Goal: Task Accomplishment & Management: Use online tool/utility

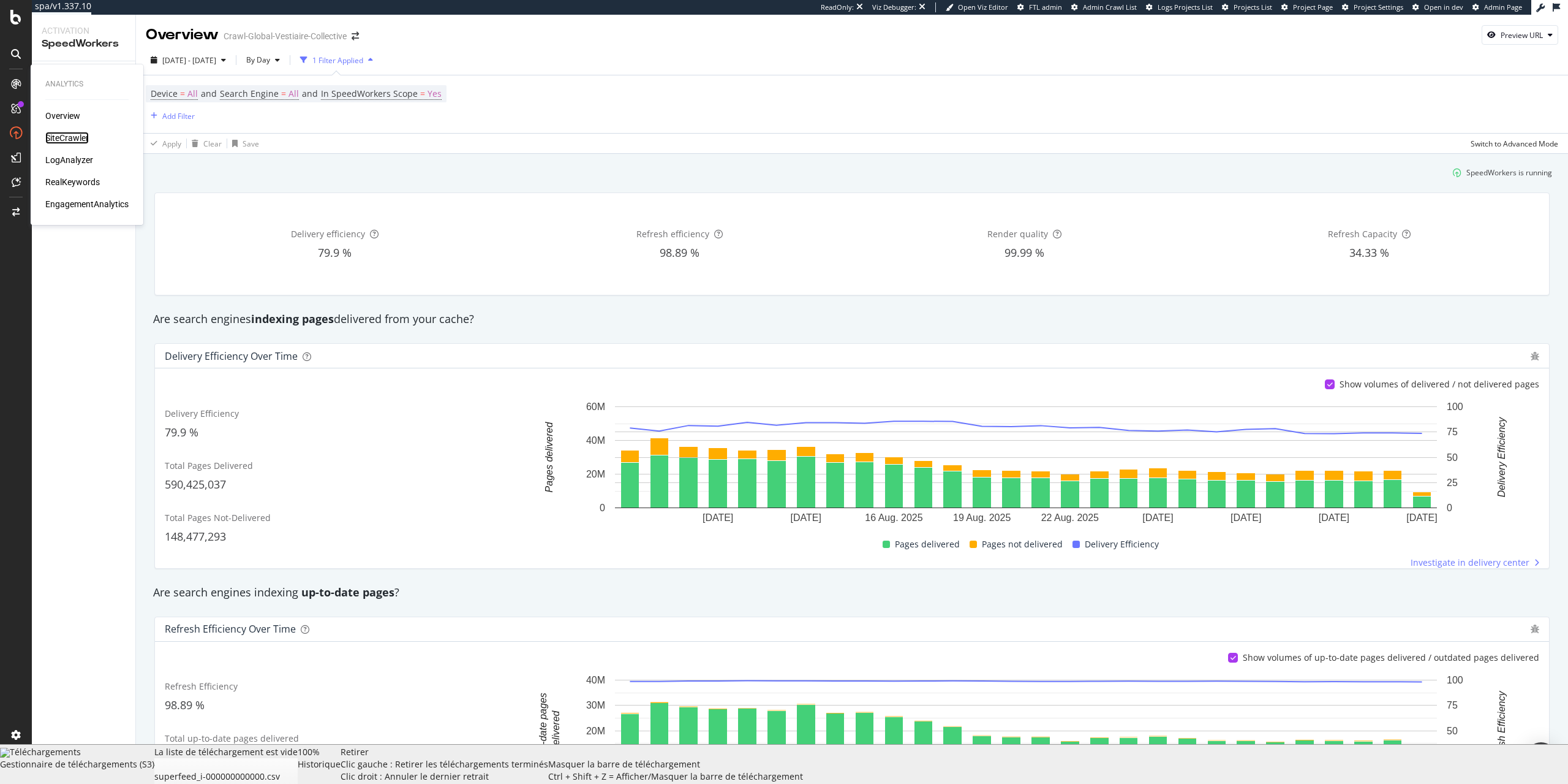
click at [69, 138] on div "SiteCrawler" at bounding box center [67, 137] width 43 height 12
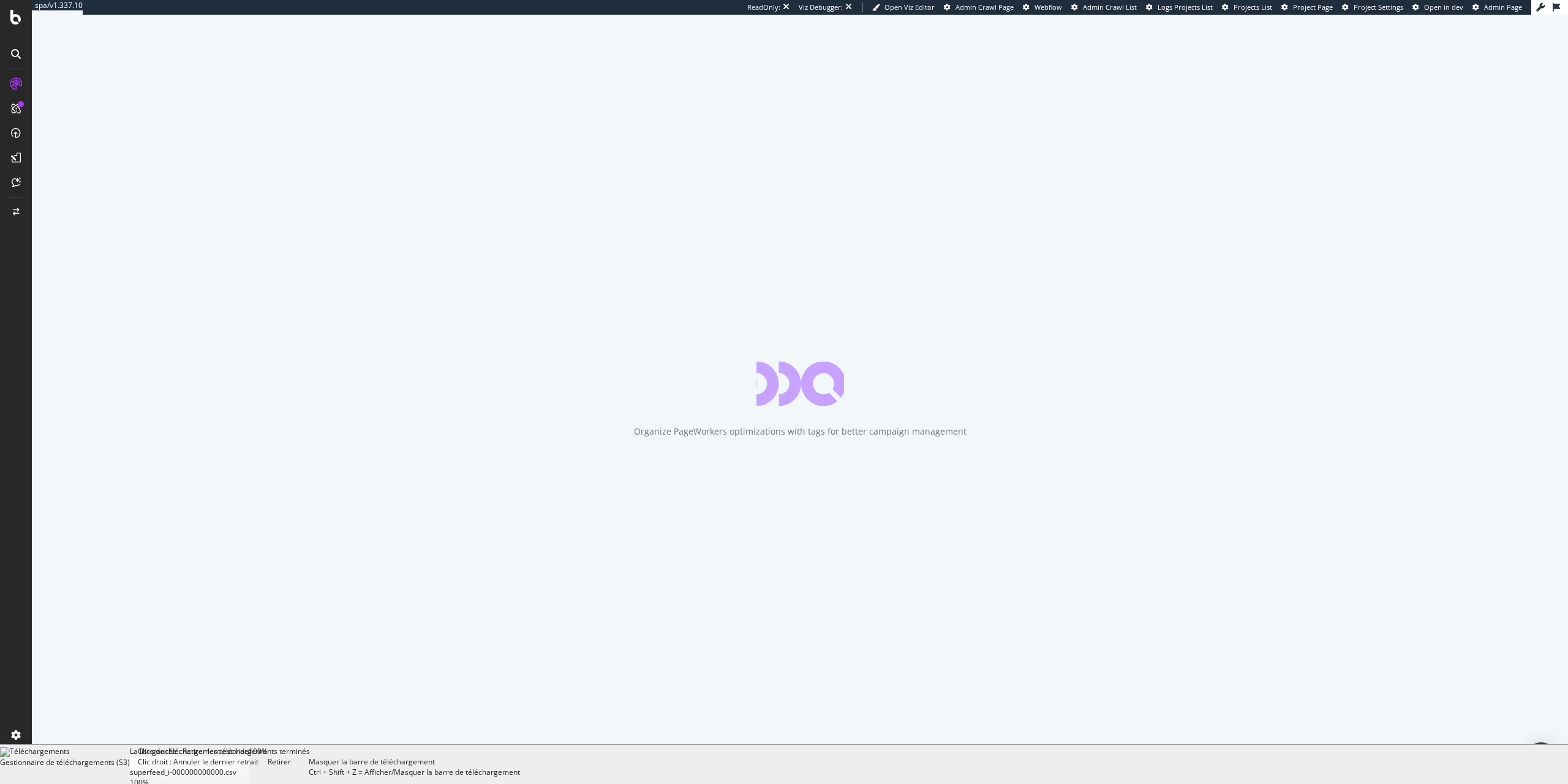
click at [309, 773] on div "Retirer Clic gauche : Retirer les téléchargements terminés Clic droit : Annuler…" at bounding box center [288, 764] width 41 height 36
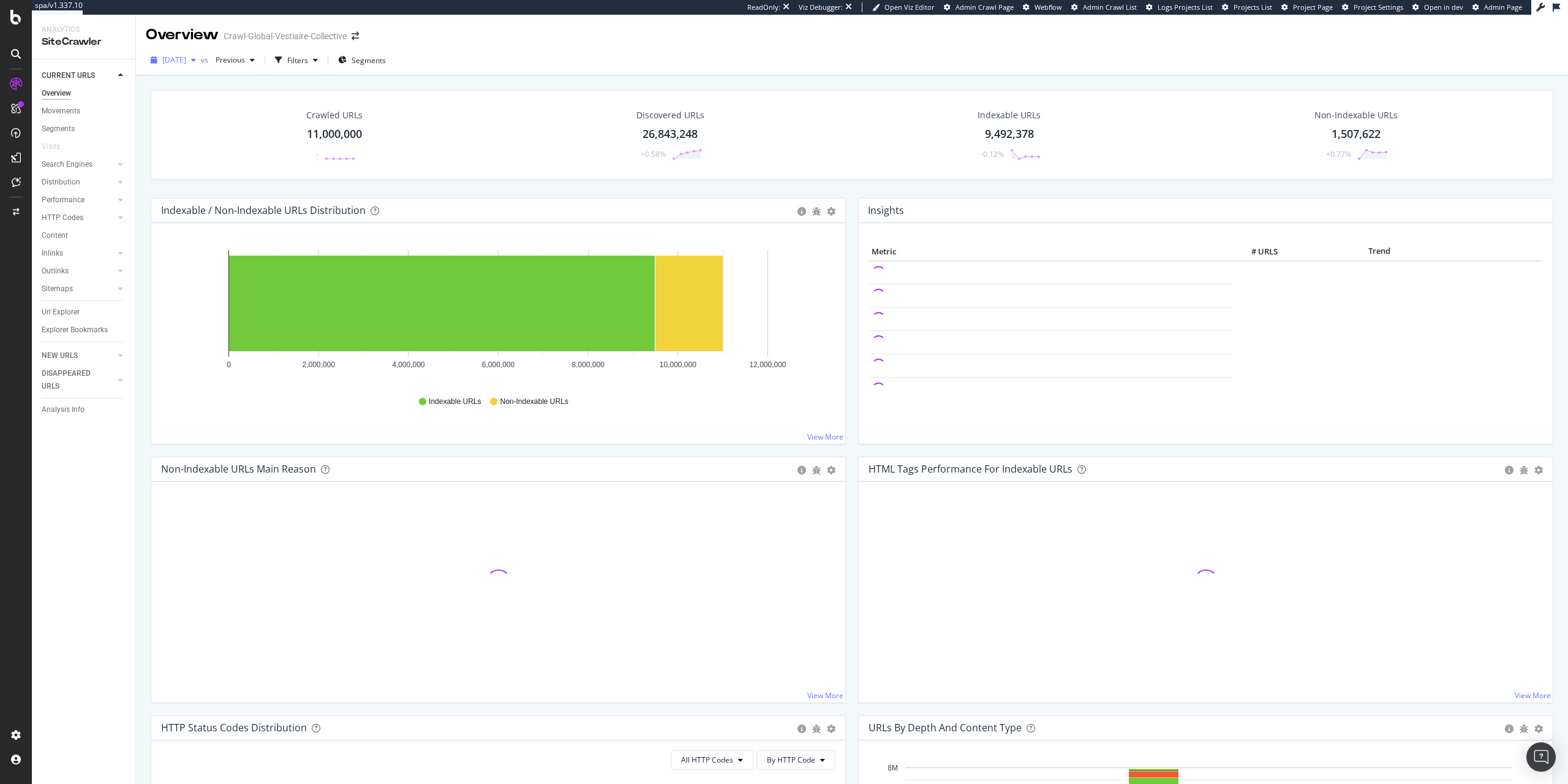
click at [186, 62] on span "[DATE]" at bounding box center [174, 60] width 24 height 11
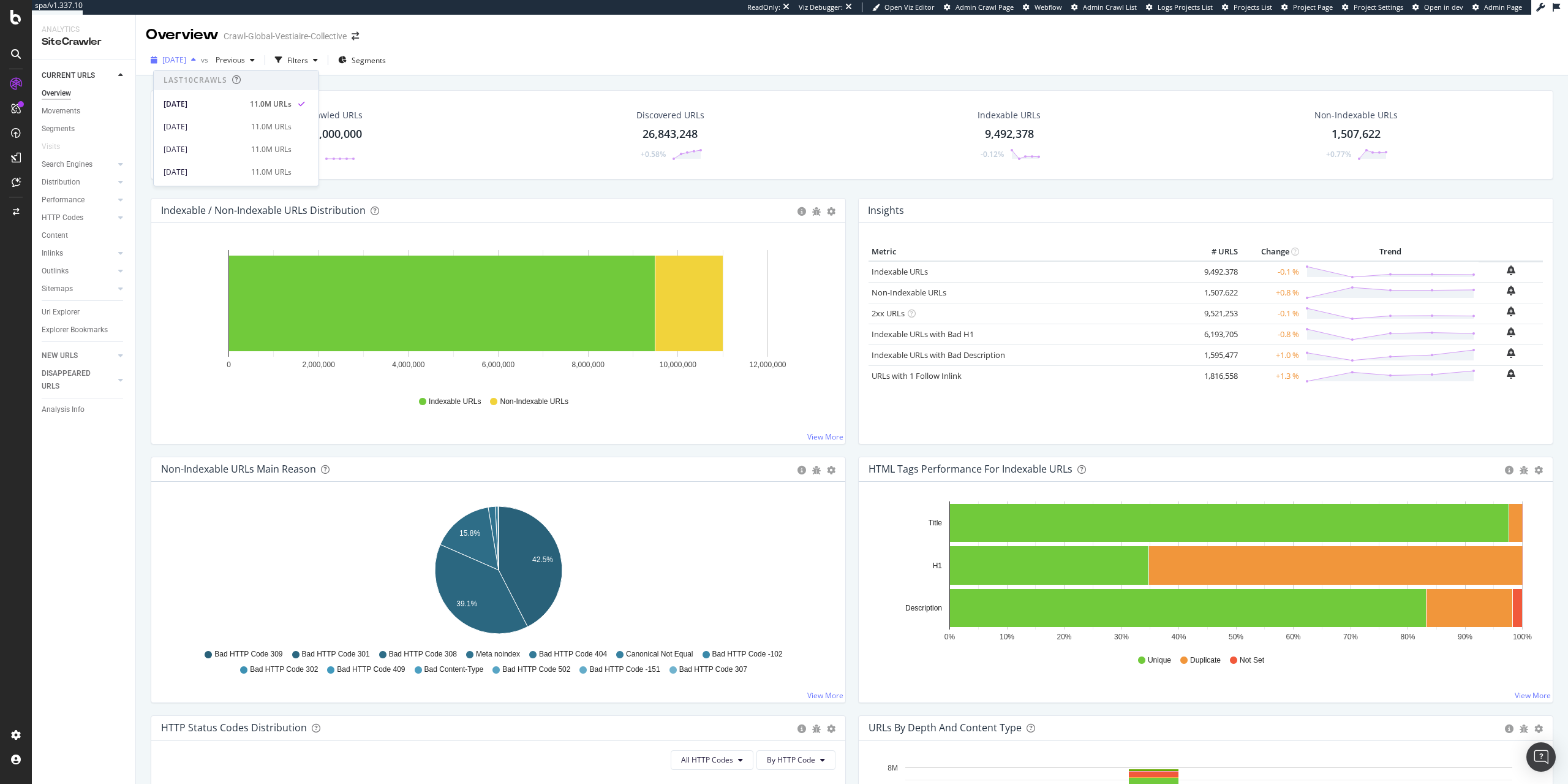
click at [186, 62] on span "[DATE]" at bounding box center [174, 60] width 24 height 11
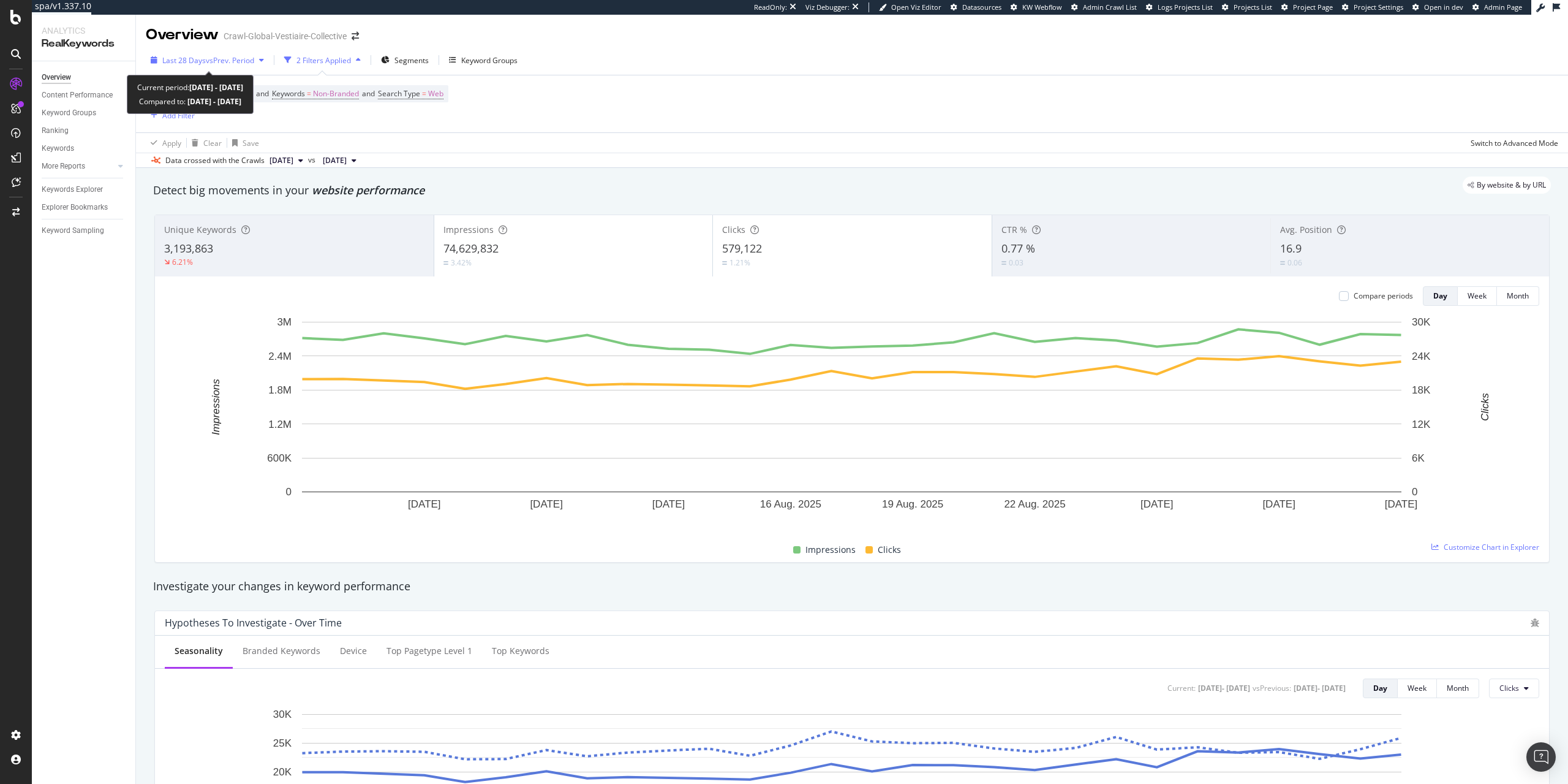
click at [232, 64] on span "vs Prev. Period" at bounding box center [230, 60] width 48 height 11
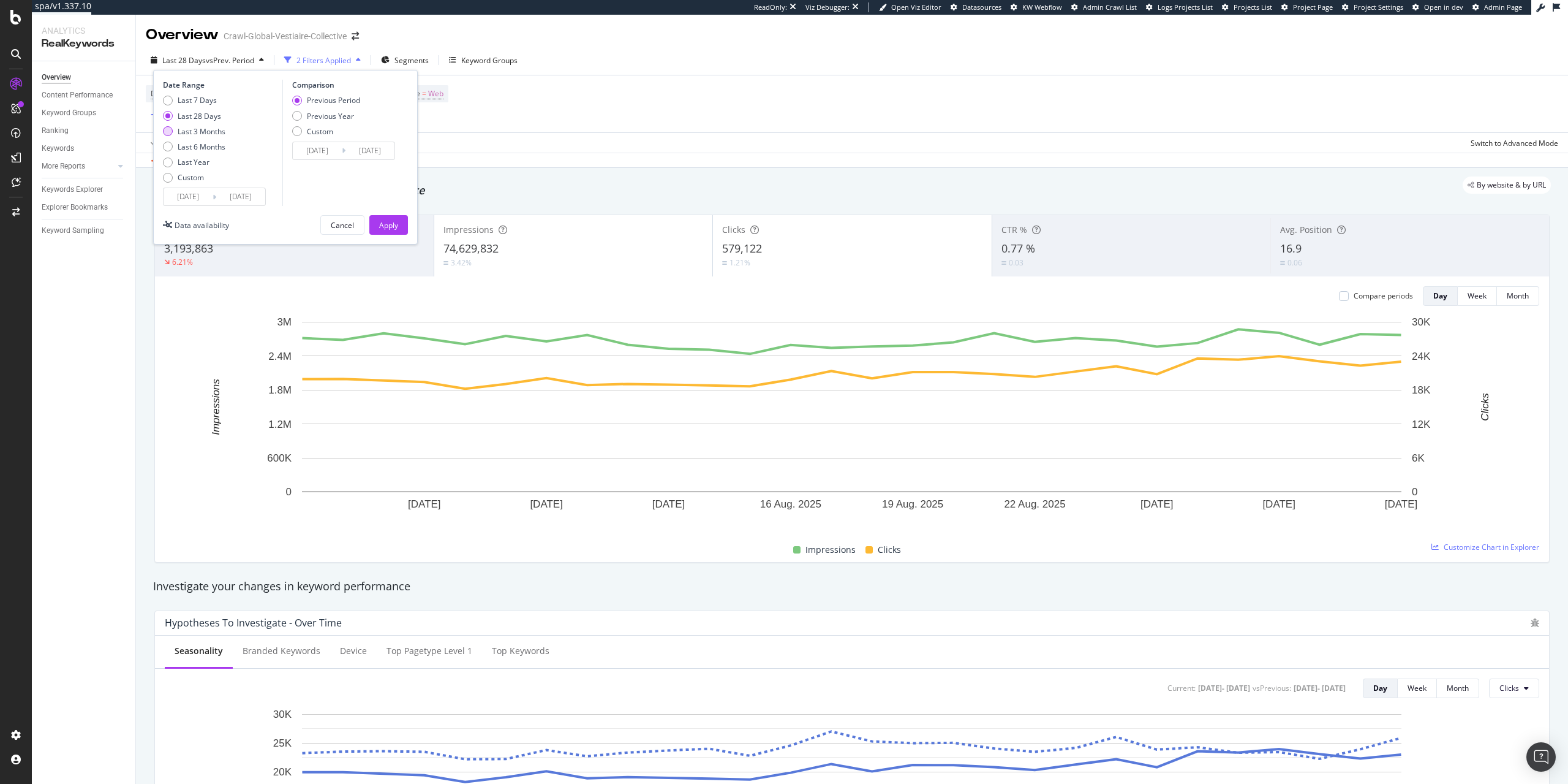
click at [207, 132] on div "Last 3 Months" at bounding box center [202, 131] width 48 height 11
type input "[DATE]"
click at [396, 226] on div "Apply" at bounding box center [388, 225] width 19 height 11
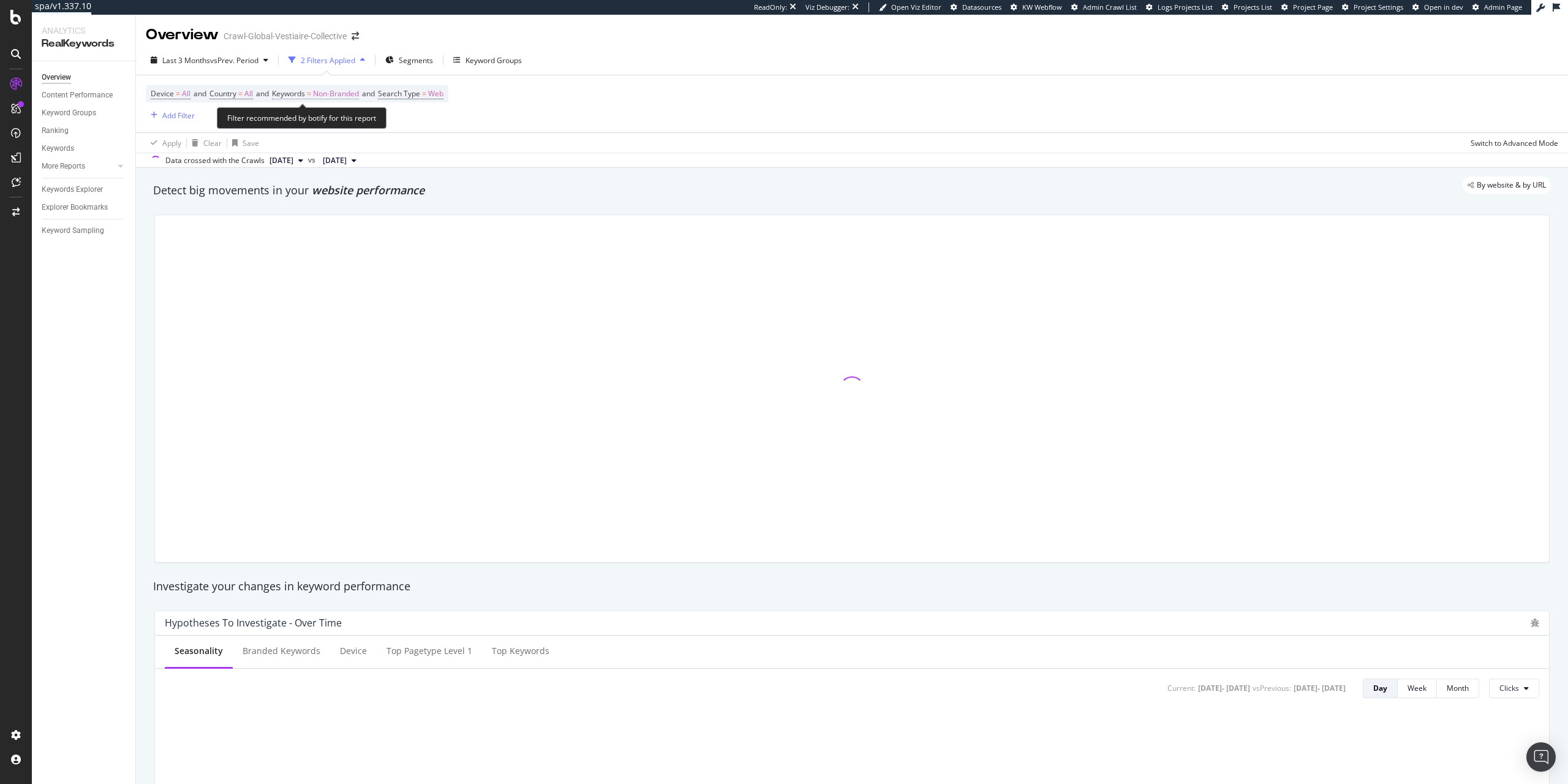
click at [358, 97] on span "Non-Branded" at bounding box center [336, 94] width 46 height 17
click at [342, 106] on div "button" at bounding box center [334, 103] width 15 height 7
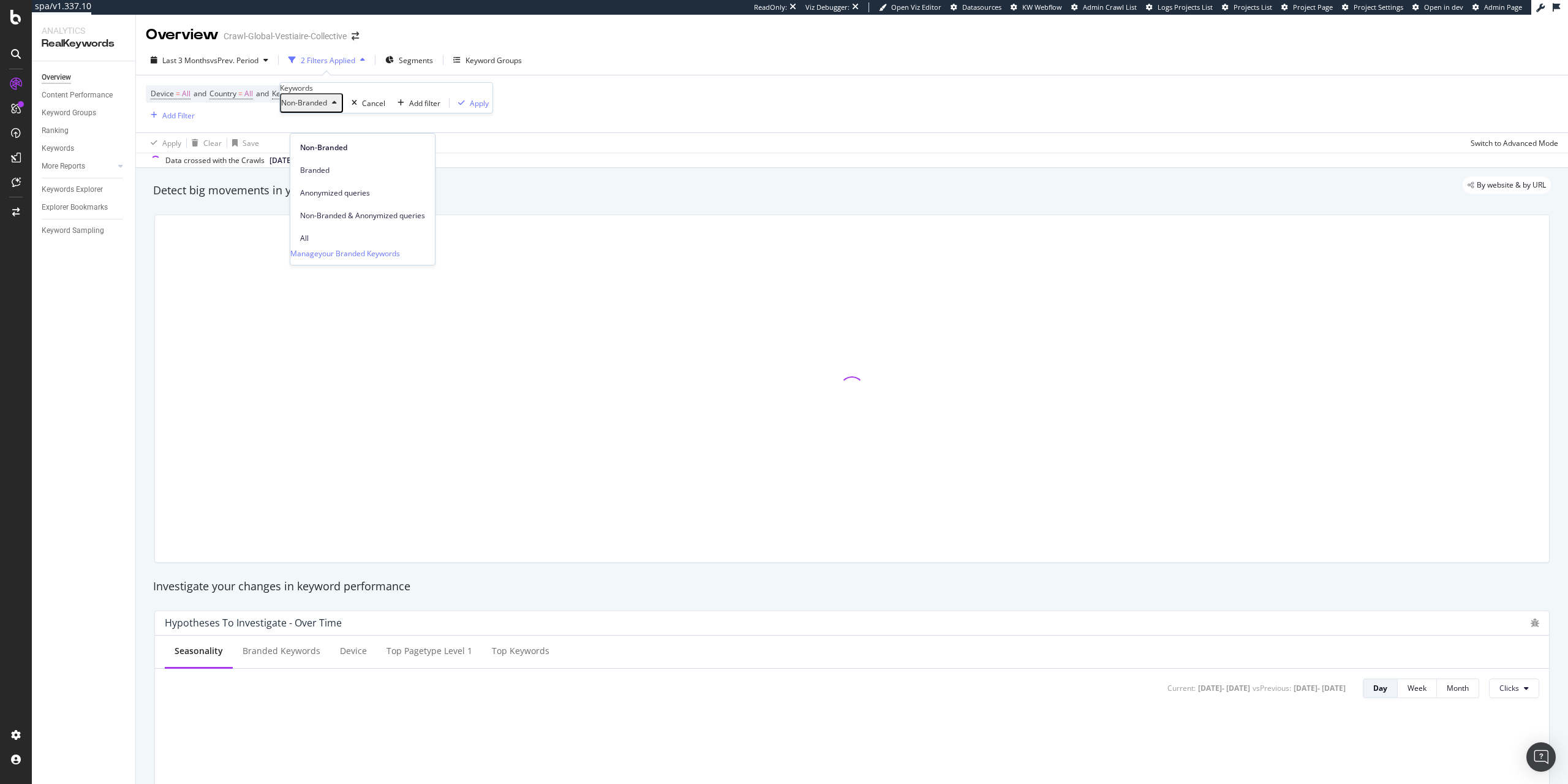
click at [356, 210] on span "Non-Branded & Anonymized queries" at bounding box center [363, 216] width 125 height 11
click at [549, 109] on div "Apply" at bounding box center [558, 103] width 19 height 11
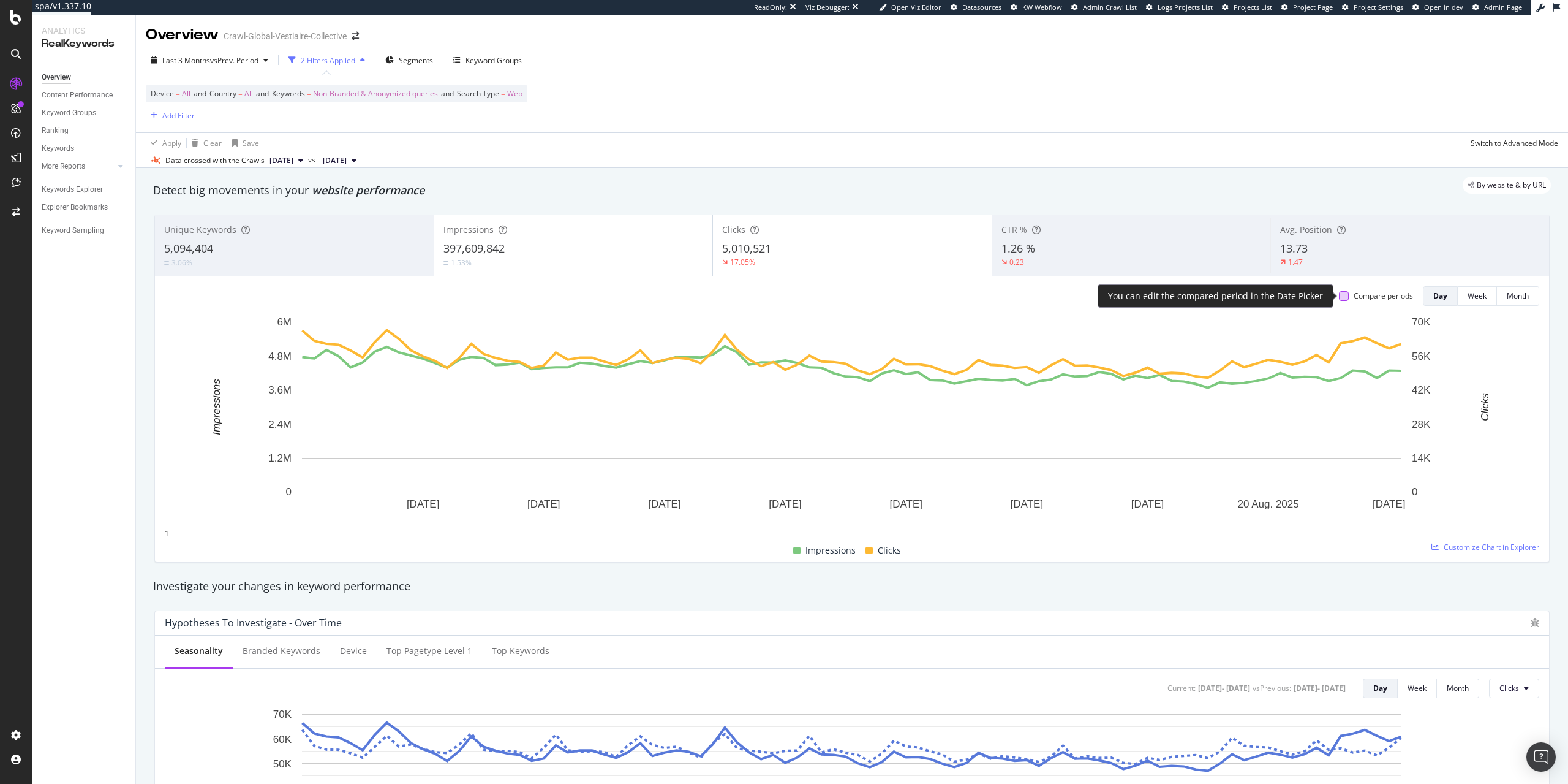
click at [1347, 294] on div at bounding box center [1344, 296] width 10 height 10
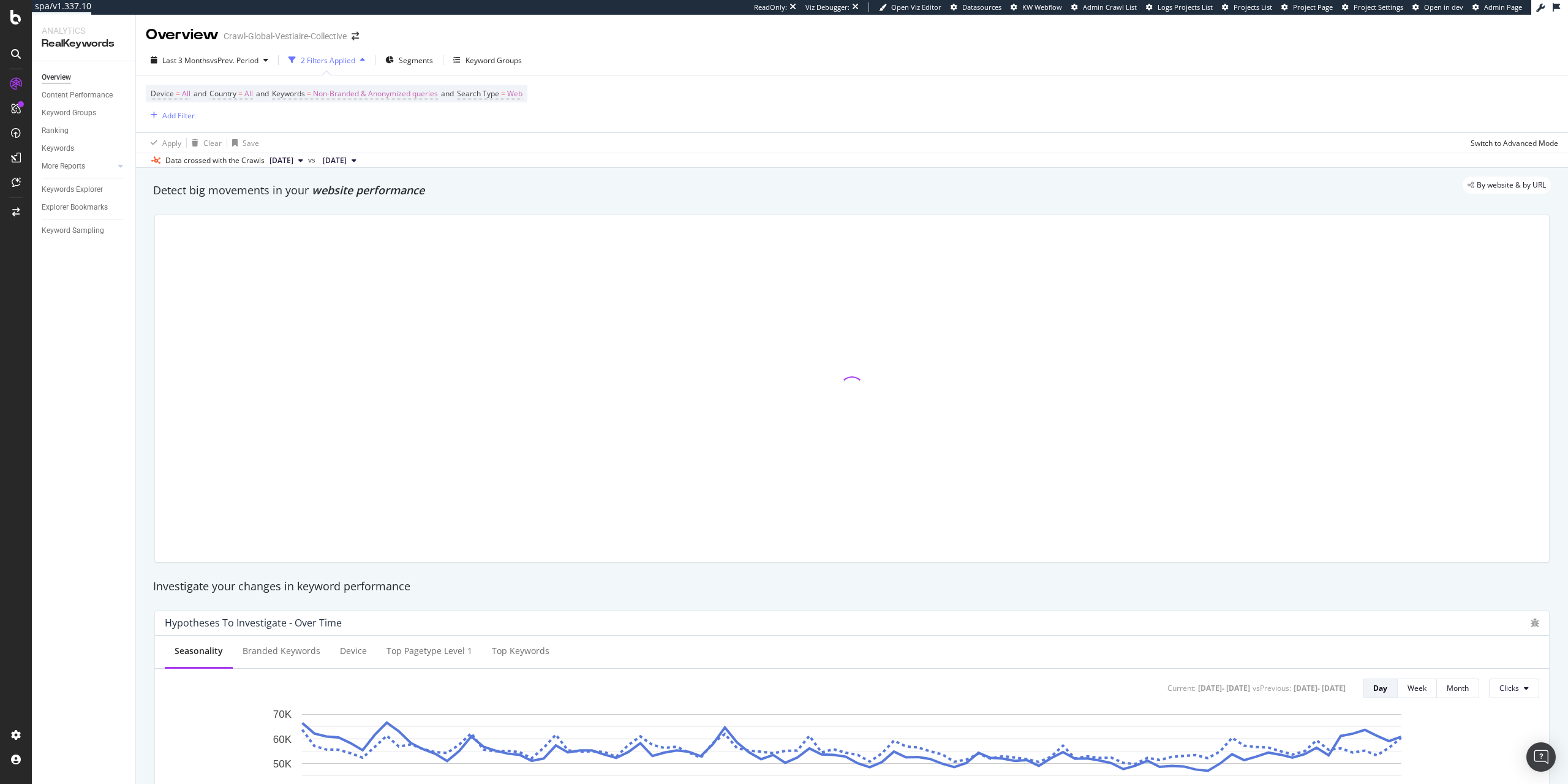
click at [331, 58] on div "2 Filters Applied" at bounding box center [328, 60] width 55 height 11
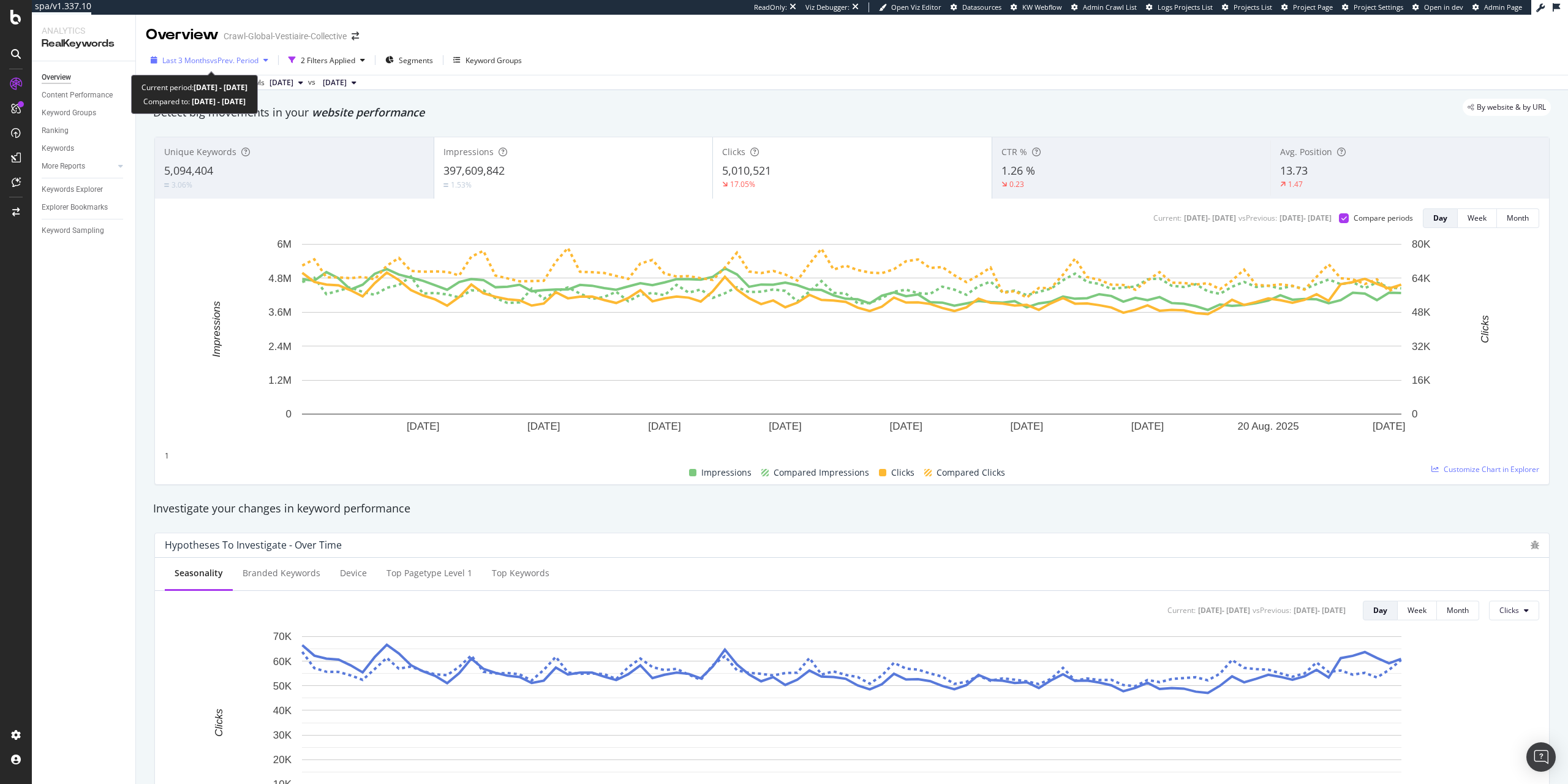
click at [226, 62] on span "vs Prev. Period" at bounding box center [234, 60] width 48 height 11
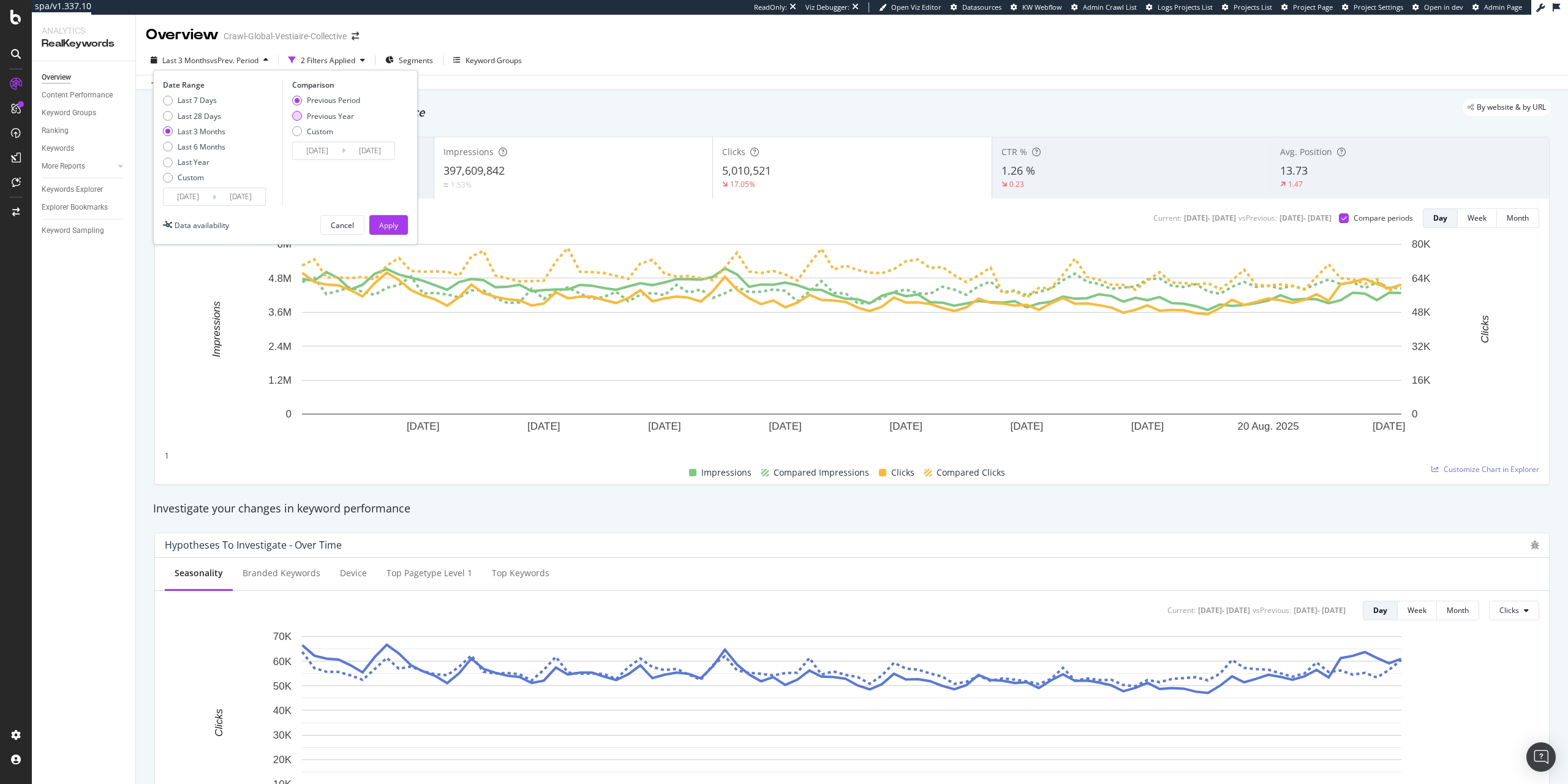
click at [331, 116] on div "Previous Year" at bounding box center [330, 116] width 47 height 11
type input "2024/06/02"
type input "2024/09/01"
click at [401, 216] on button "Apply" at bounding box center [388, 225] width 39 height 20
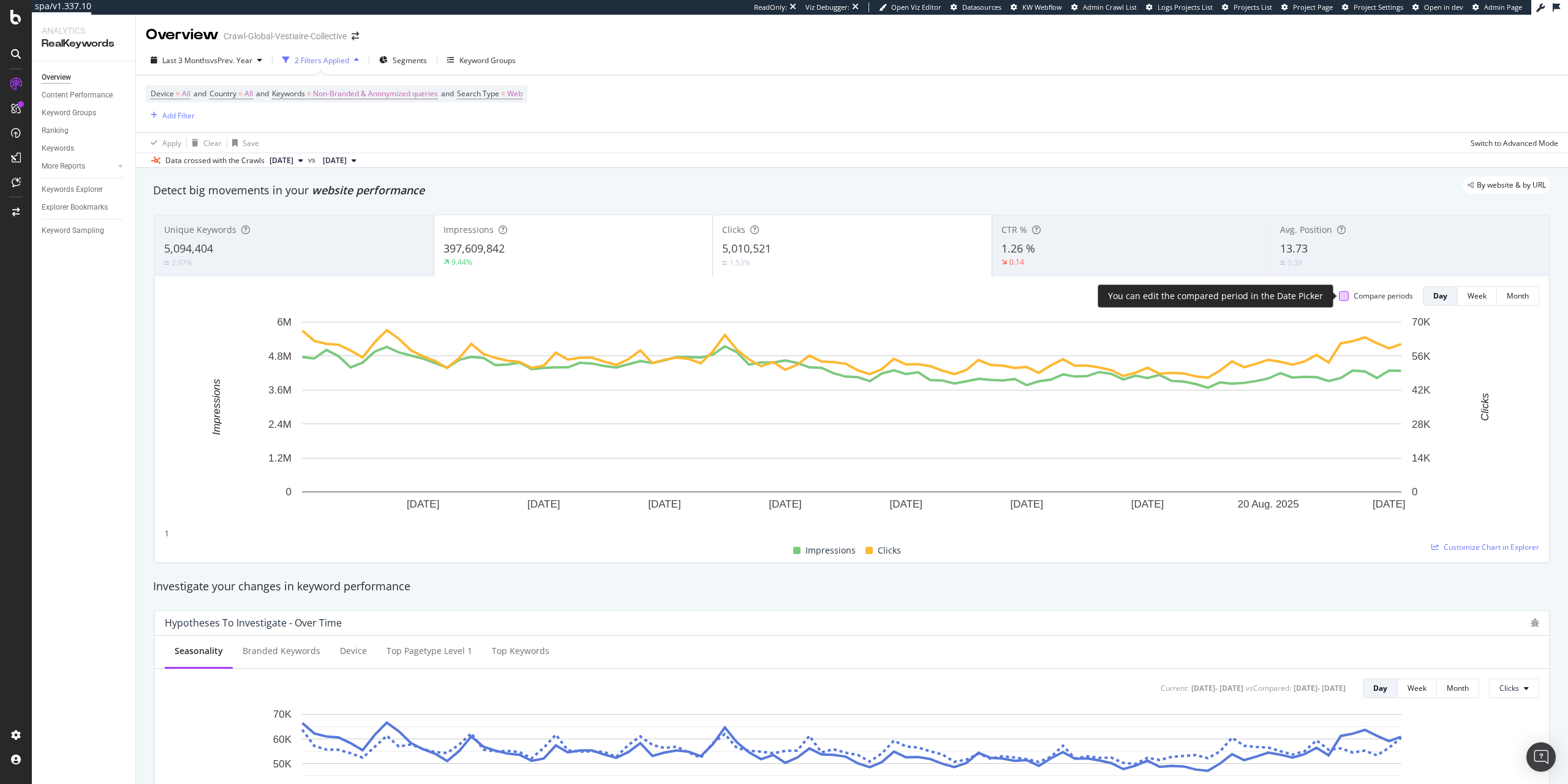
click at [1340, 298] on div at bounding box center [1344, 296] width 10 height 10
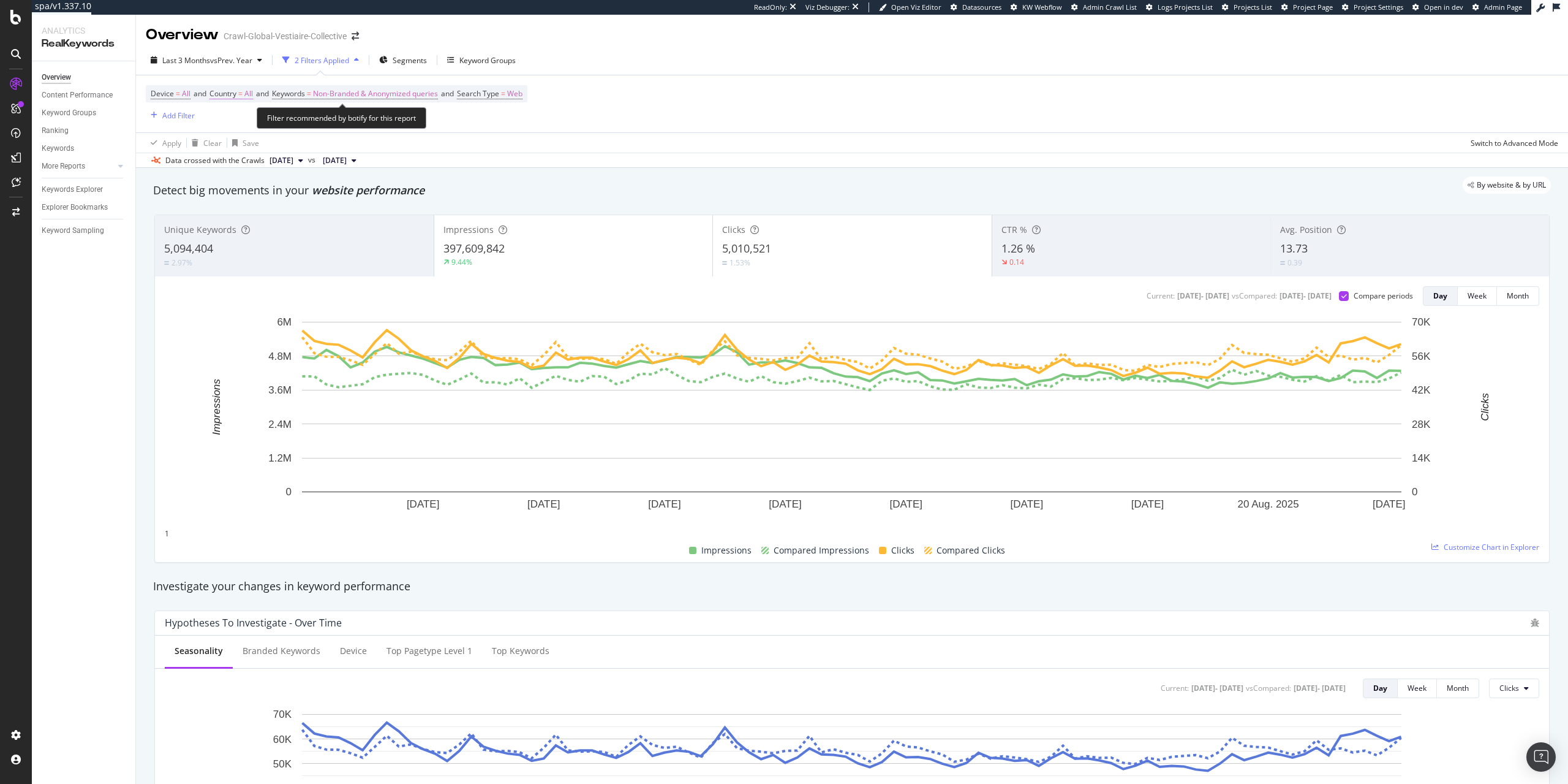
click at [237, 97] on span "Country" at bounding box center [223, 93] width 27 height 11
click at [245, 113] on div "All" at bounding box center [230, 103] width 35 height 20
click at [247, 165] on div "Germany" at bounding box center [230, 158] width 34 height 13
click at [424, 109] on div "Apply" at bounding box center [441, 103] width 36 height 11
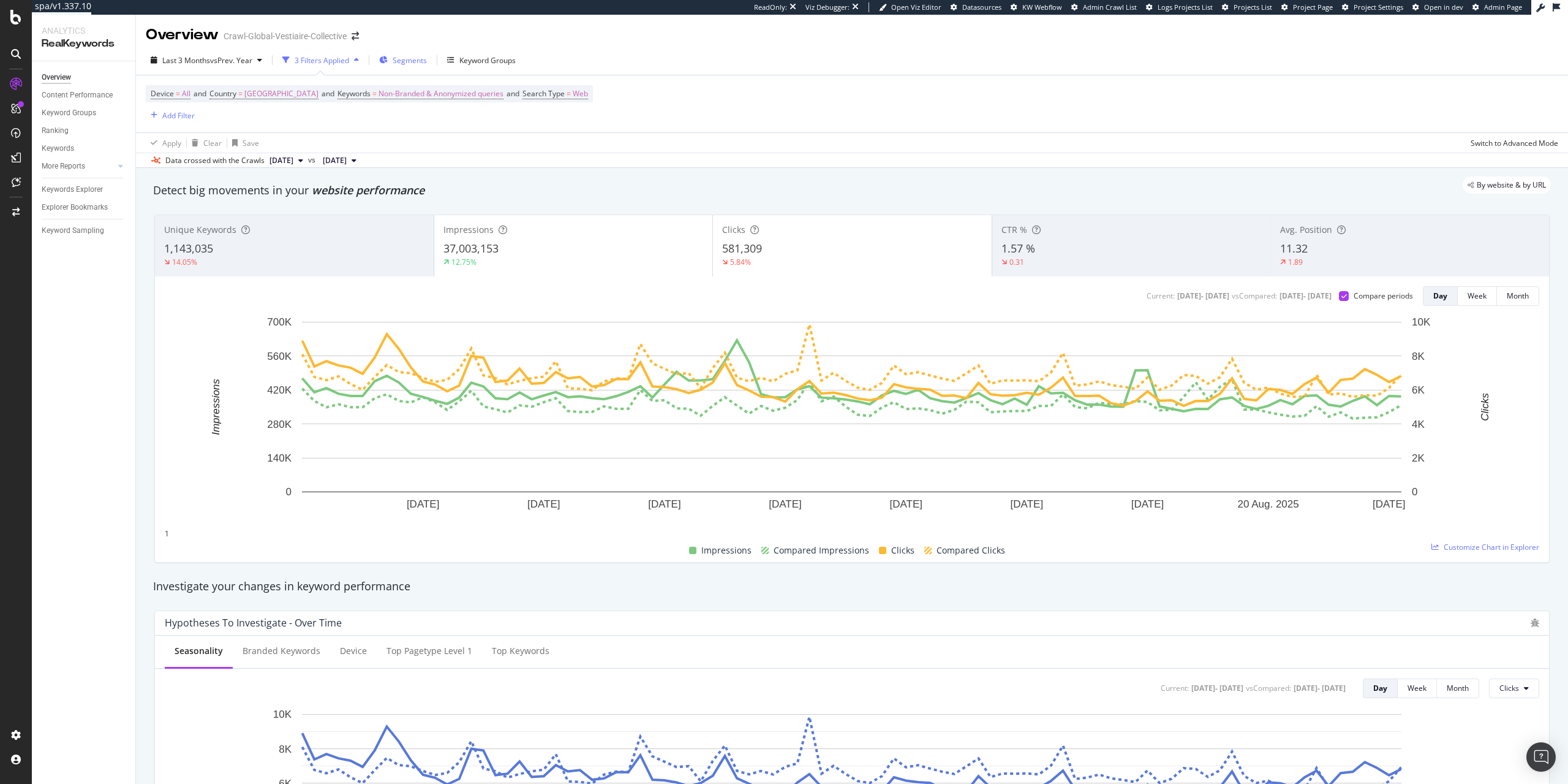
click at [415, 62] on span "Segments" at bounding box center [410, 60] width 34 height 11
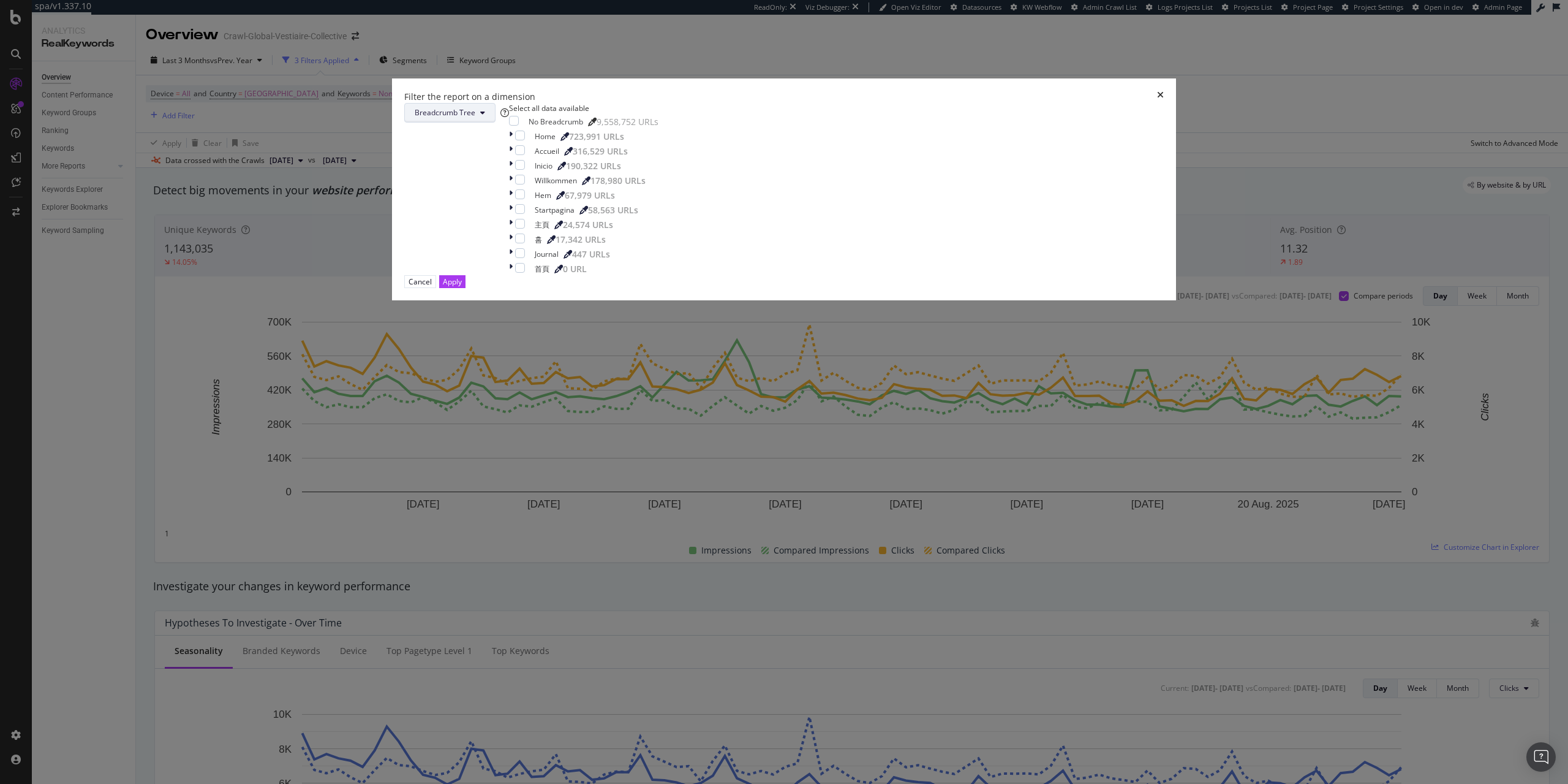
click at [476, 118] on span "Breadcrumb Tree" at bounding box center [445, 112] width 61 height 11
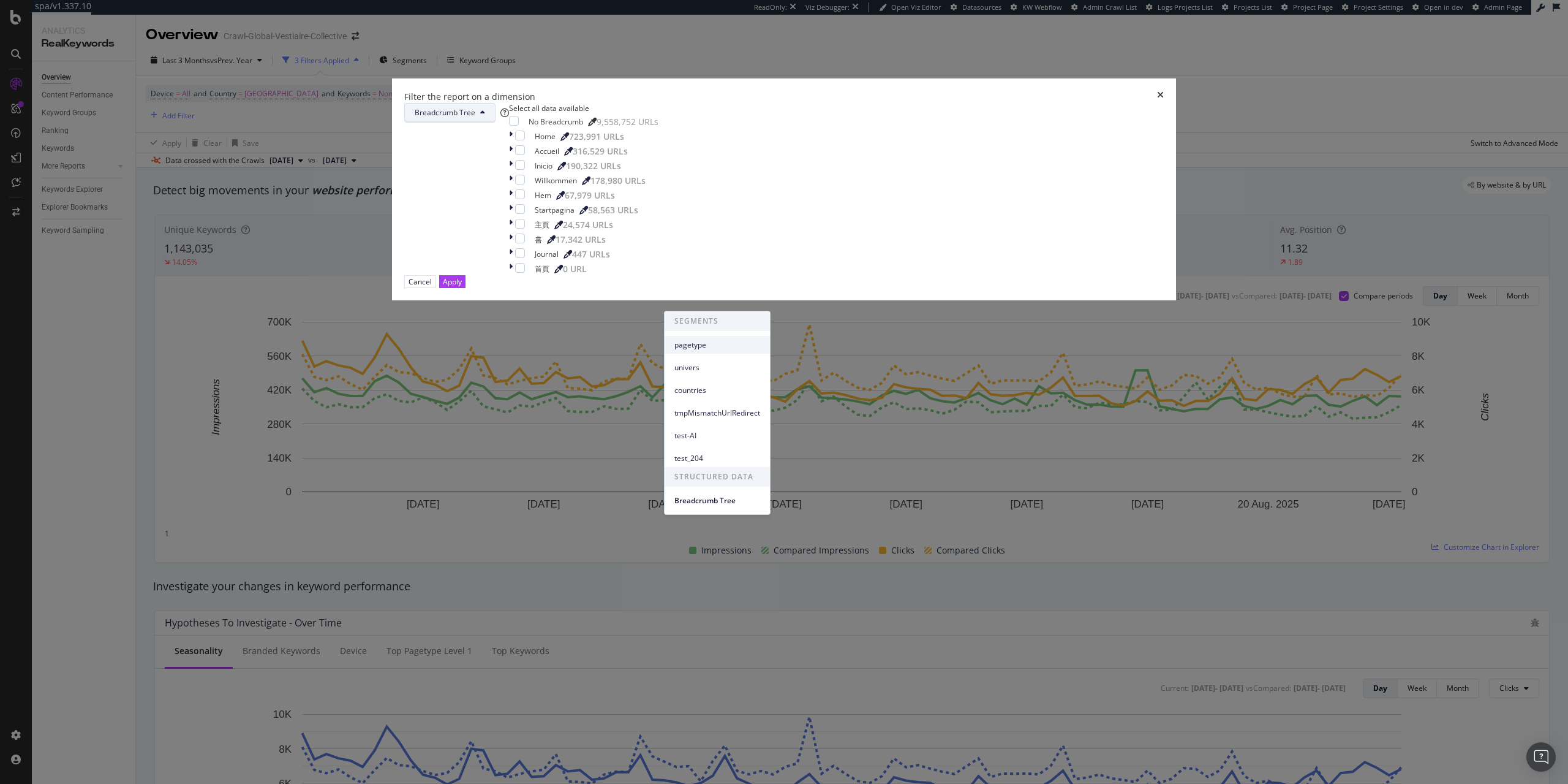
click at [718, 344] on span "pagetype" at bounding box center [717, 345] width 85 height 11
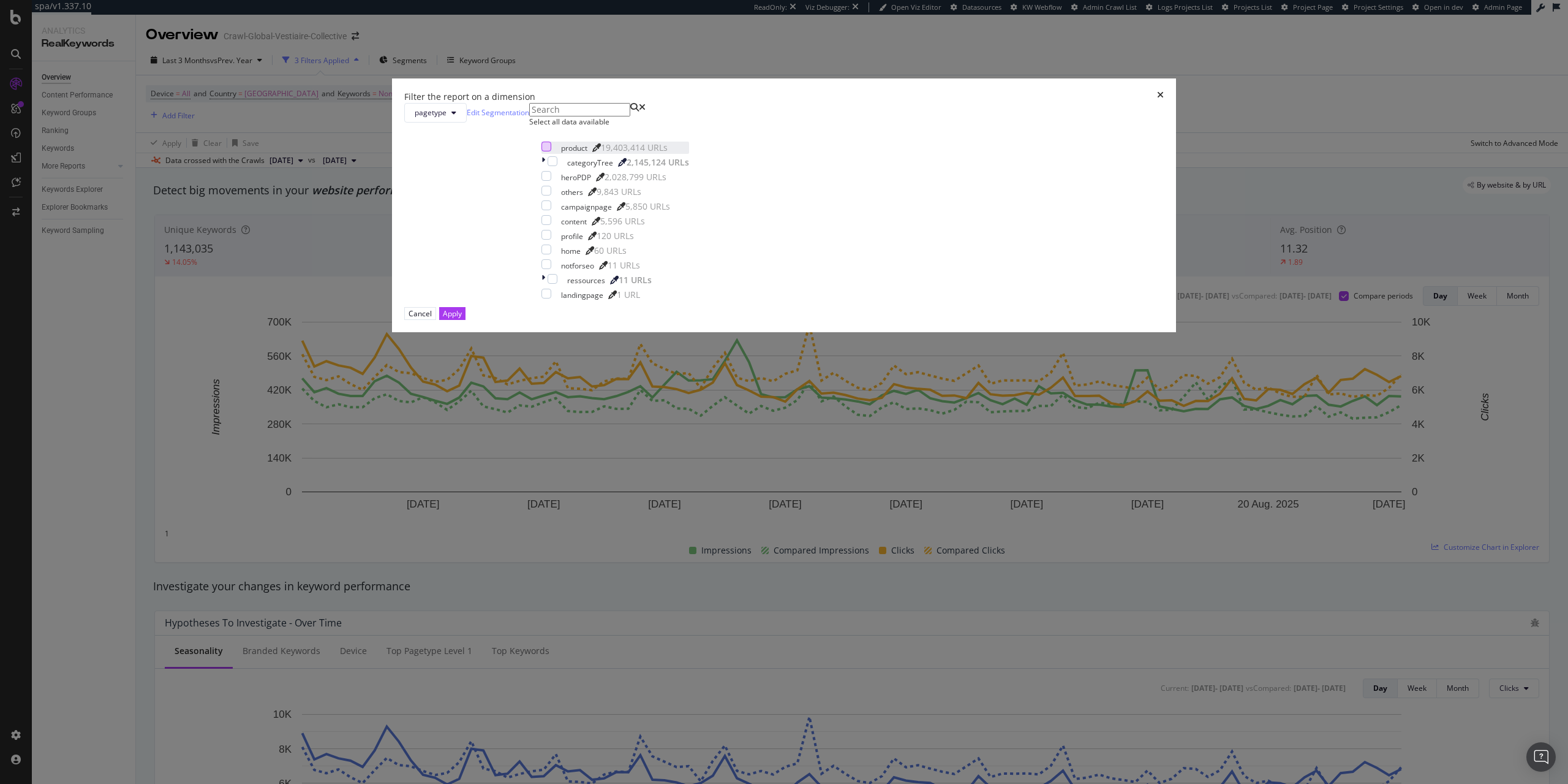
click at [551, 151] on div "modal" at bounding box center [546, 146] width 10 height 10
click at [462, 319] on div "Apply" at bounding box center [452, 313] width 19 height 11
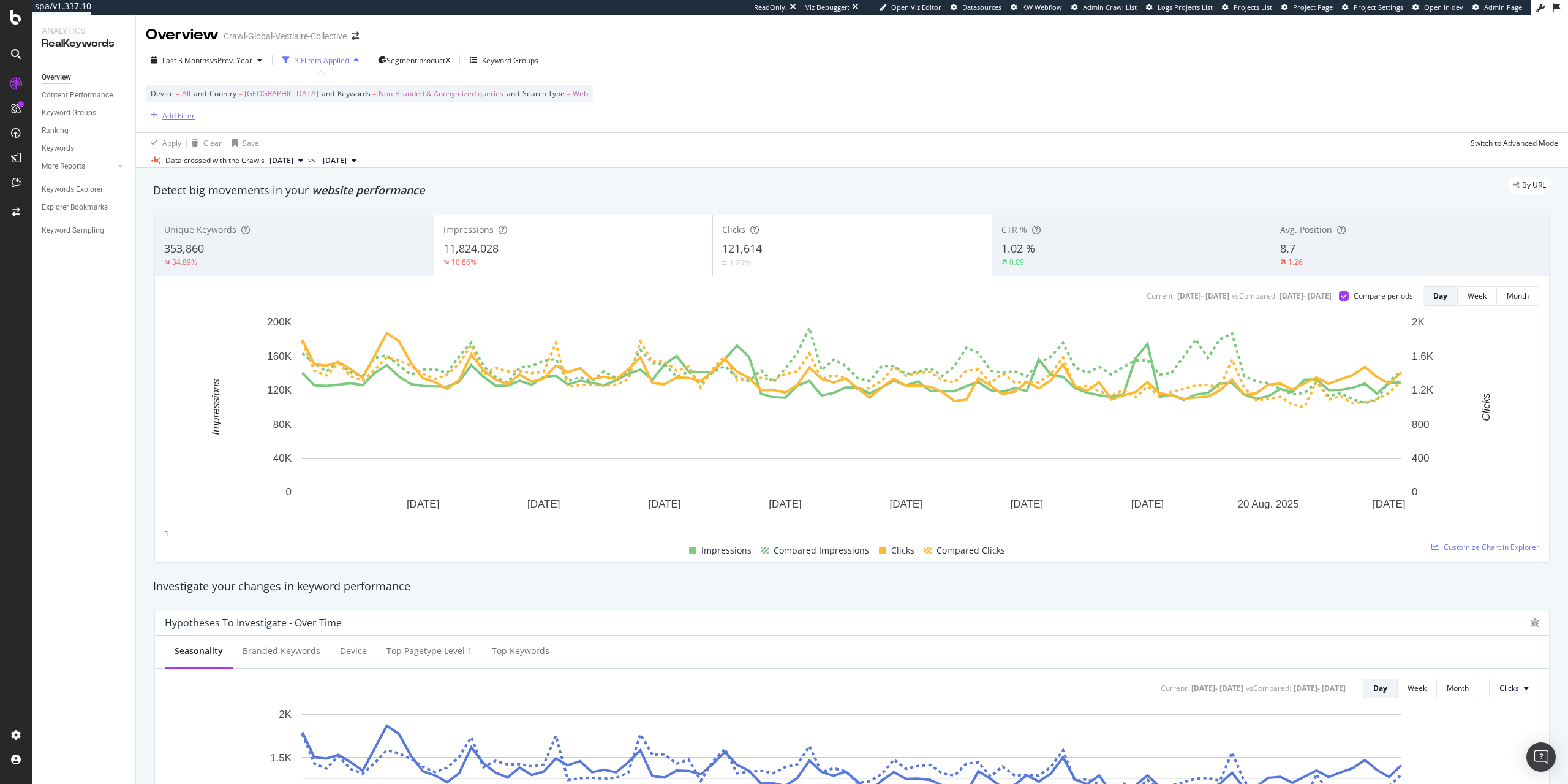
click at [172, 111] on div "Add Filter" at bounding box center [179, 115] width 32 height 11
type input "pw"
click at [369, 130] on span "Optimizations" at bounding box center [392, 125] width 47 height 11
click at [227, 148] on input "text" at bounding box center [190, 141] width 87 height 12
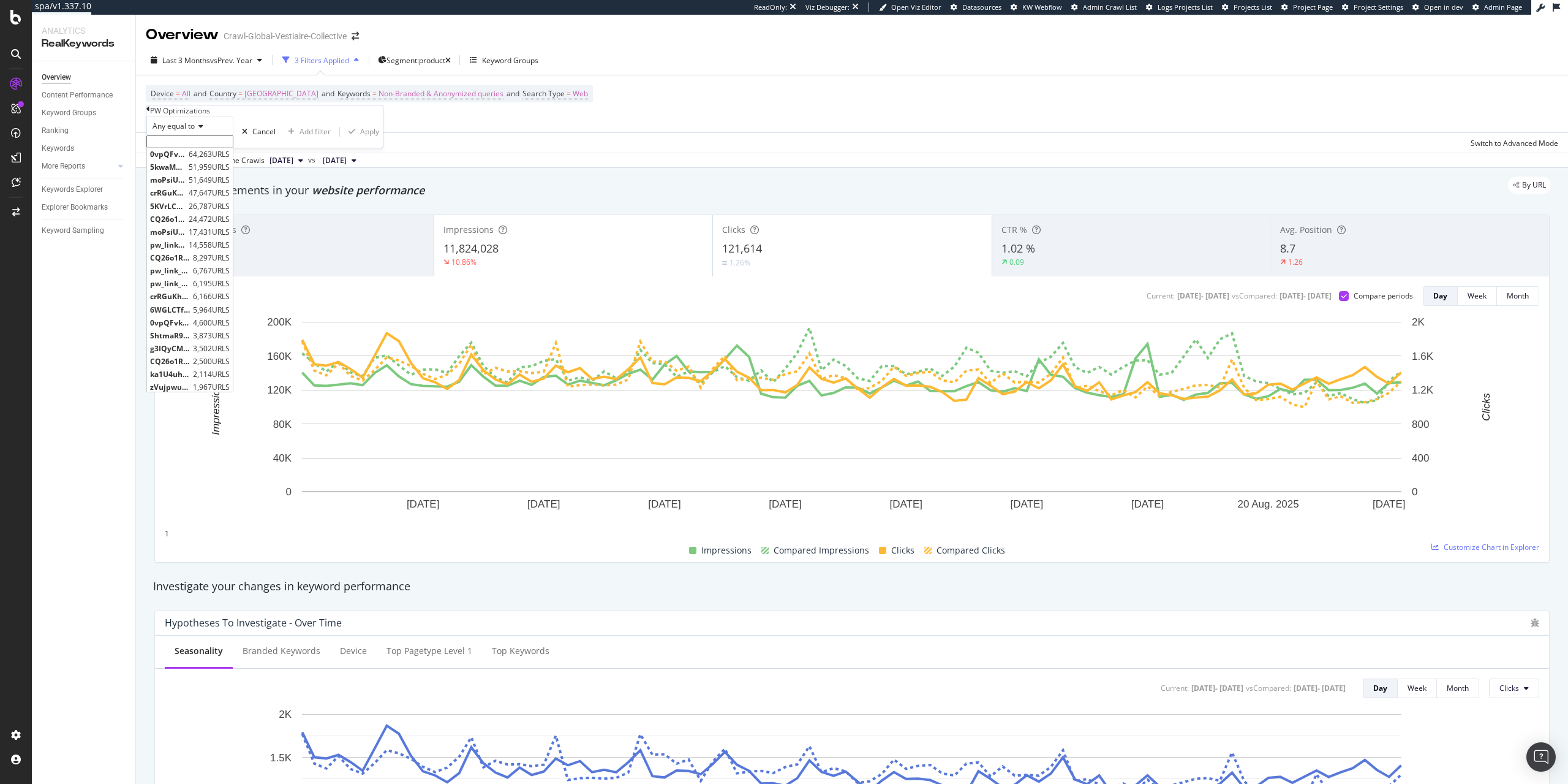
click at [233, 148] on input "text" at bounding box center [190, 141] width 87 height 12
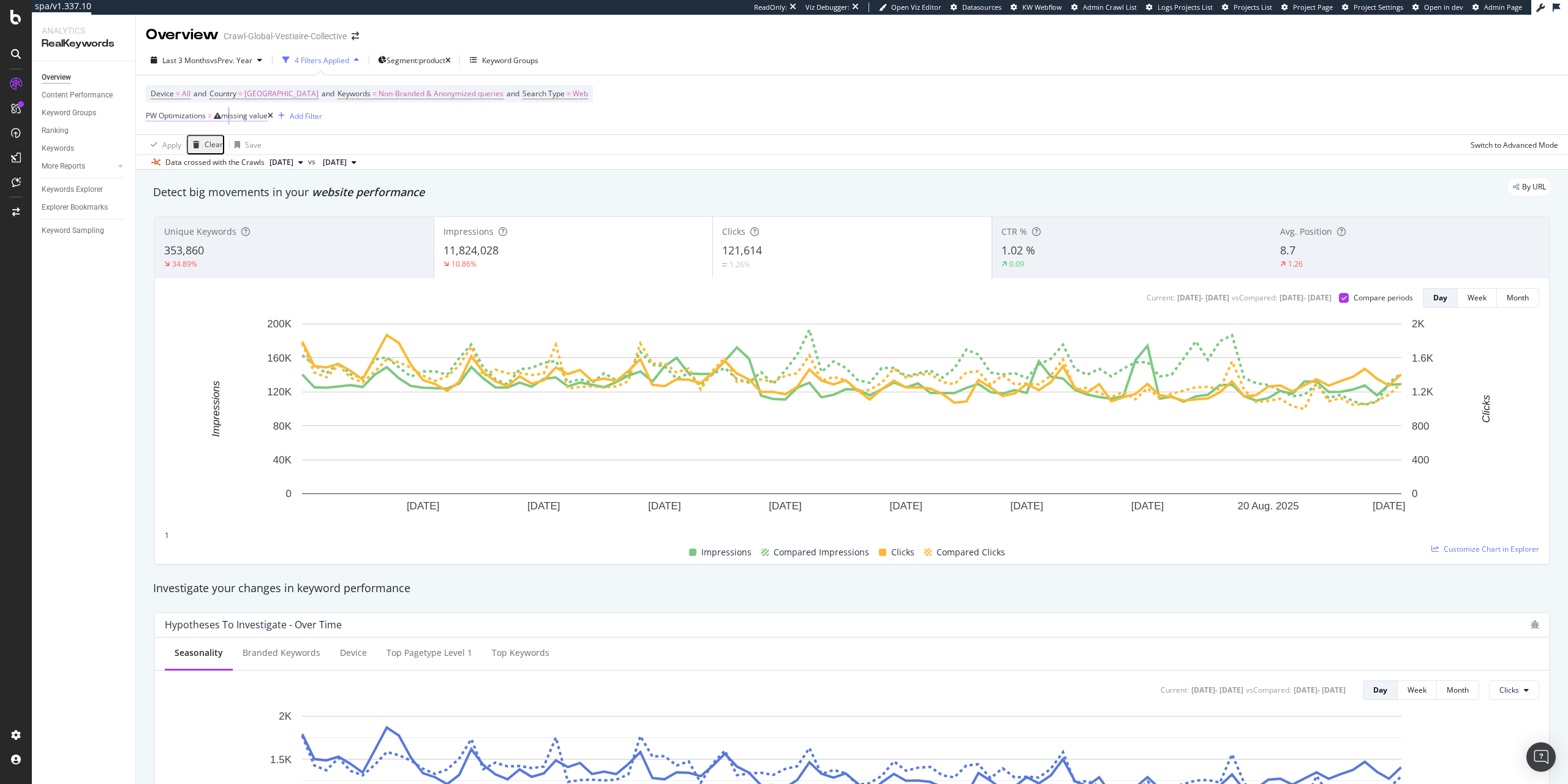
click at [233, 112] on div "missing value" at bounding box center [244, 115] width 46 height 11
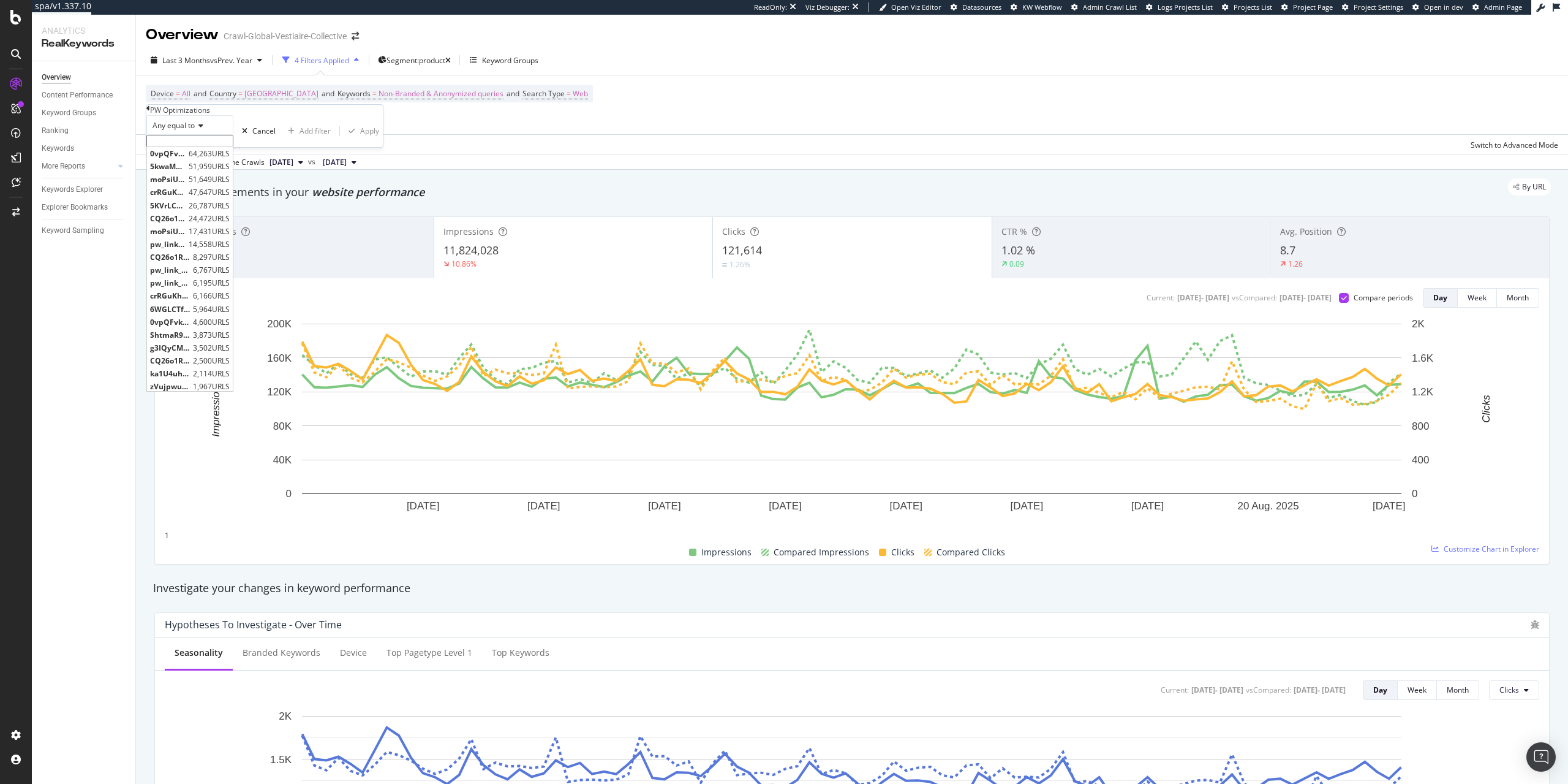
click at [229, 147] on input "text" at bounding box center [190, 140] width 87 height 12
paste input "0vpQFvkw"
click at [186, 166] on span "0vpQFvkw-title-0, 0vpQFvkw-description-1" at bounding box center [167, 160] width 36 height 11
type input "0vpQFvkw-title-0, 0vpQFvkw-description-1"
click at [265, 154] on div "Any equal to 0vpQFvkw-title-0, 0vpQFvkw-description-1 0vpQFvkw-title-0, 0vpQFvk…" at bounding box center [265, 135] width 237 height 39
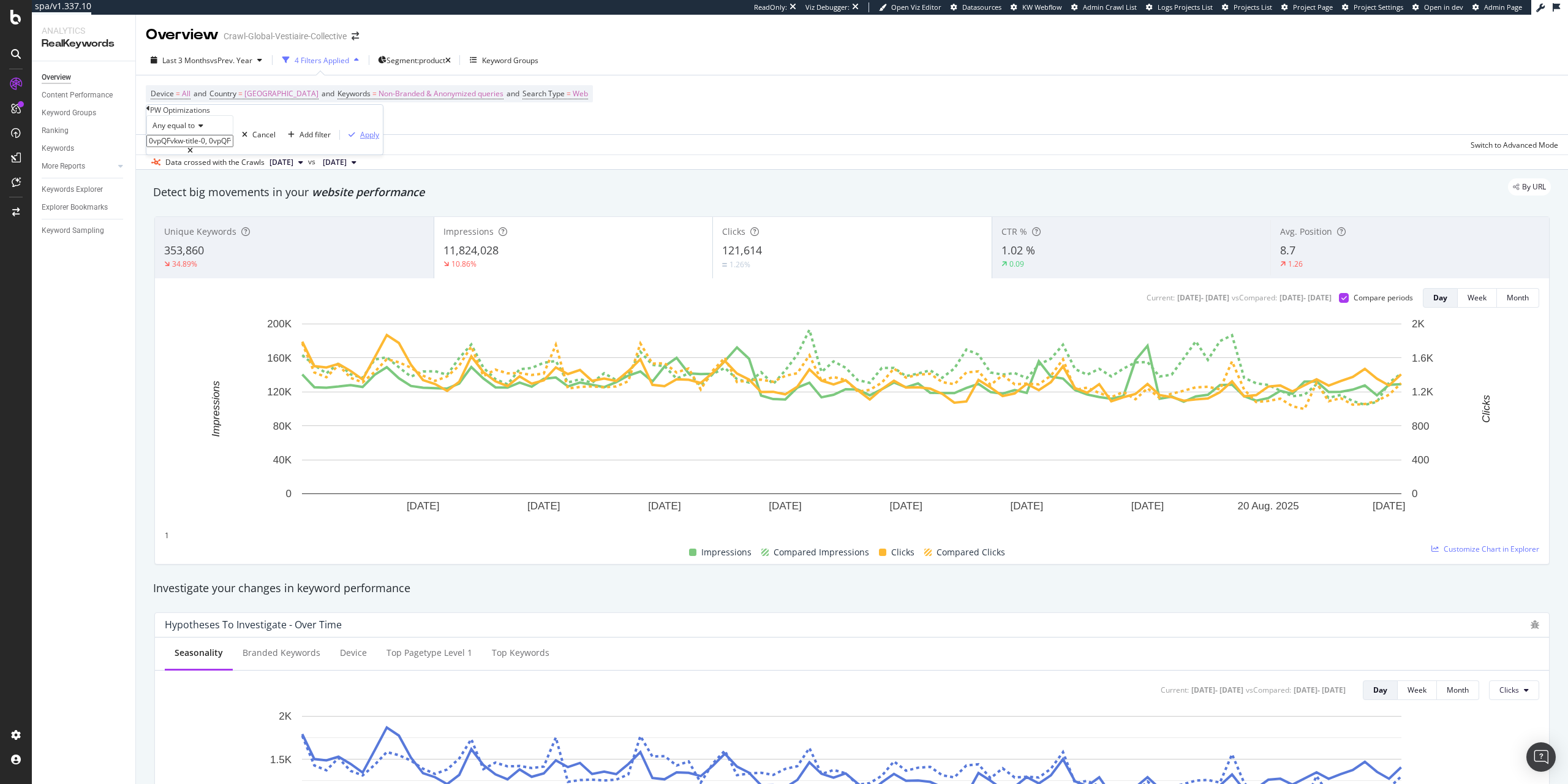
click at [360, 139] on div "Apply" at bounding box center [369, 135] width 19 height 11
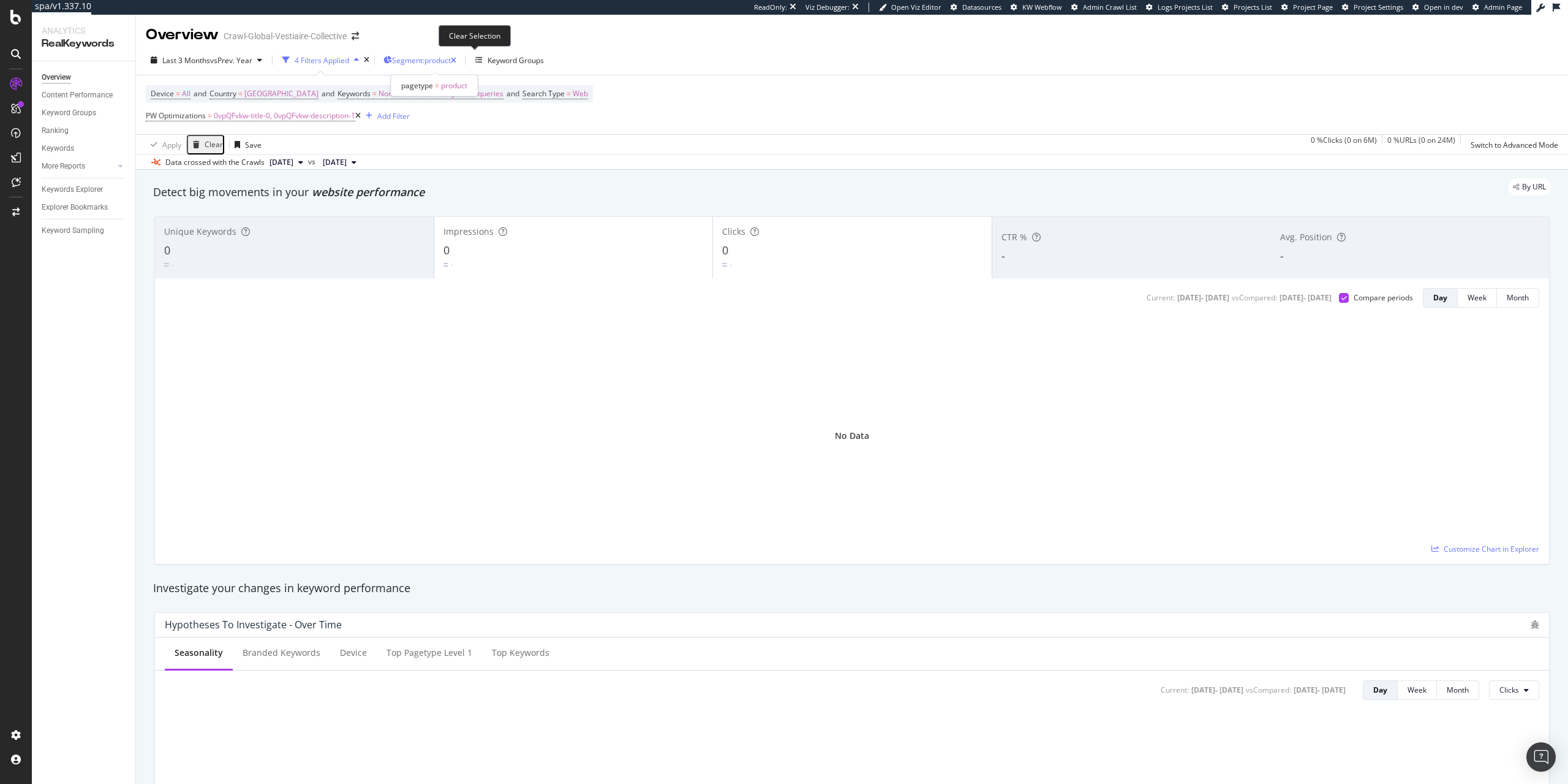
click at [457, 60] on icon "button" at bounding box center [454, 60] width 6 height 7
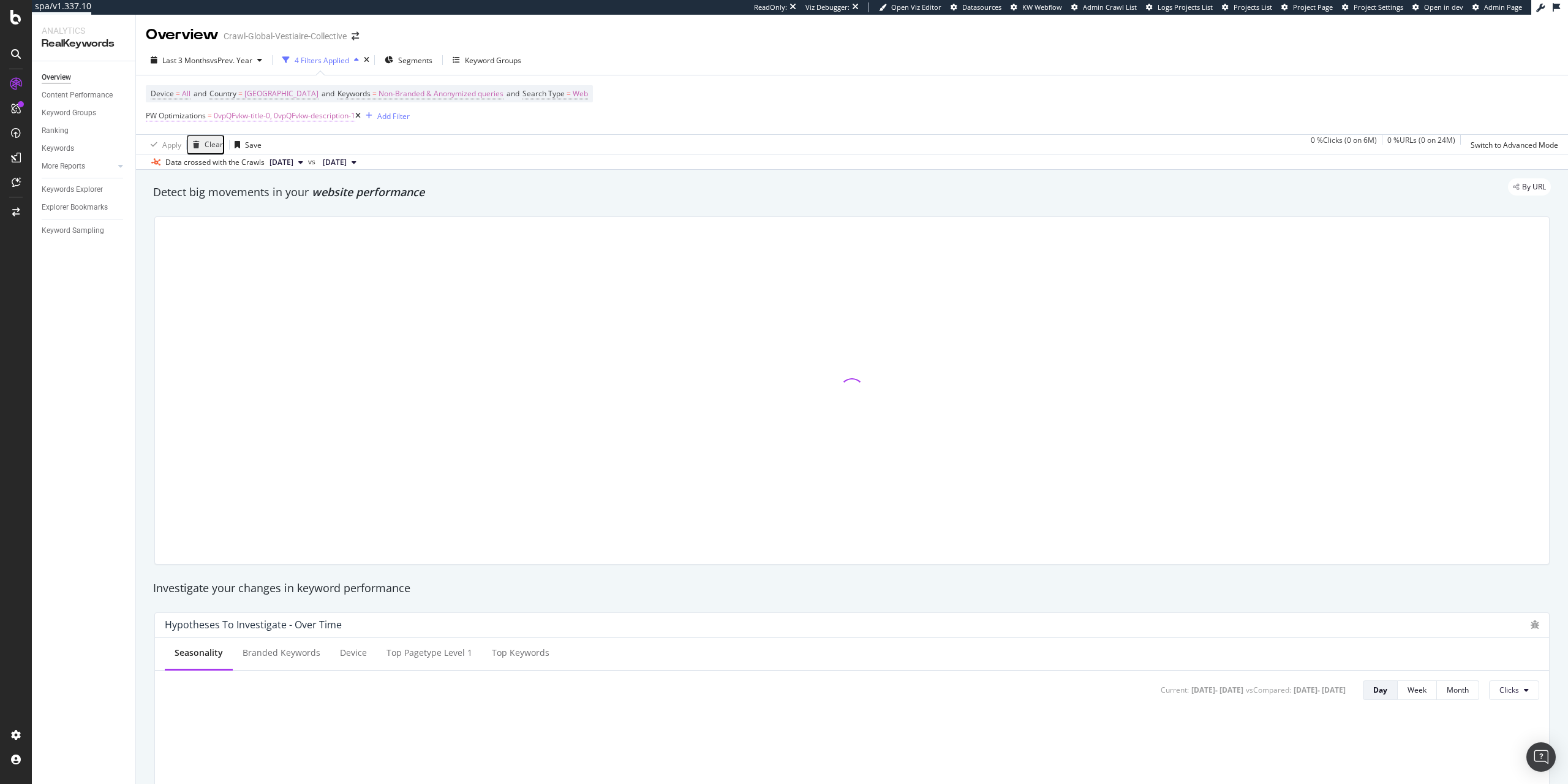
click at [289, 115] on span "0vpQFvkw-title-0, 0vpQFvkw-description-1" at bounding box center [284, 116] width 141 height 17
click at [158, 115] on div "PW Optimizations" at bounding box center [265, 110] width 237 height 11
click at [152, 115] on div "PW Optimizations" at bounding box center [265, 110] width 237 height 11
click at [150, 112] on icon at bounding box center [148, 109] width 4 height 7
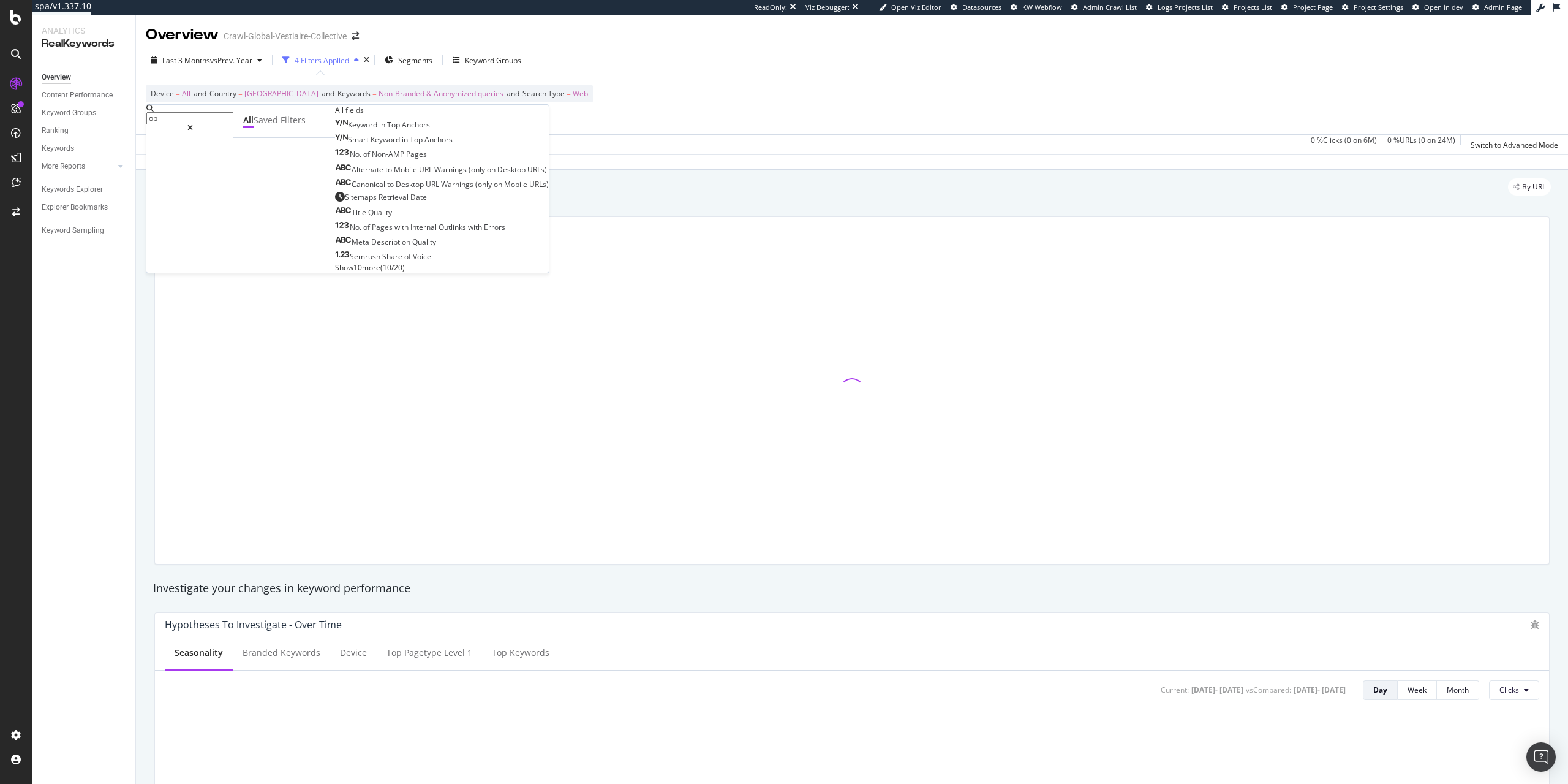
type input "o"
type input "opti"
click at [348, 152] on span "Optimizations" at bounding box center [374, 146] width 53 height 11
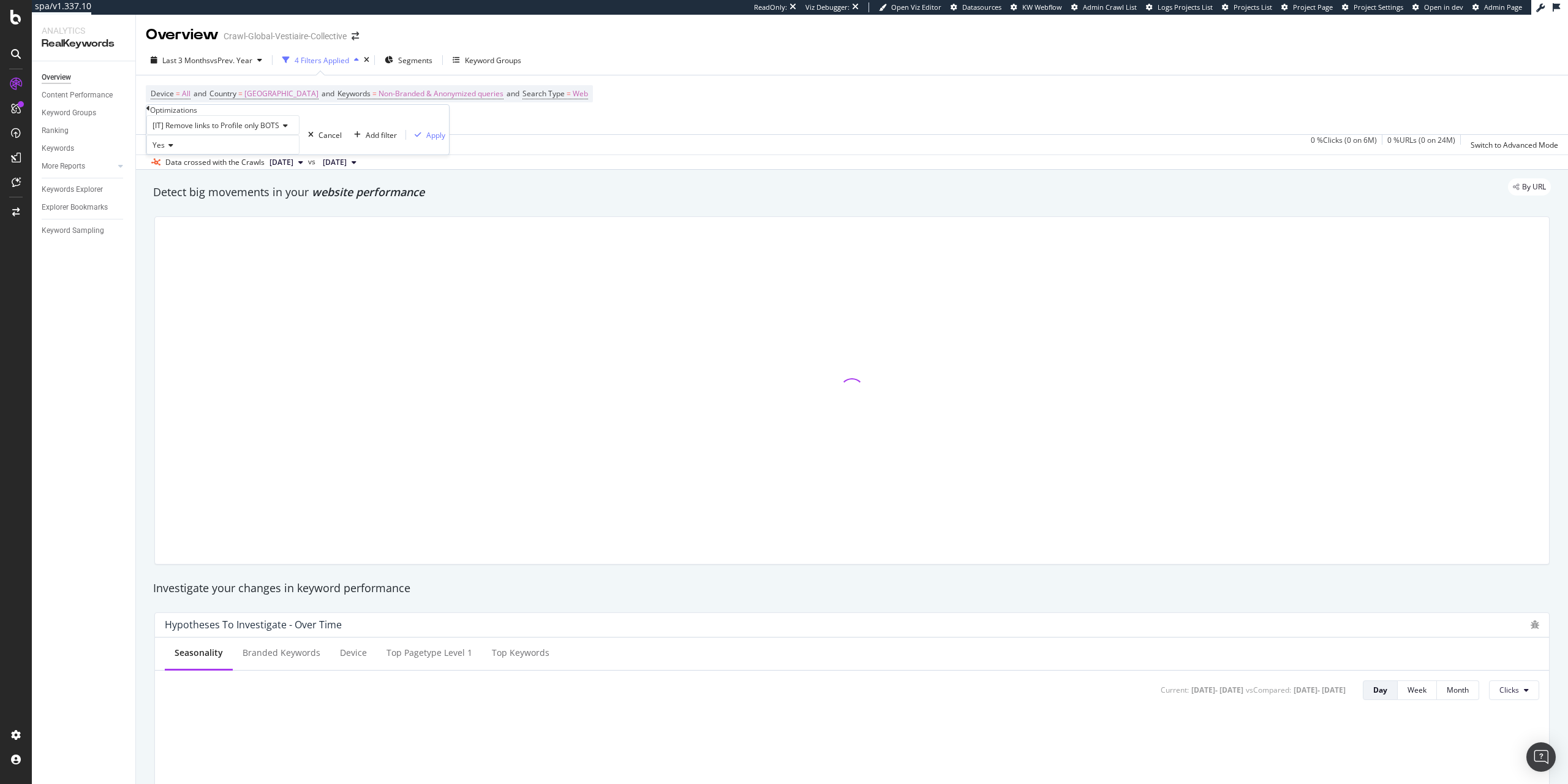
click at [279, 130] on span "[IT] Remove links to Profile only BOTS" at bounding box center [216, 125] width 127 height 11
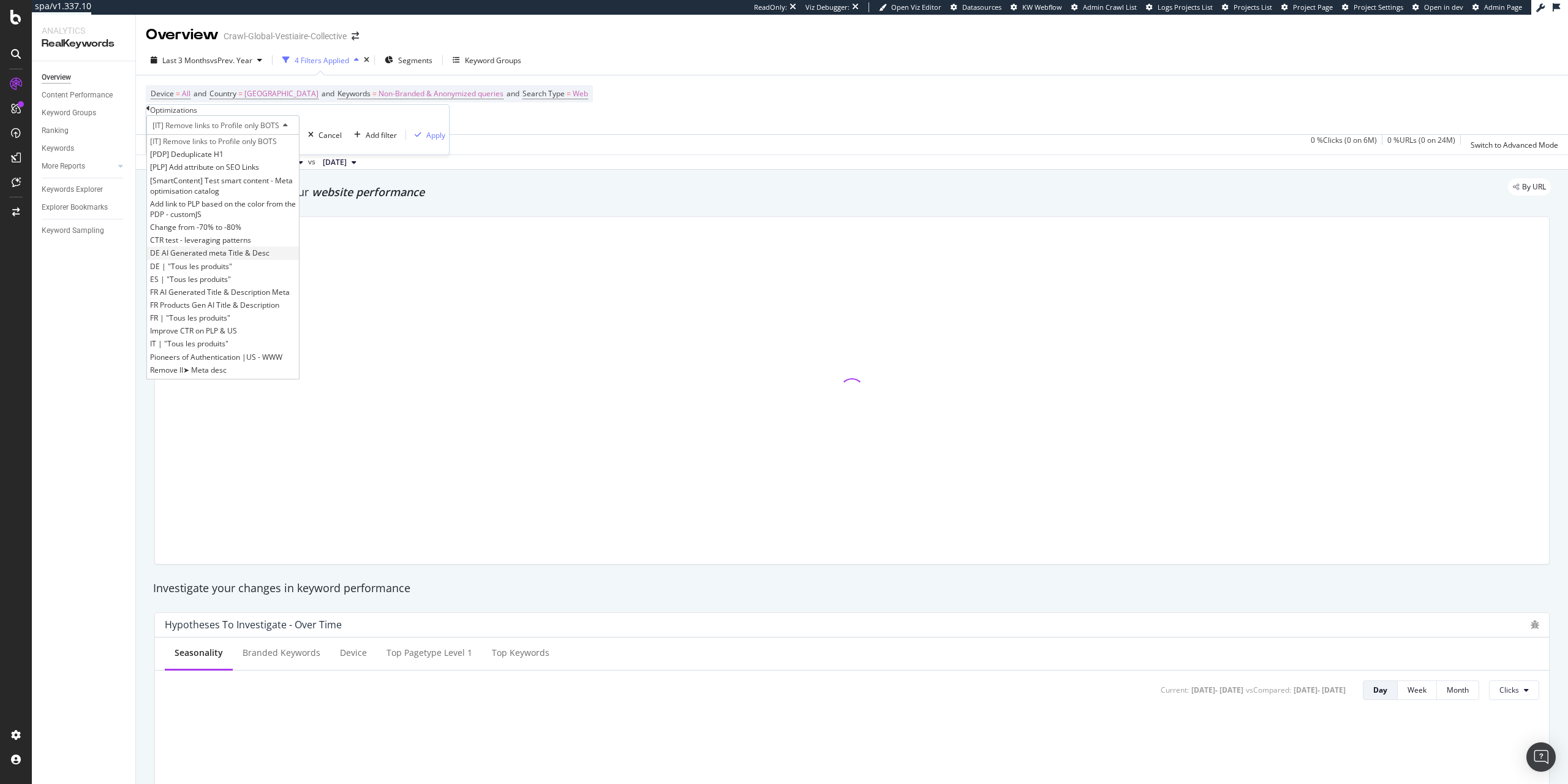
click at [270, 258] on span "DE AI Generated meta Title & Desc" at bounding box center [209, 252] width 120 height 11
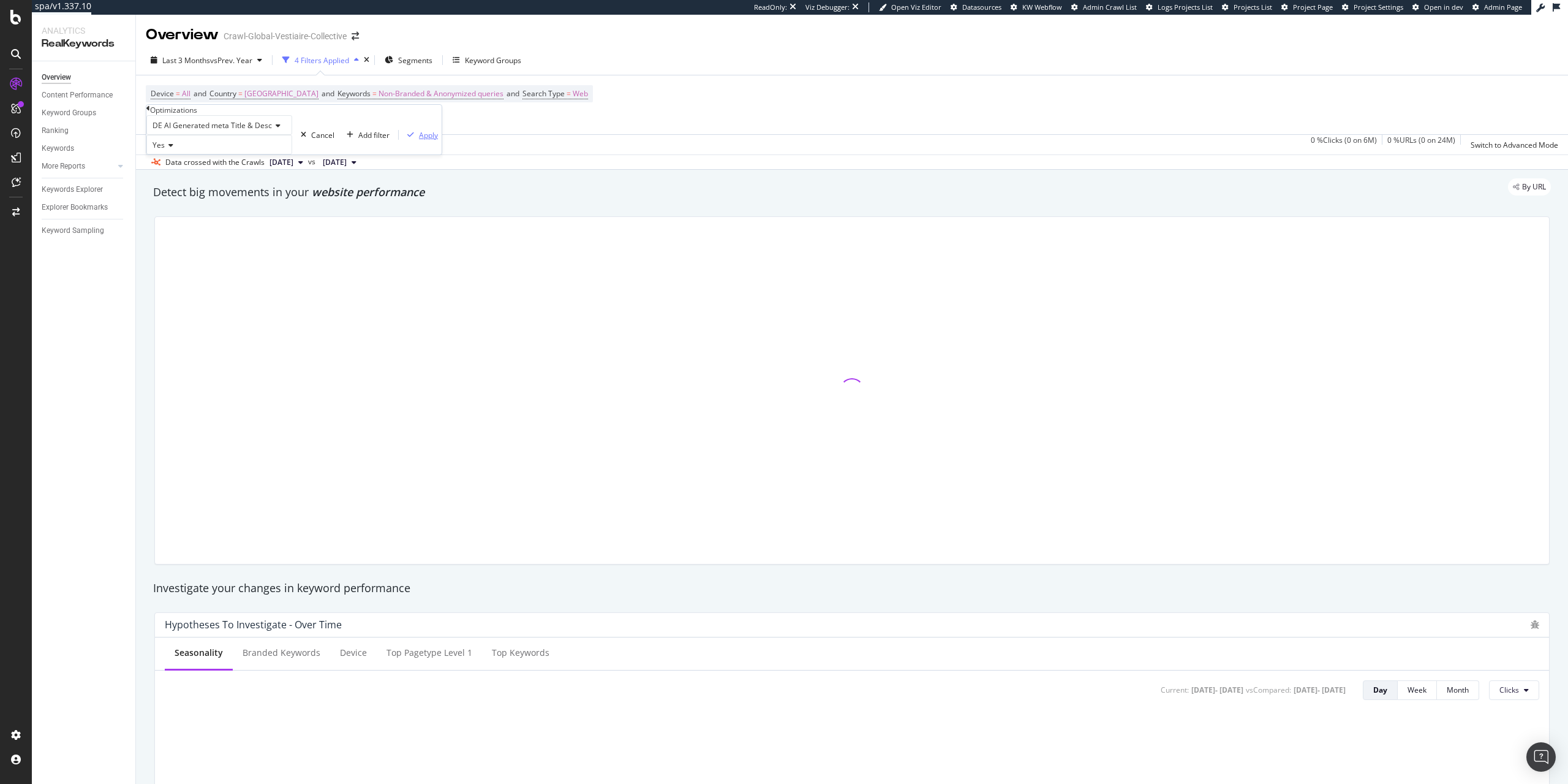
click at [419, 140] on div "Apply" at bounding box center [428, 135] width 19 height 11
click at [433, 92] on span "Non-Branded & Anonymized queries" at bounding box center [441, 94] width 125 height 17
click at [351, 108] on span "Non-Branded & Anonymized queries" at bounding box center [367, 102] width 125 height 11
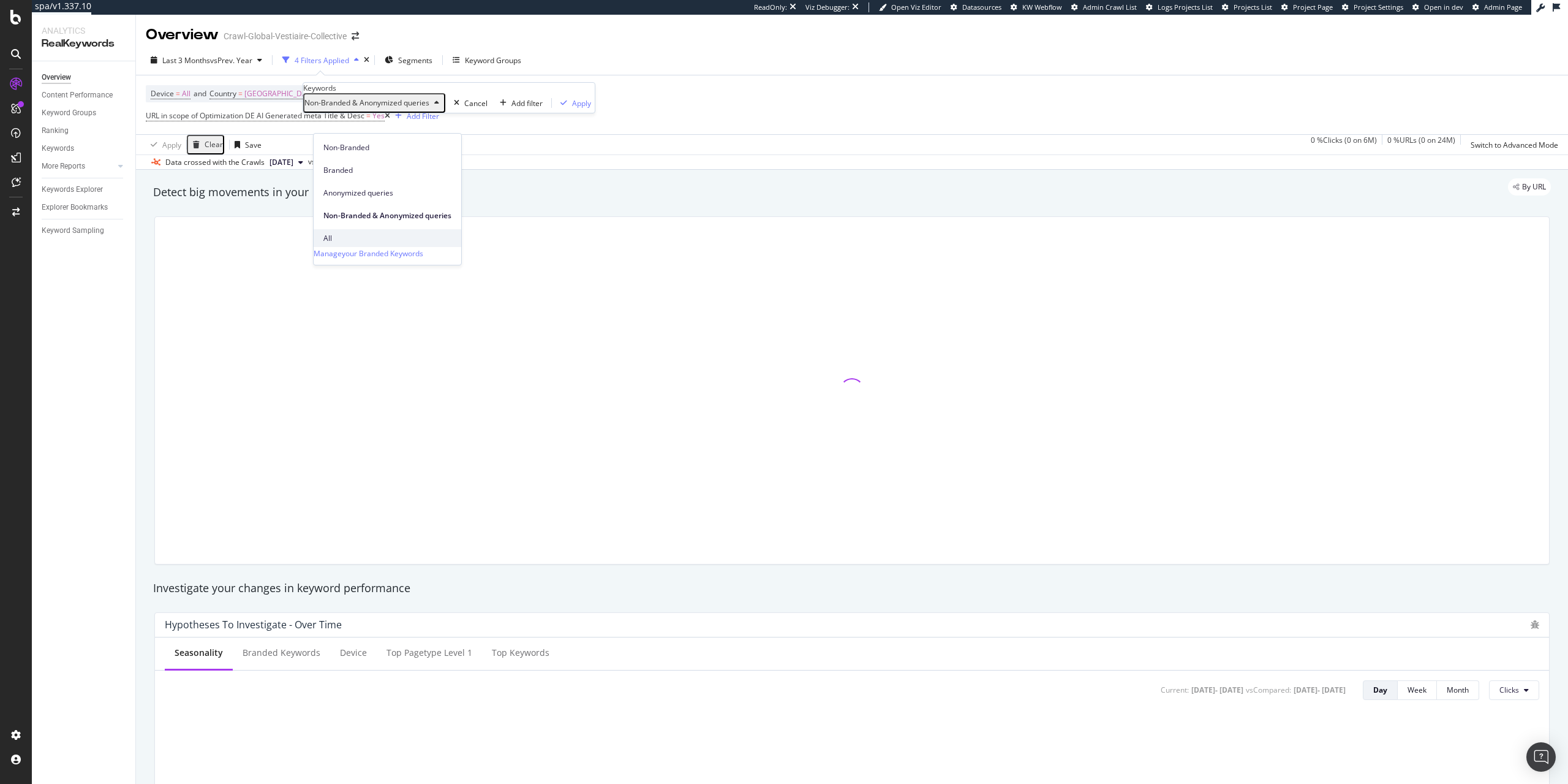
click at [330, 233] on span "All" at bounding box center [387, 238] width 128 height 11
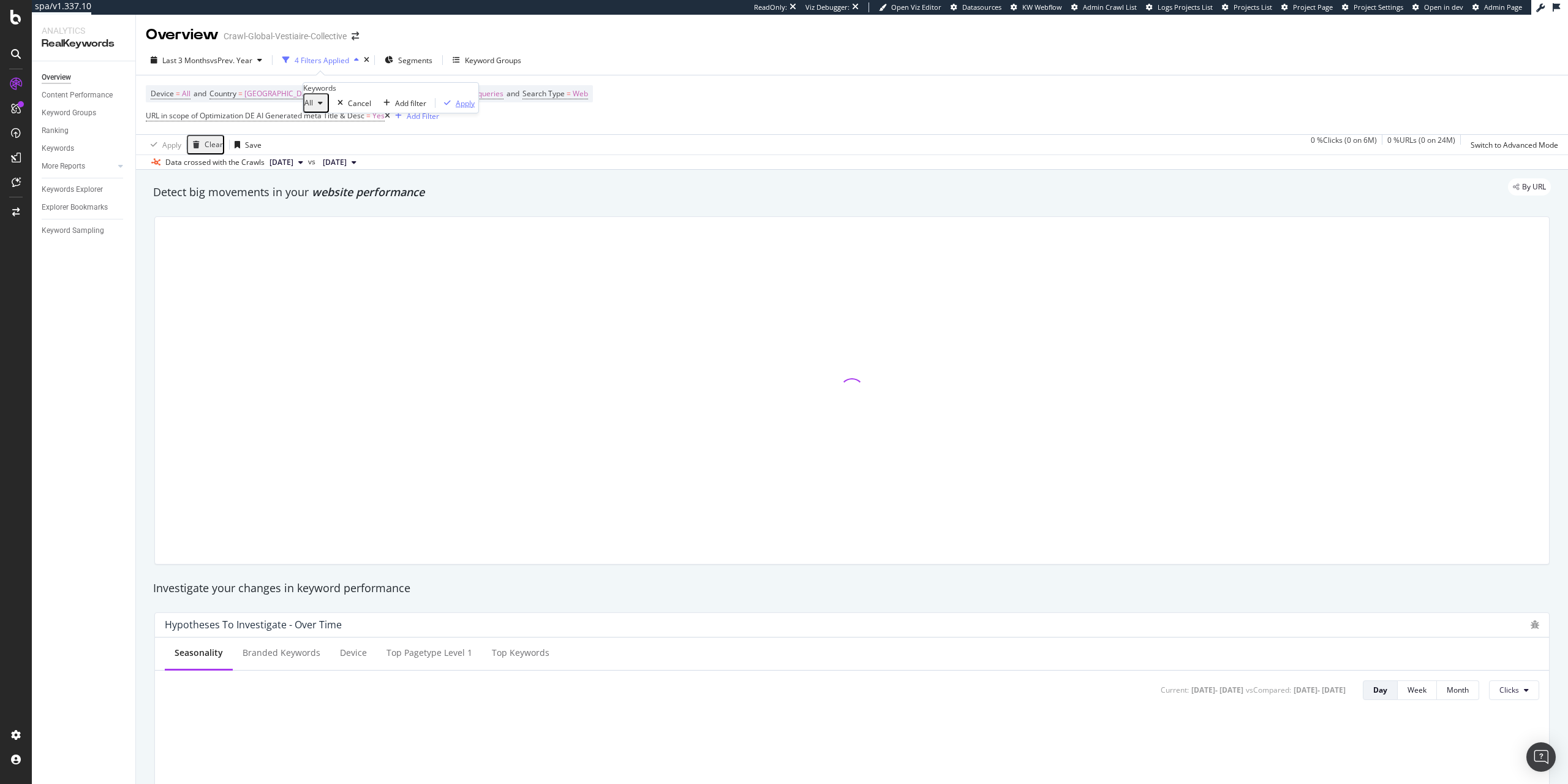
click at [456, 109] on div "Apply" at bounding box center [465, 103] width 19 height 11
click at [75, 136] on div "SiteCrawler" at bounding box center [67, 137] width 43 height 12
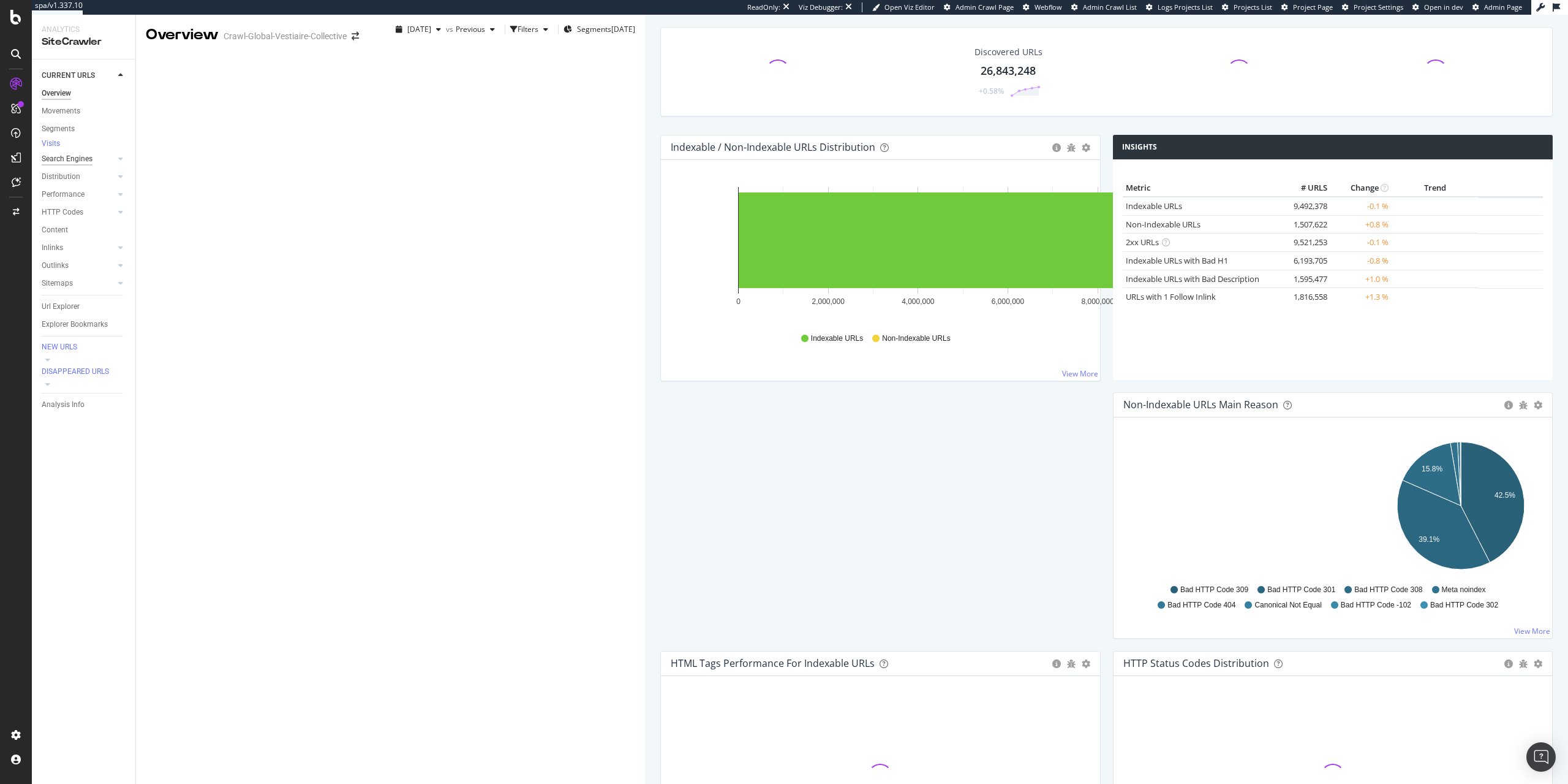
click at [62, 164] on div "Search Engines" at bounding box center [67, 159] width 51 height 13
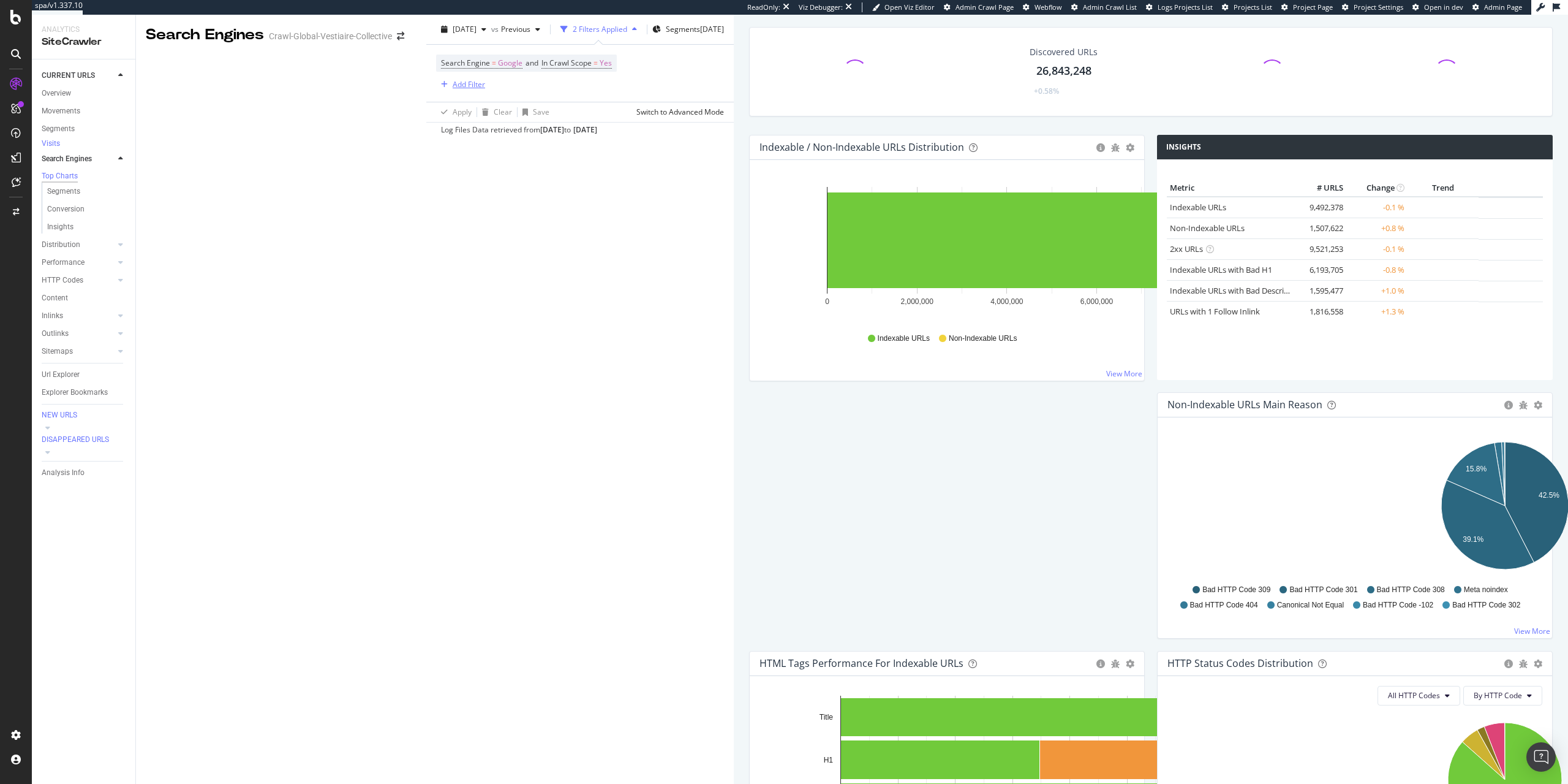
click at [452, 90] on div "Add Filter" at bounding box center [469, 84] width 32 height 11
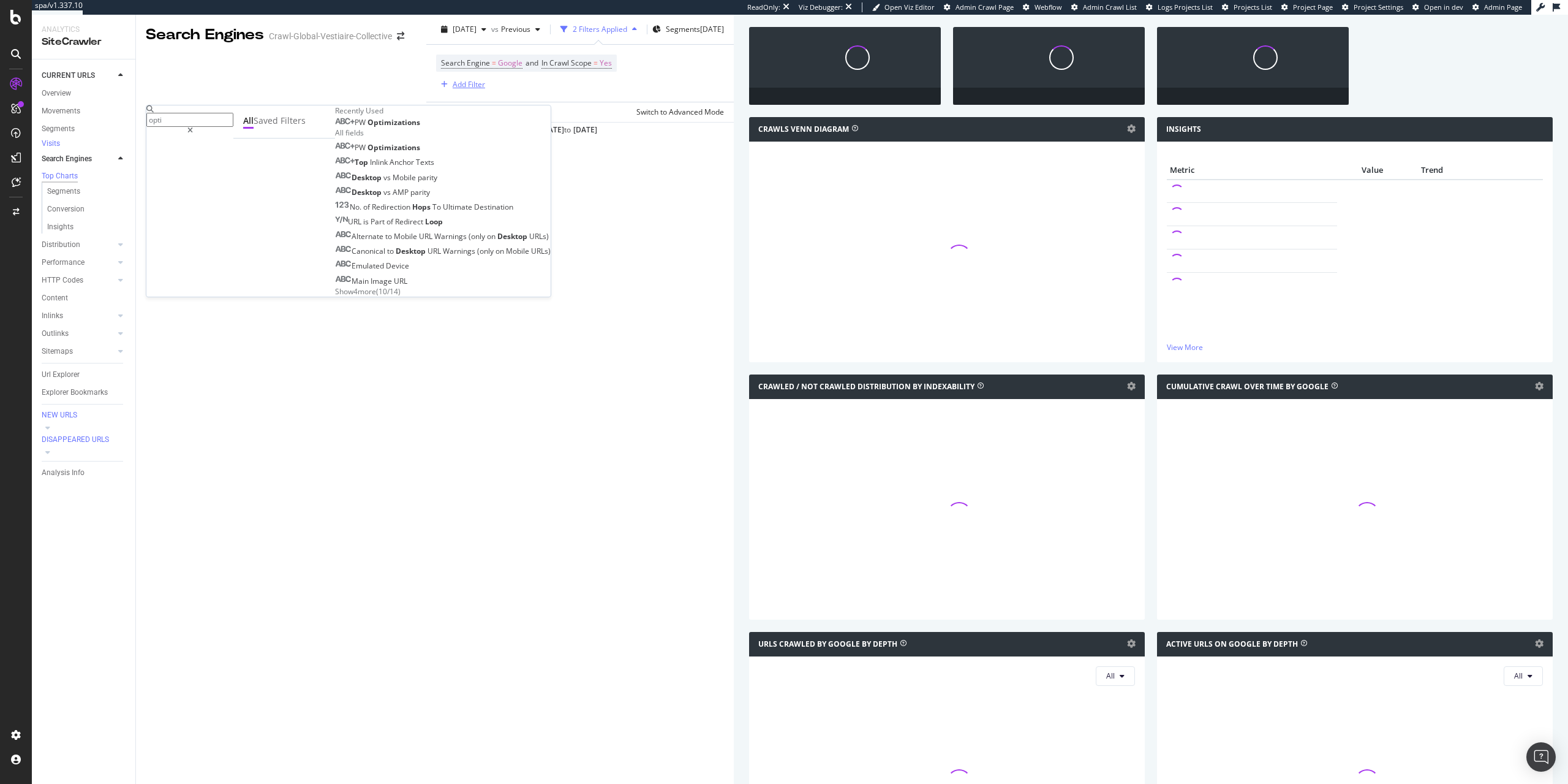
type input "optim"
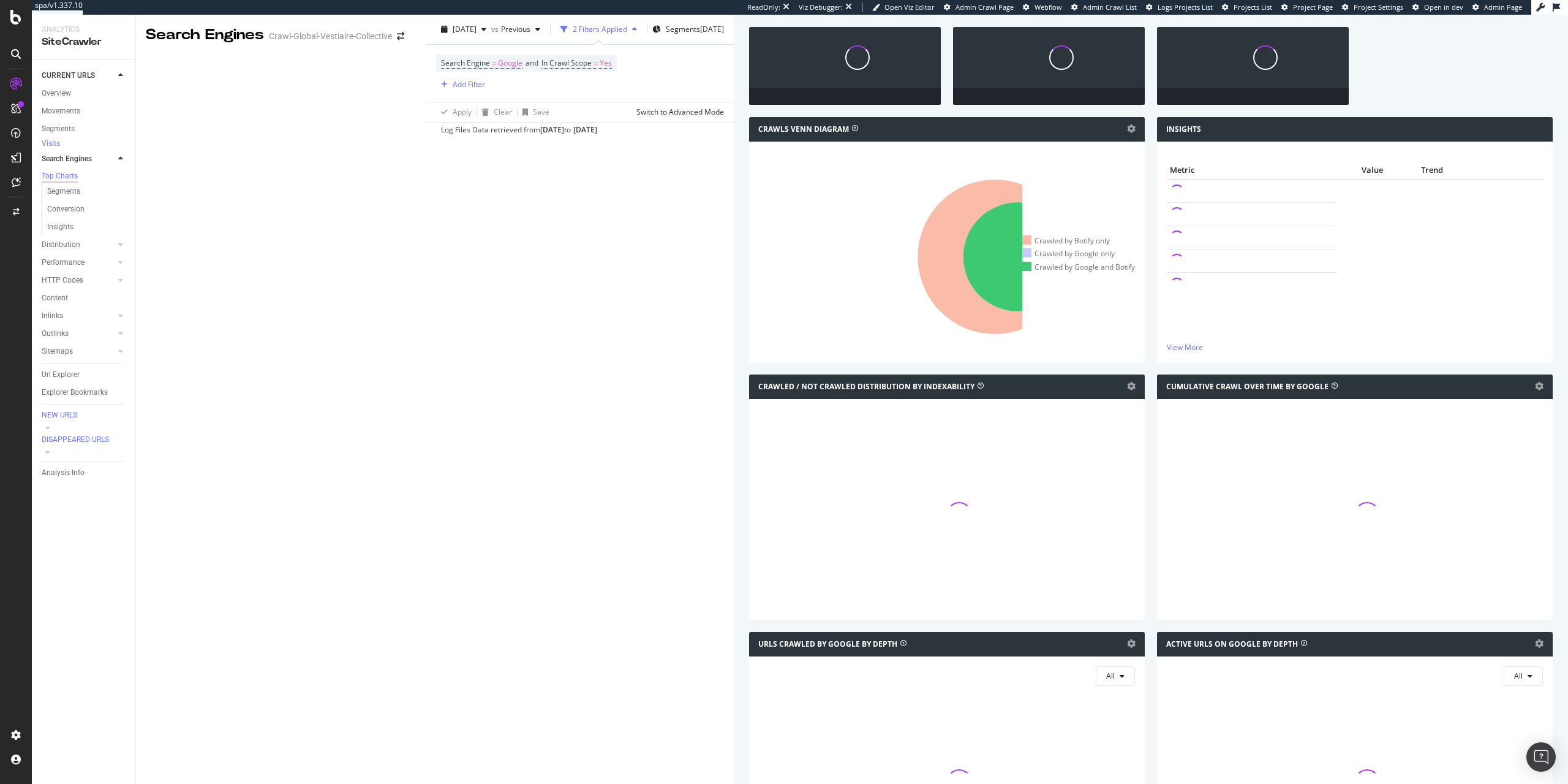
click at [436, 102] on div "Search Engine = Google and In Crawl Scope = Yes Add Filter" at bounding box center [580, 73] width 288 height 57
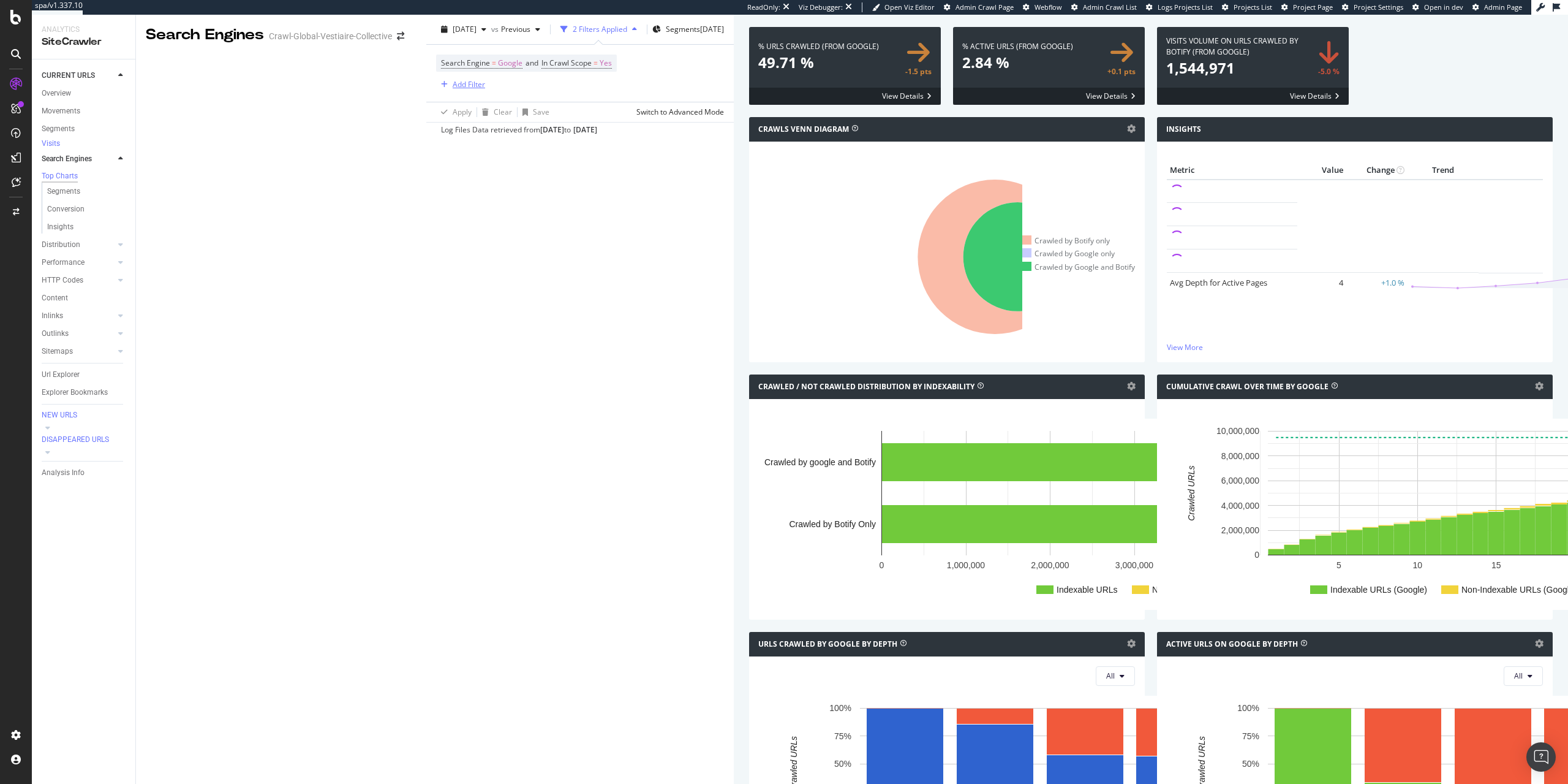
click at [436, 88] on div "button" at bounding box center [445, 84] width 17 height 7
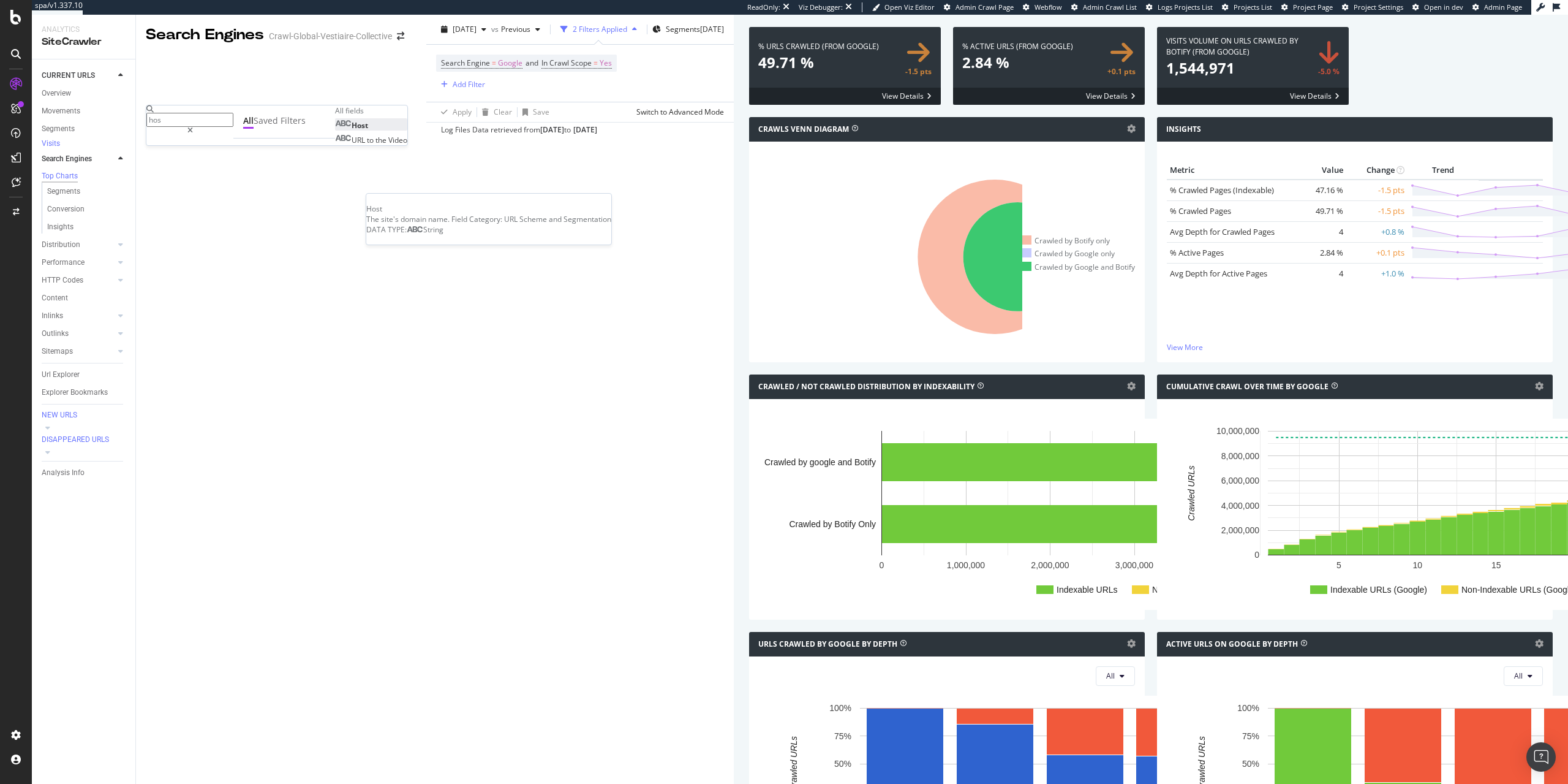
type input "hos"
click at [335, 130] on div "Host" at bounding box center [351, 125] width 33 height 11
click at [182, 149] on input "text" at bounding box center [190, 142] width 87 height 14
click at [175, 169] on span "de.vestiairecollective.com" at bounding box center [162, 163] width 25 height 11
type input "de.vestiairecollective.com"
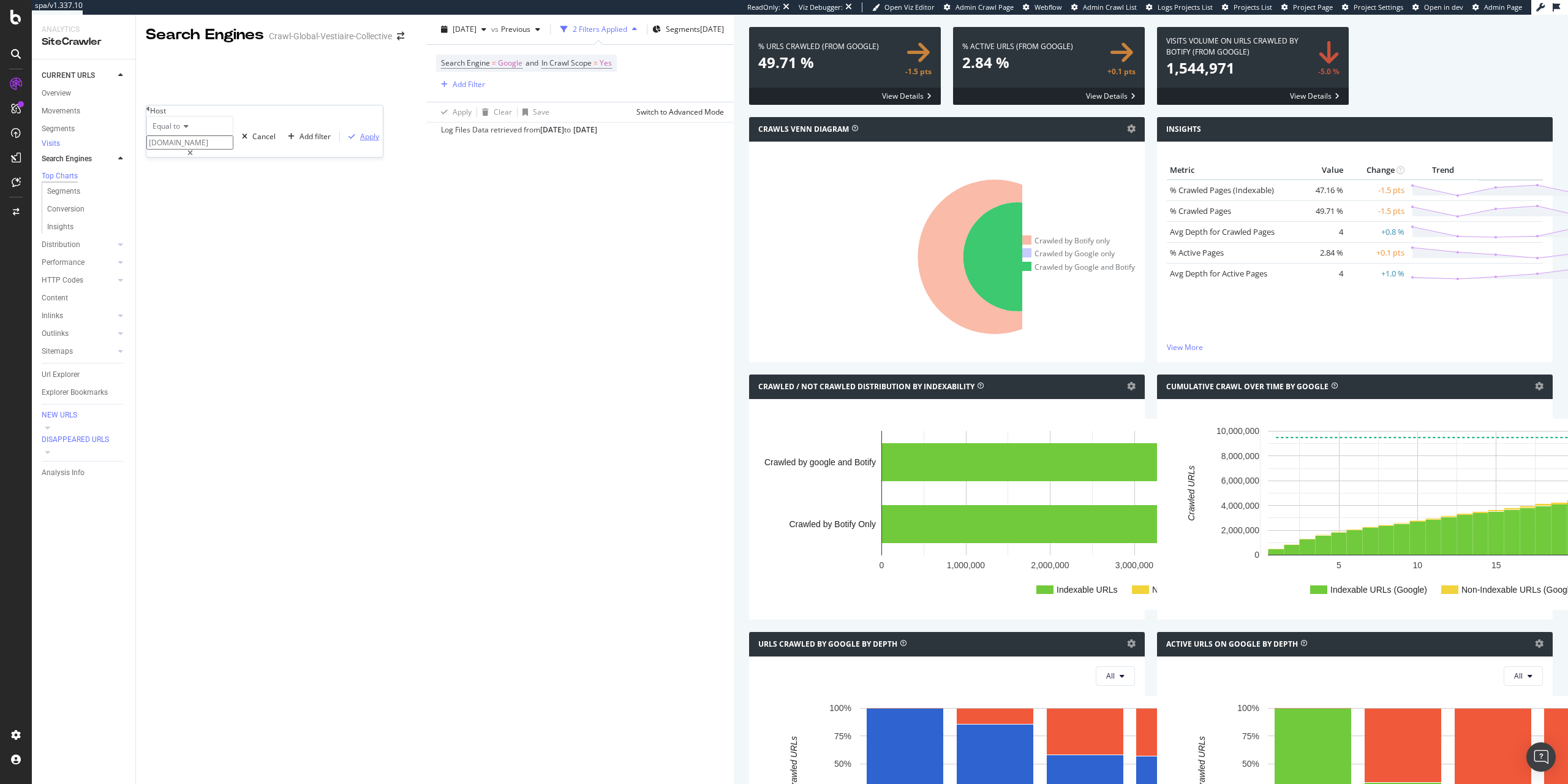
click at [360, 142] on div "Apply" at bounding box center [369, 136] width 19 height 11
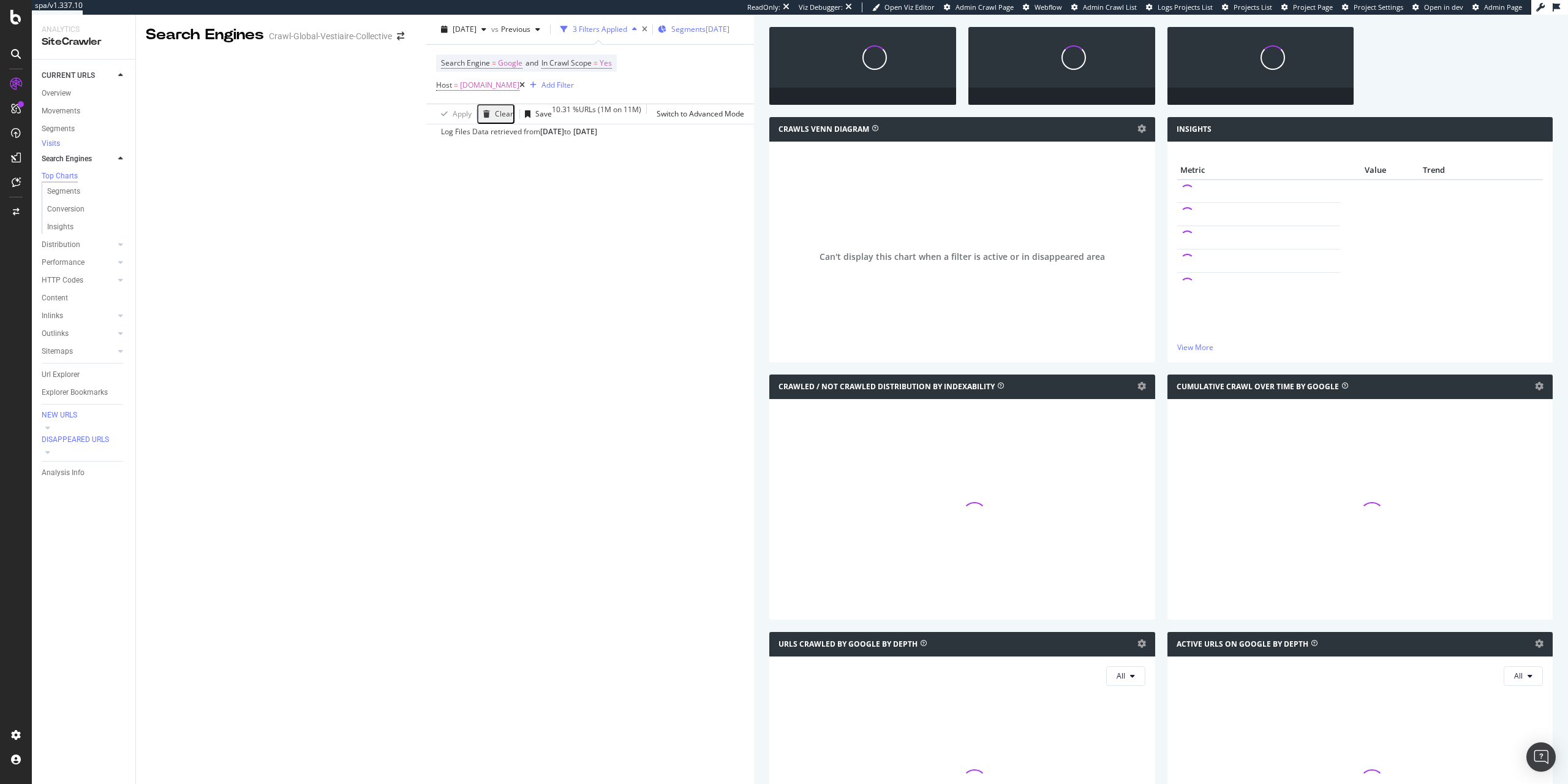
click at [658, 39] on div "Segments 2025-04-10" at bounding box center [693, 29] width 71 height 18
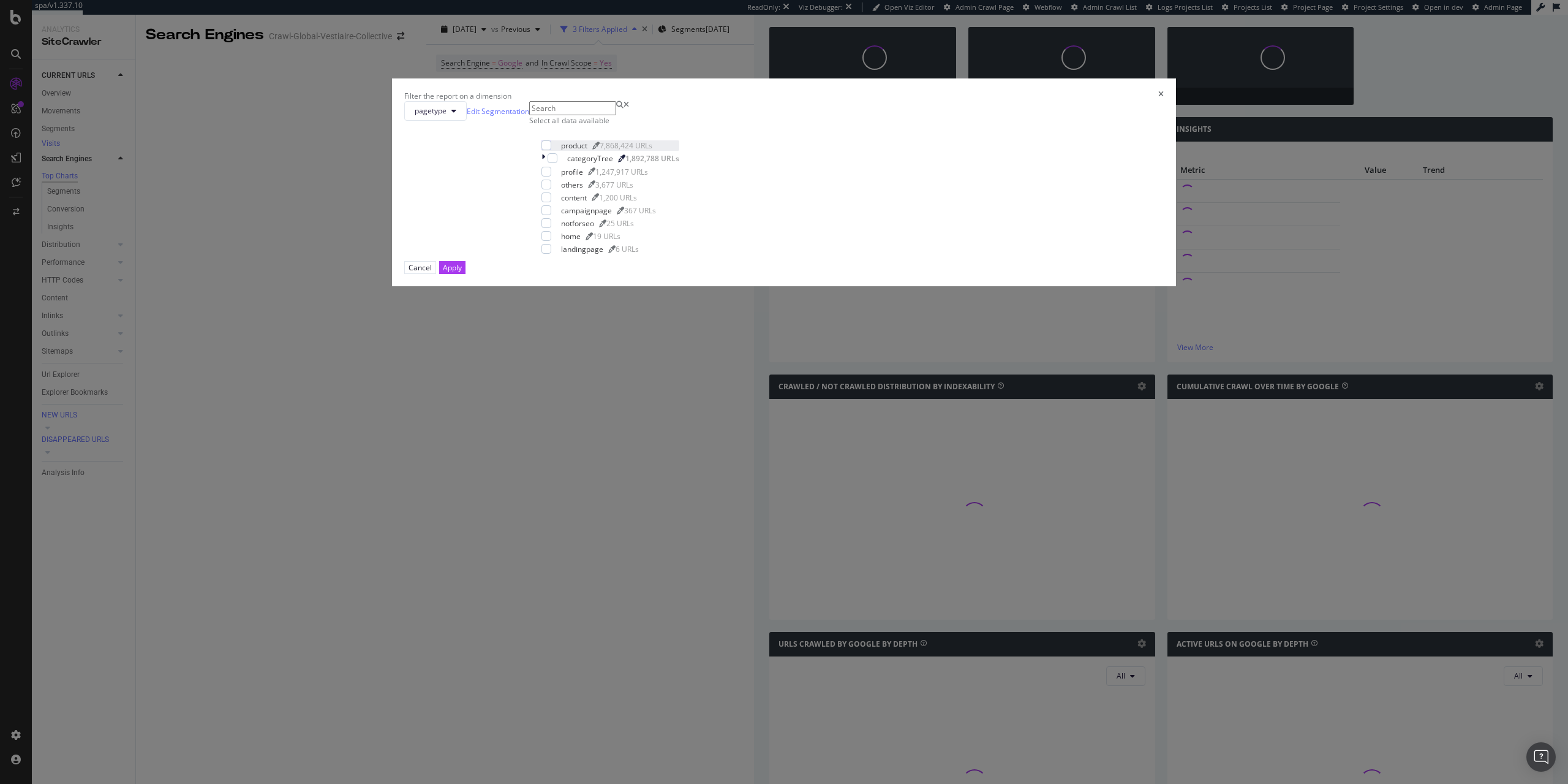
click at [588, 151] on div "product" at bounding box center [574, 145] width 27 height 11
click at [462, 273] on div "Apply" at bounding box center [452, 267] width 19 height 11
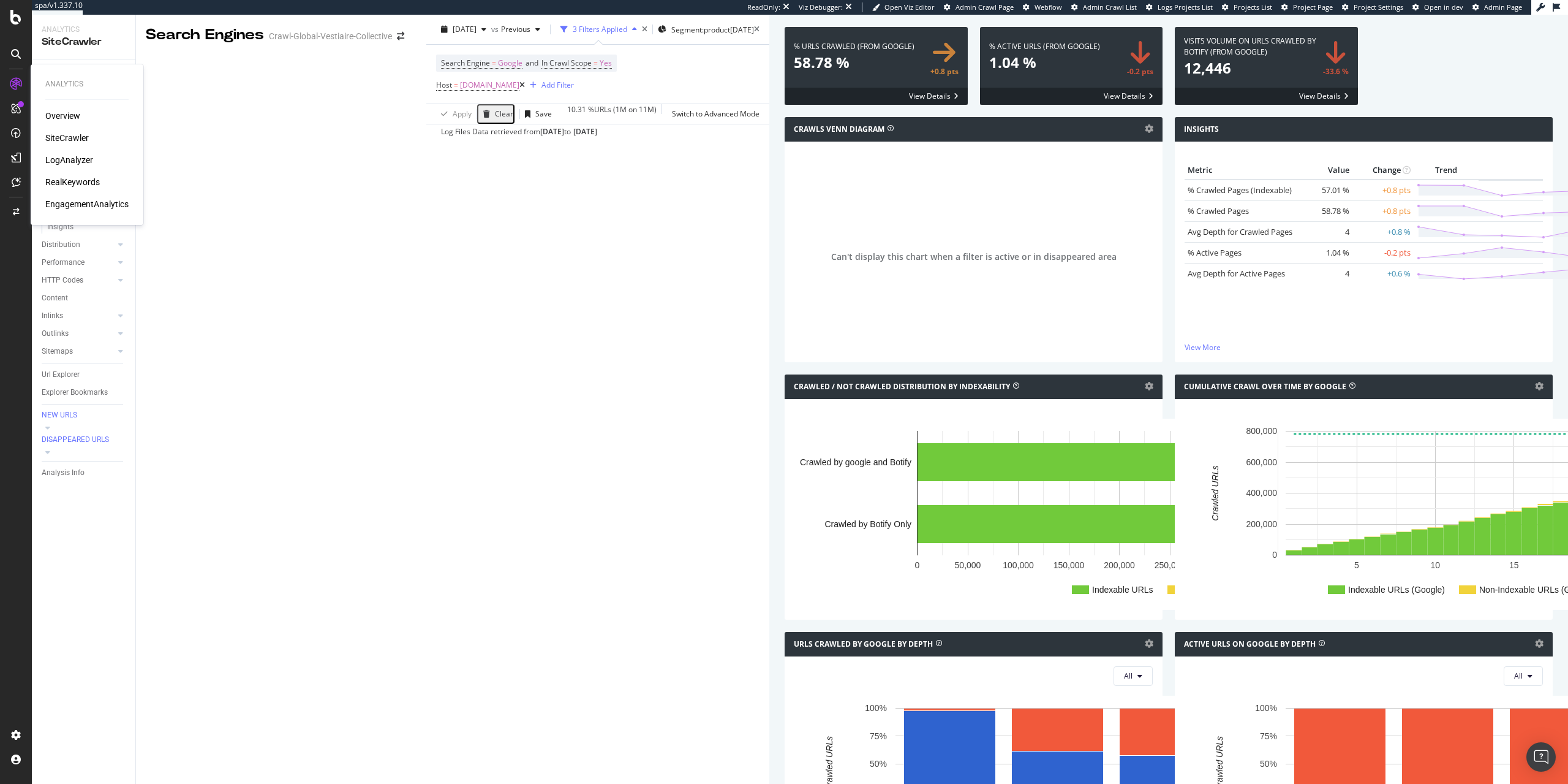
click at [82, 139] on div "SiteCrawler" at bounding box center [67, 137] width 43 height 12
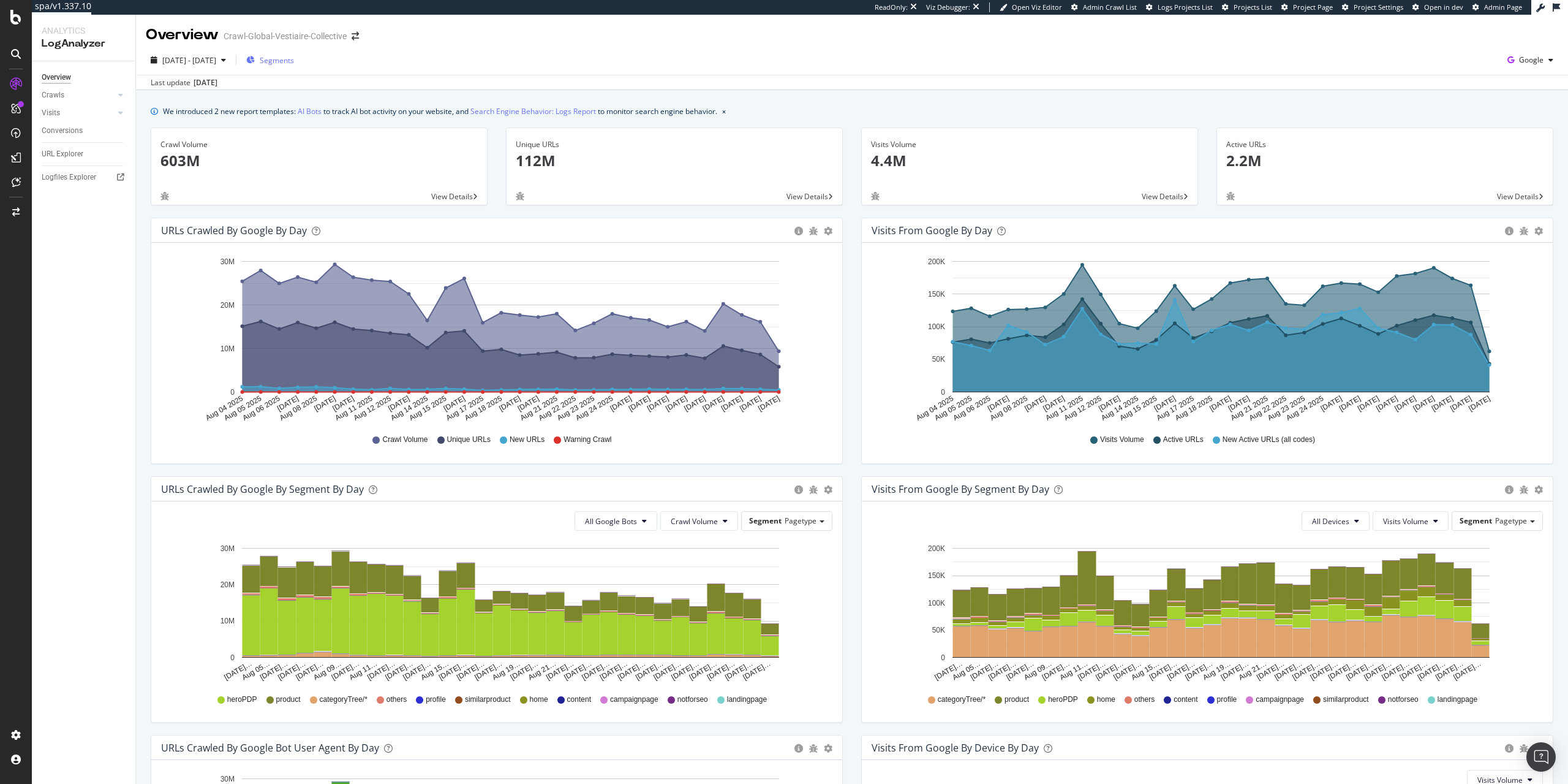
click at [294, 64] on span "Segments" at bounding box center [277, 60] width 34 height 11
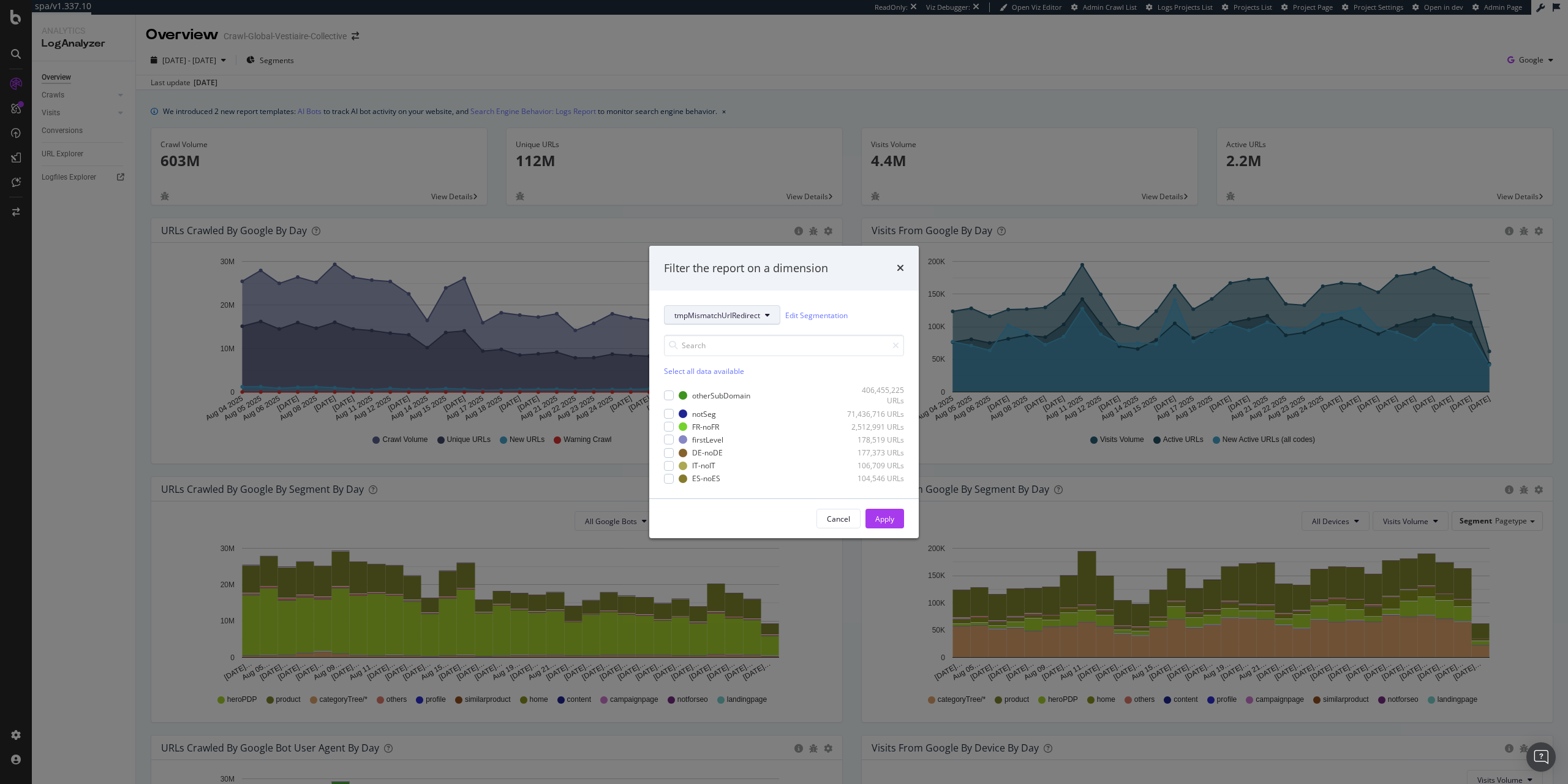
click at [730, 321] on button "tmpMismatchUrlRedirect" at bounding box center [722, 315] width 116 height 20
click at [701, 351] on div "pagetype" at bounding box center [719, 358] width 109 height 18
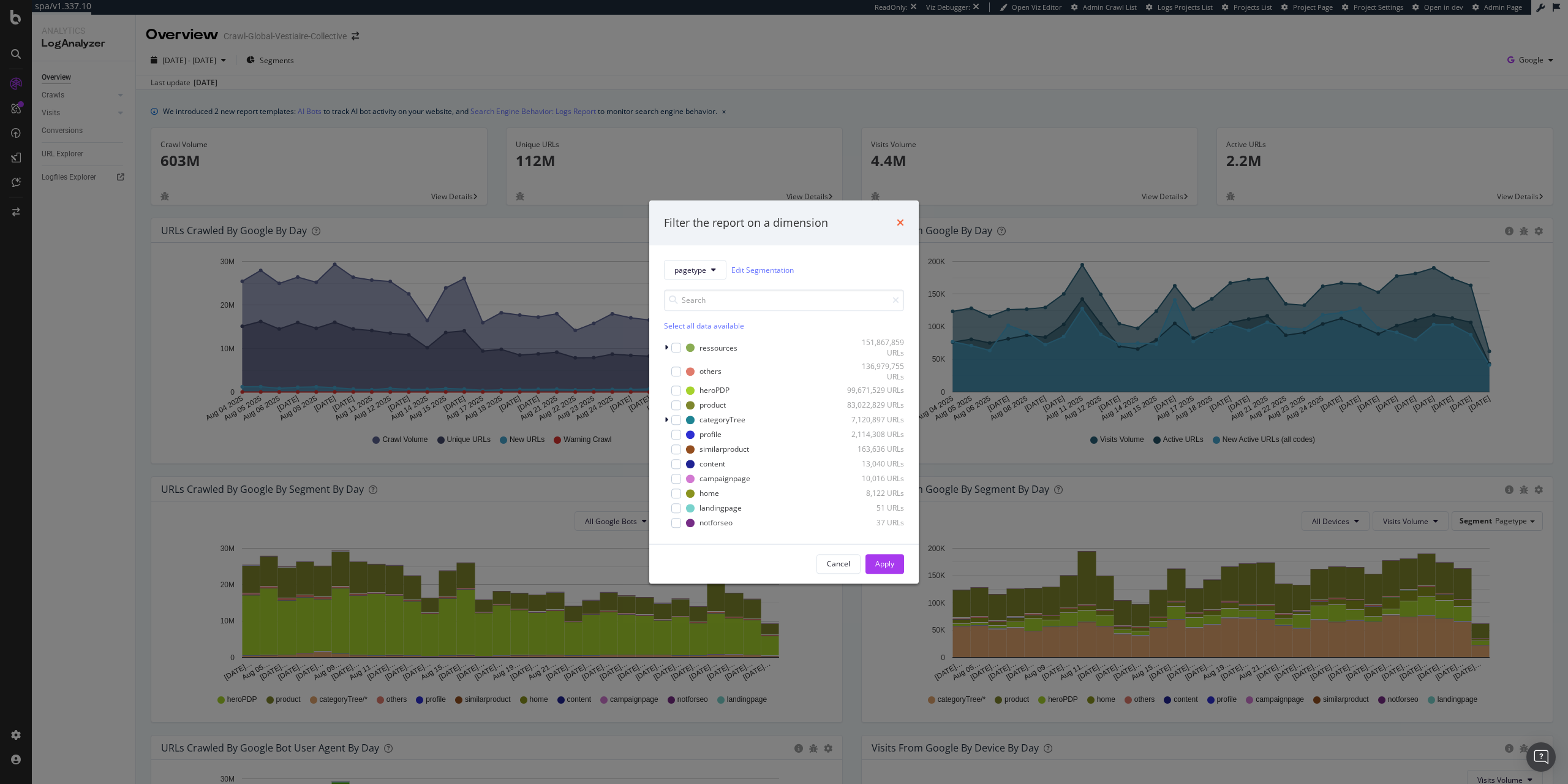
click at [897, 221] on icon "times" at bounding box center [901, 223] width 7 height 10
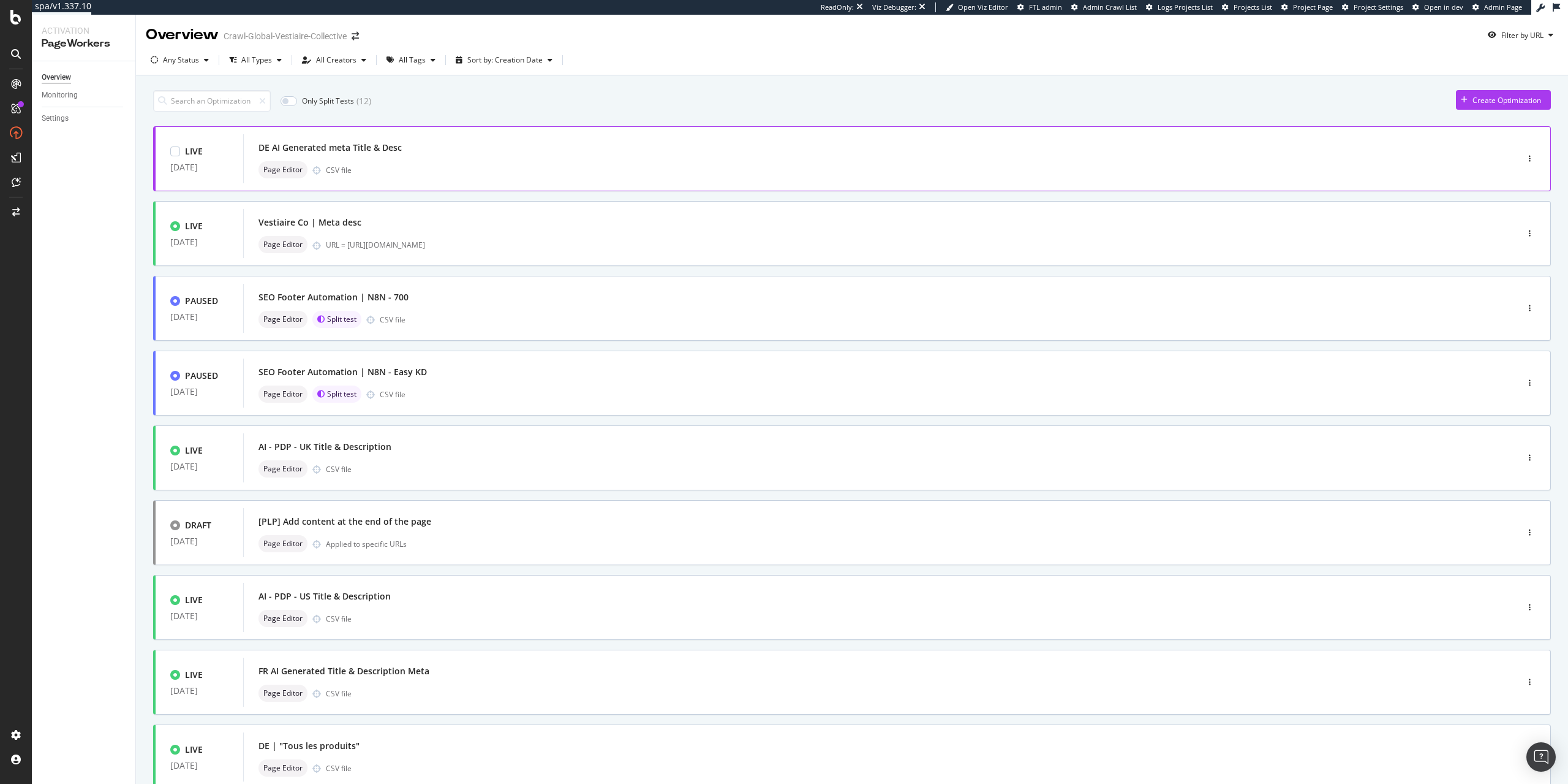
click at [334, 144] on div "DE AI Generated meta Title & Desc" at bounding box center [330, 147] width 144 height 12
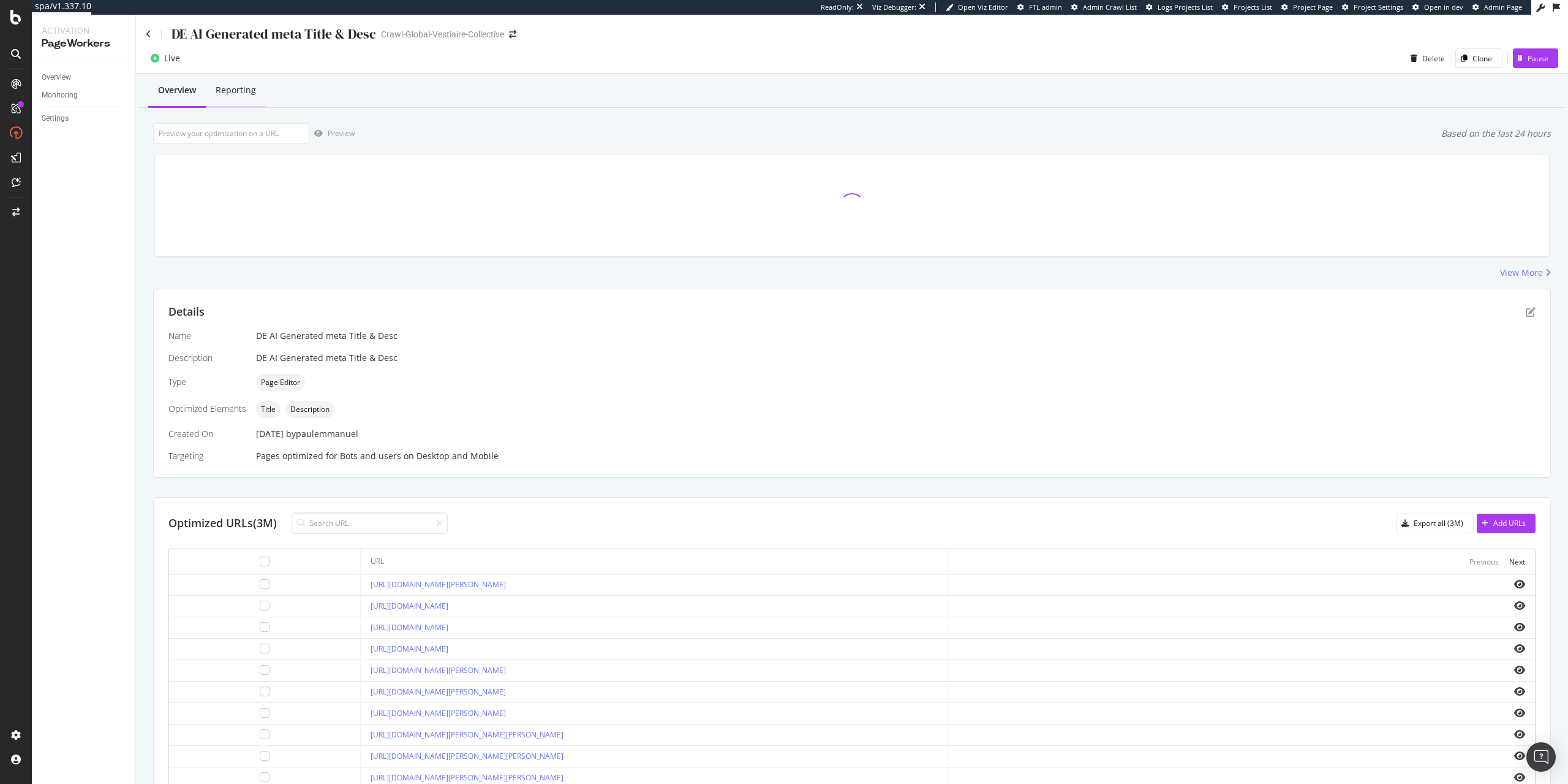
click at [242, 97] on div "Reporting" at bounding box center [236, 91] width 60 height 34
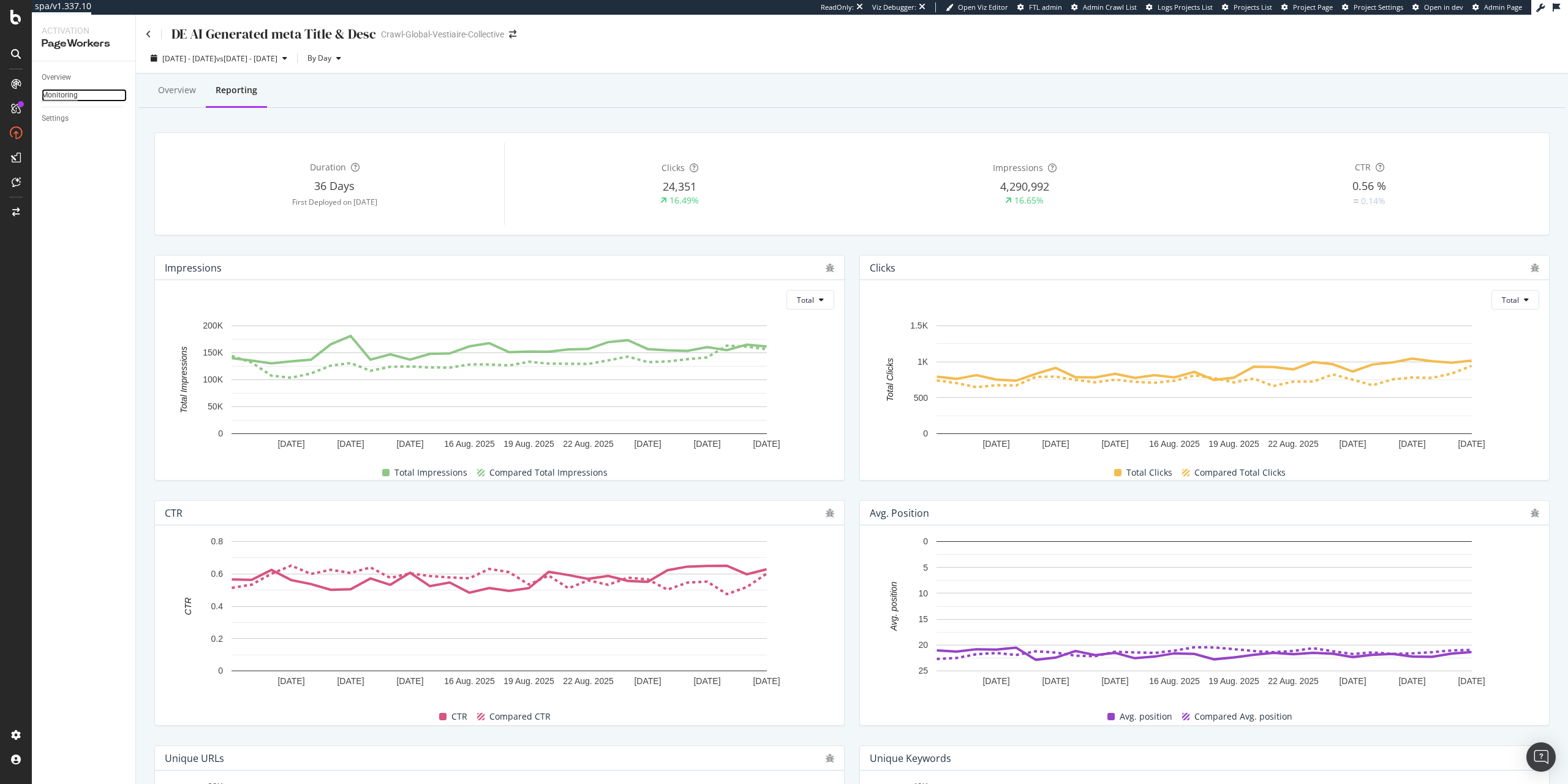
click at [71, 92] on div "Monitoring" at bounding box center [60, 95] width 36 height 13
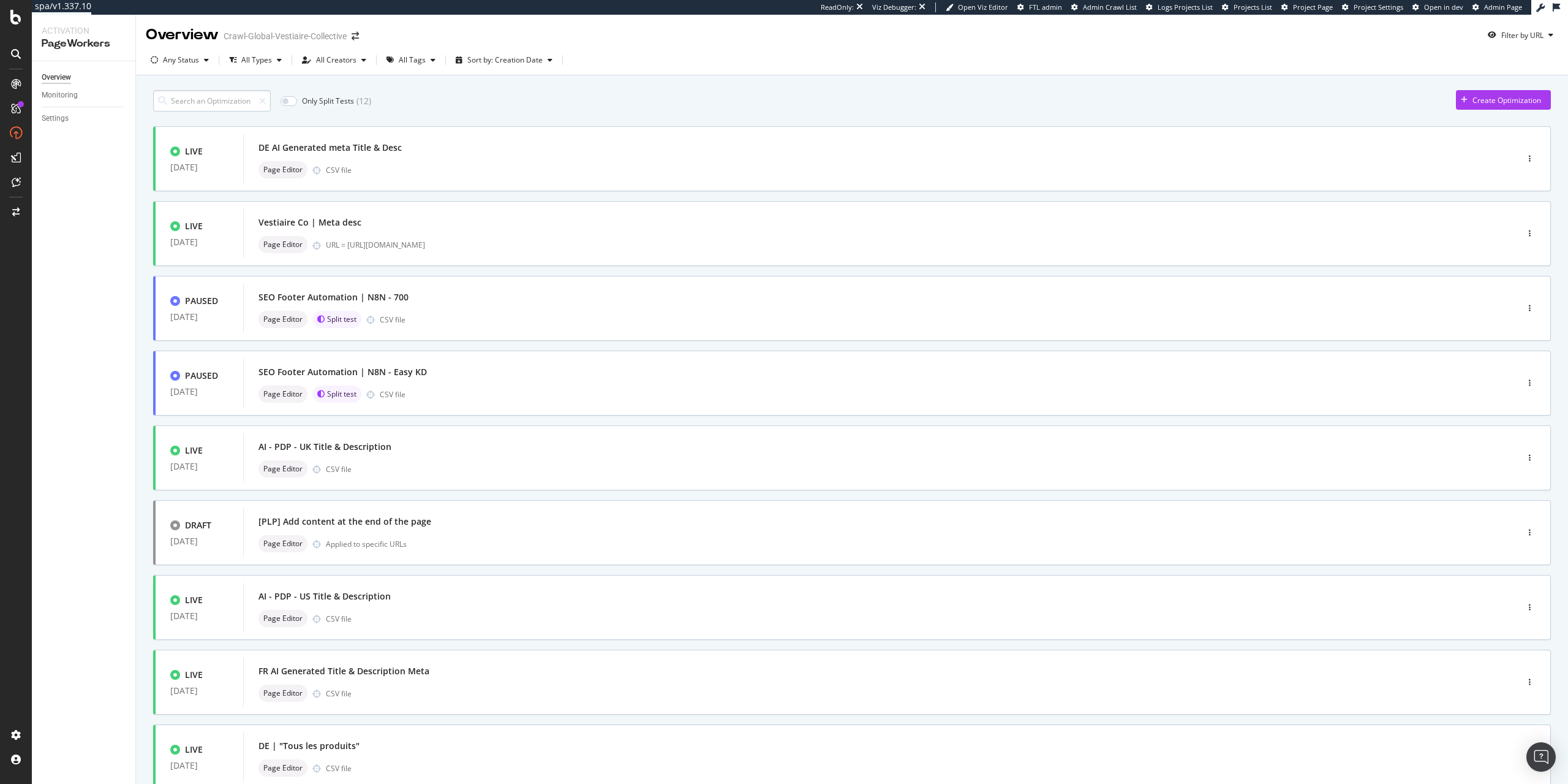
click at [256, 107] on input at bounding box center [212, 101] width 118 height 22
click at [366, 298] on div "DE AI Generated meta Title & Desc" at bounding box center [330, 296] width 144 height 12
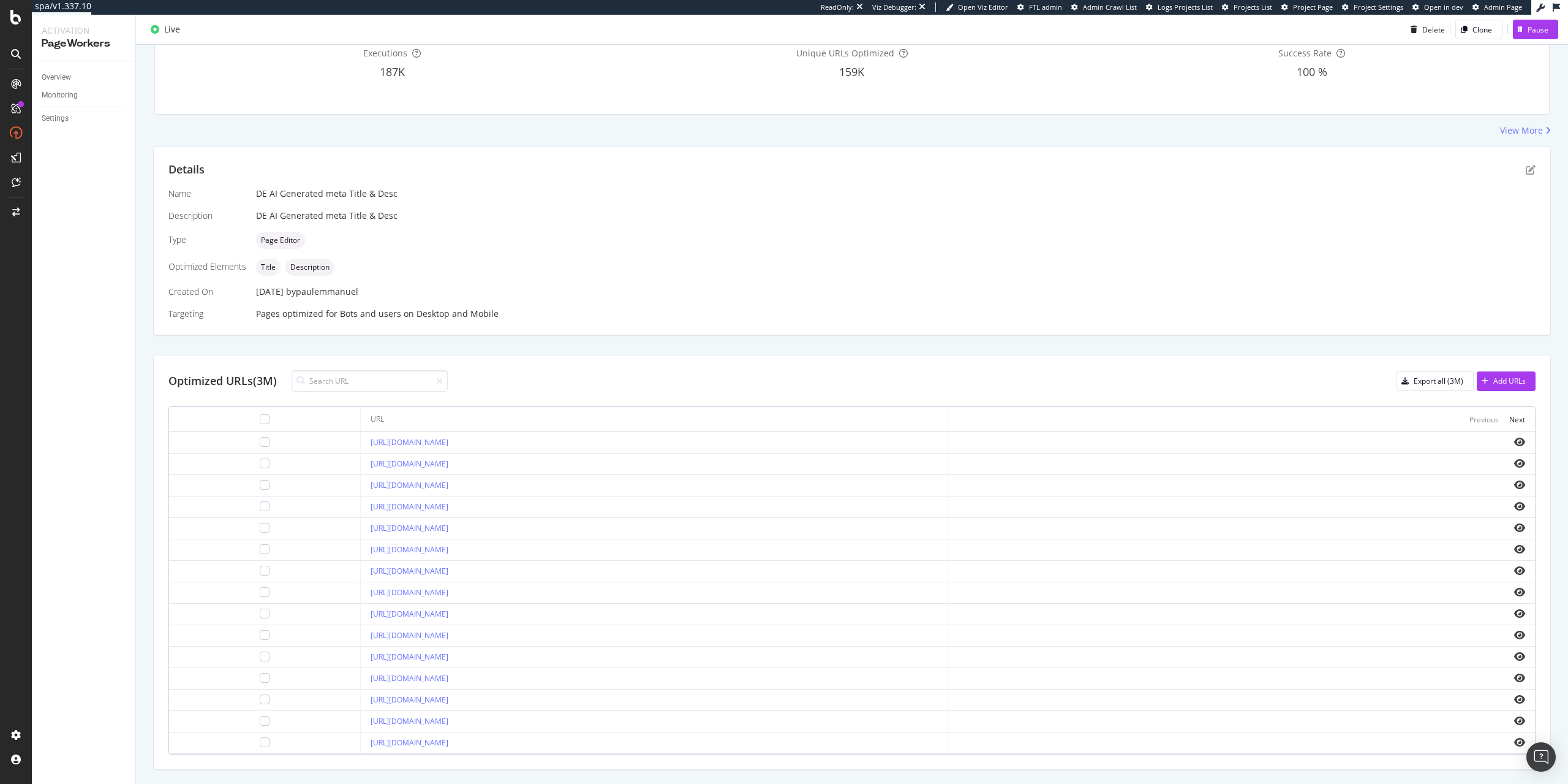
scroll to position [171, 0]
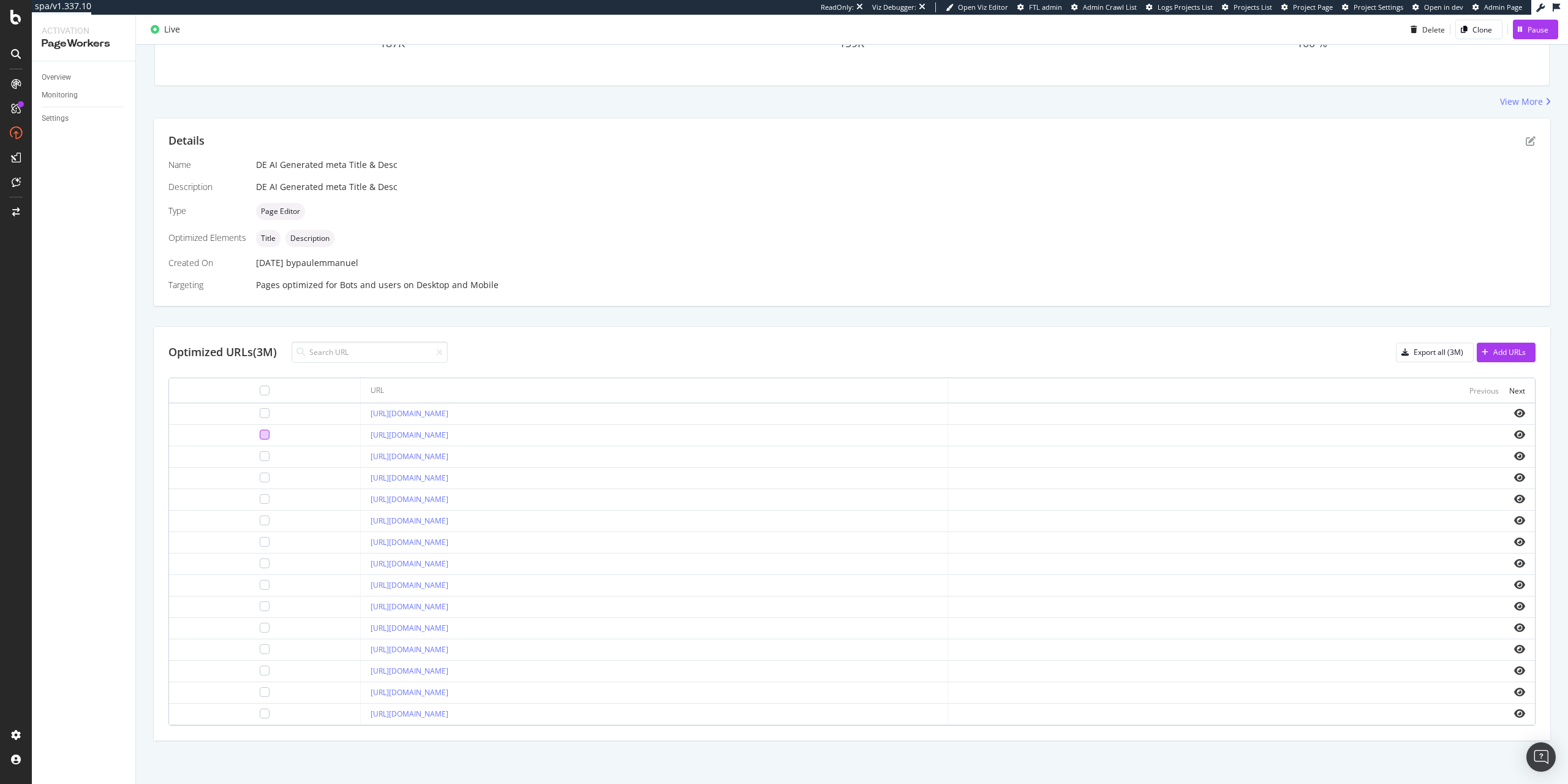
click at [260, 439] on div at bounding box center [265, 434] width 10 height 10
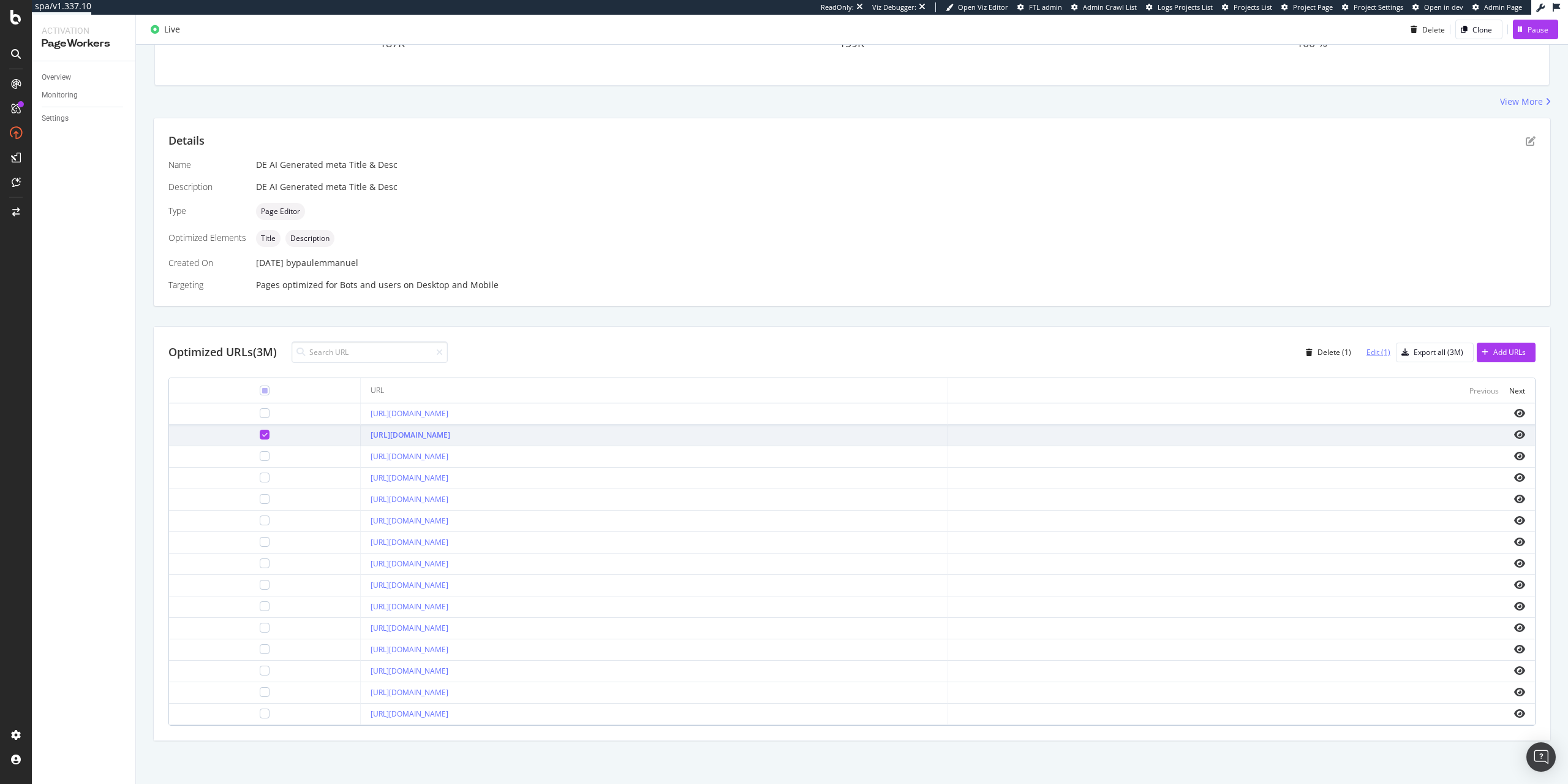
click at [1381, 350] on div "Edit (1)" at bounding box center [1378, 352] width 24 height 11
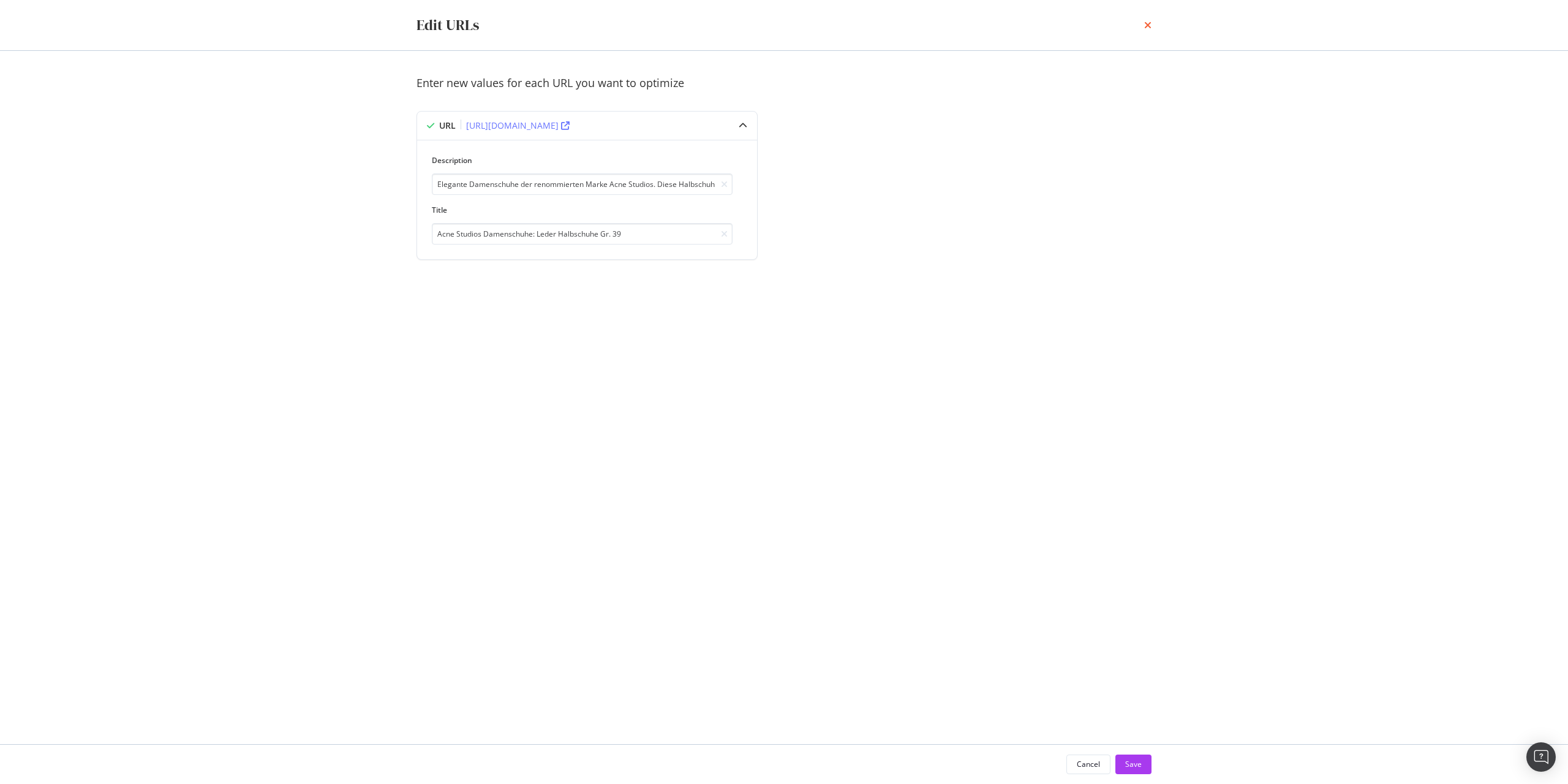
click at [1150, 27] on icon "times" at bounding box center [1148, 25] width 7 height 10
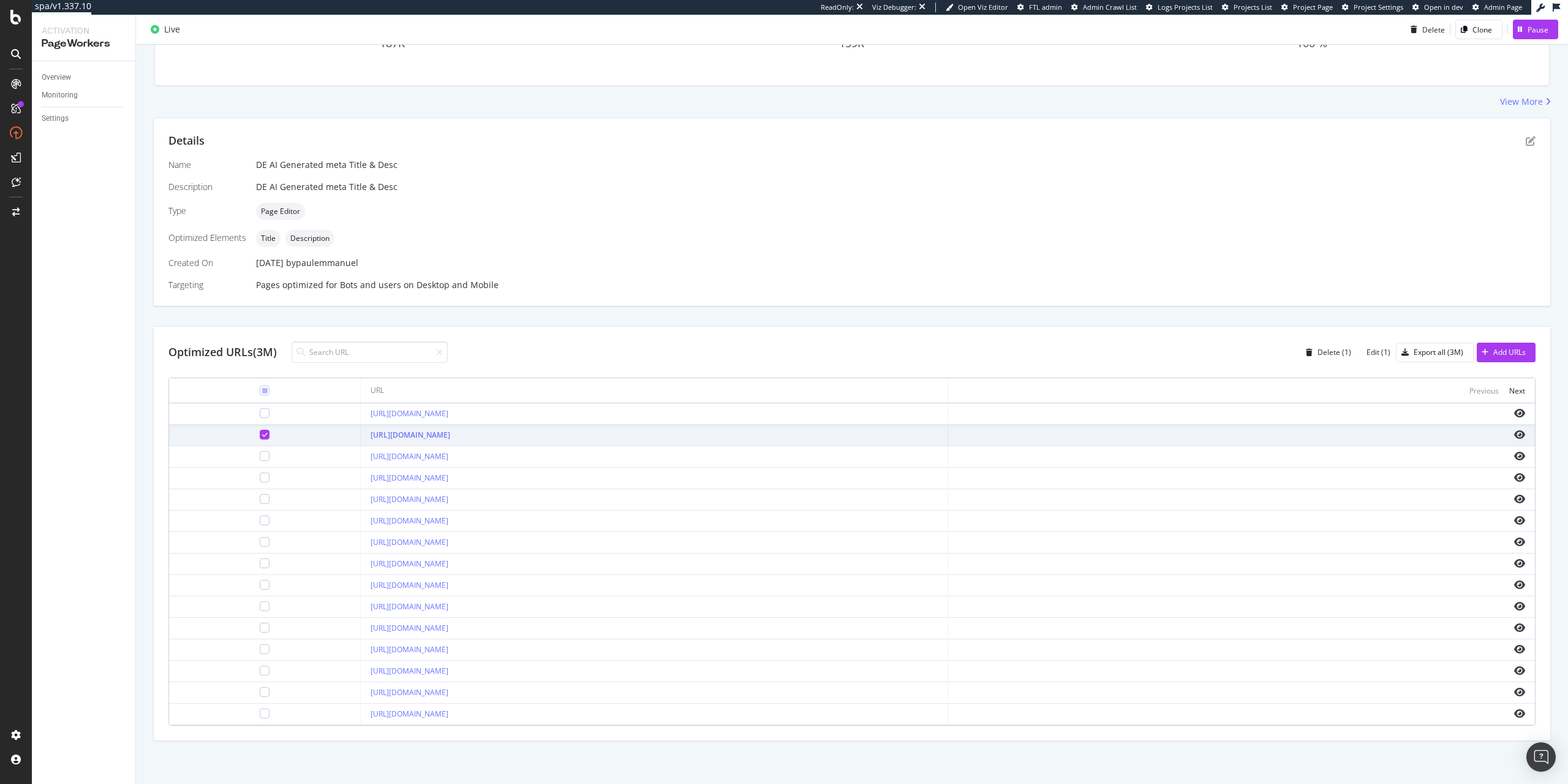
click at [247, 438] on div at bounding box center [264, 434] width 172 height 10
click at [260, 436] on div at bounding box center [265, 434] width 10 height 10
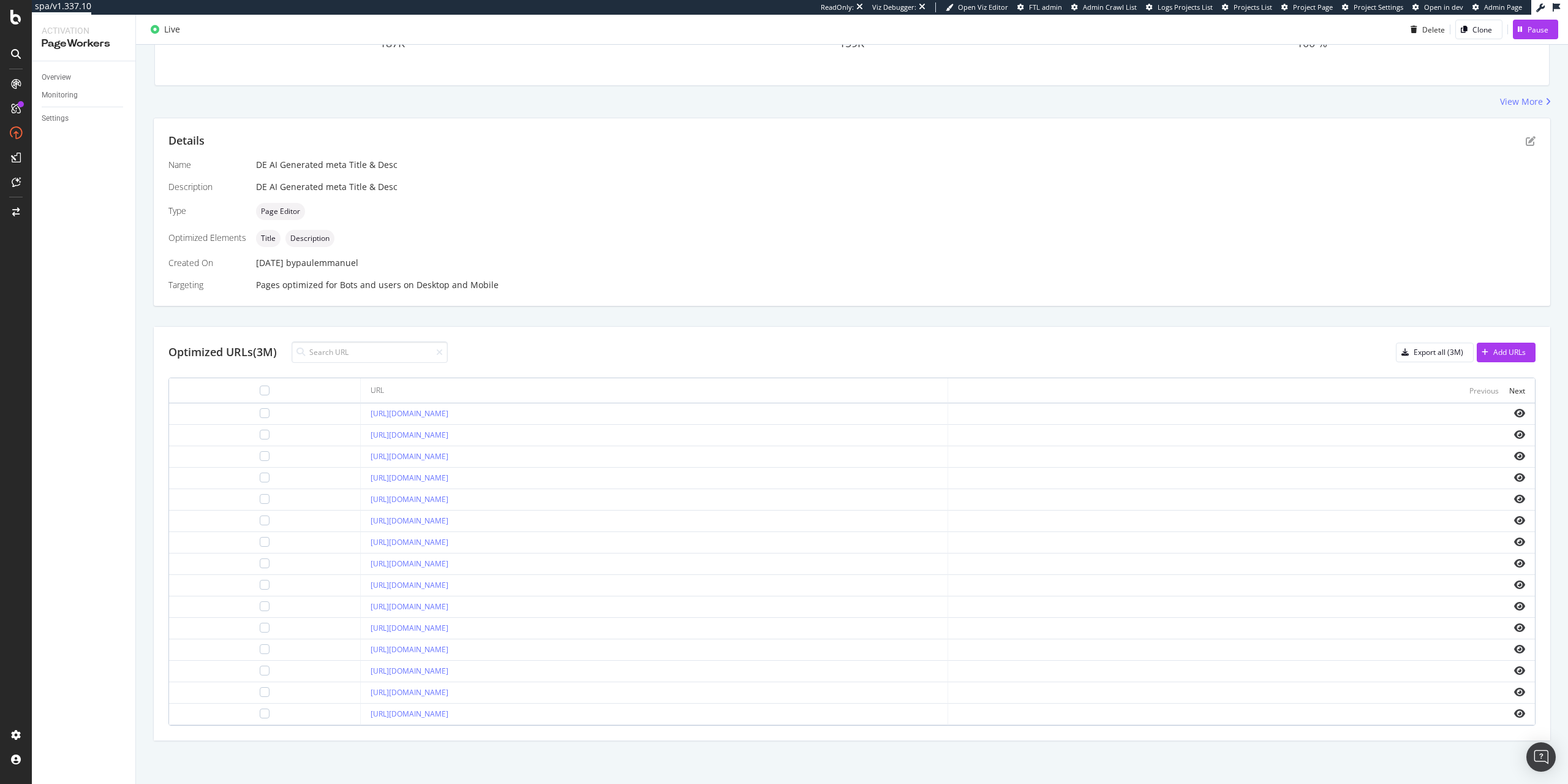
scroll to position [0, 0]
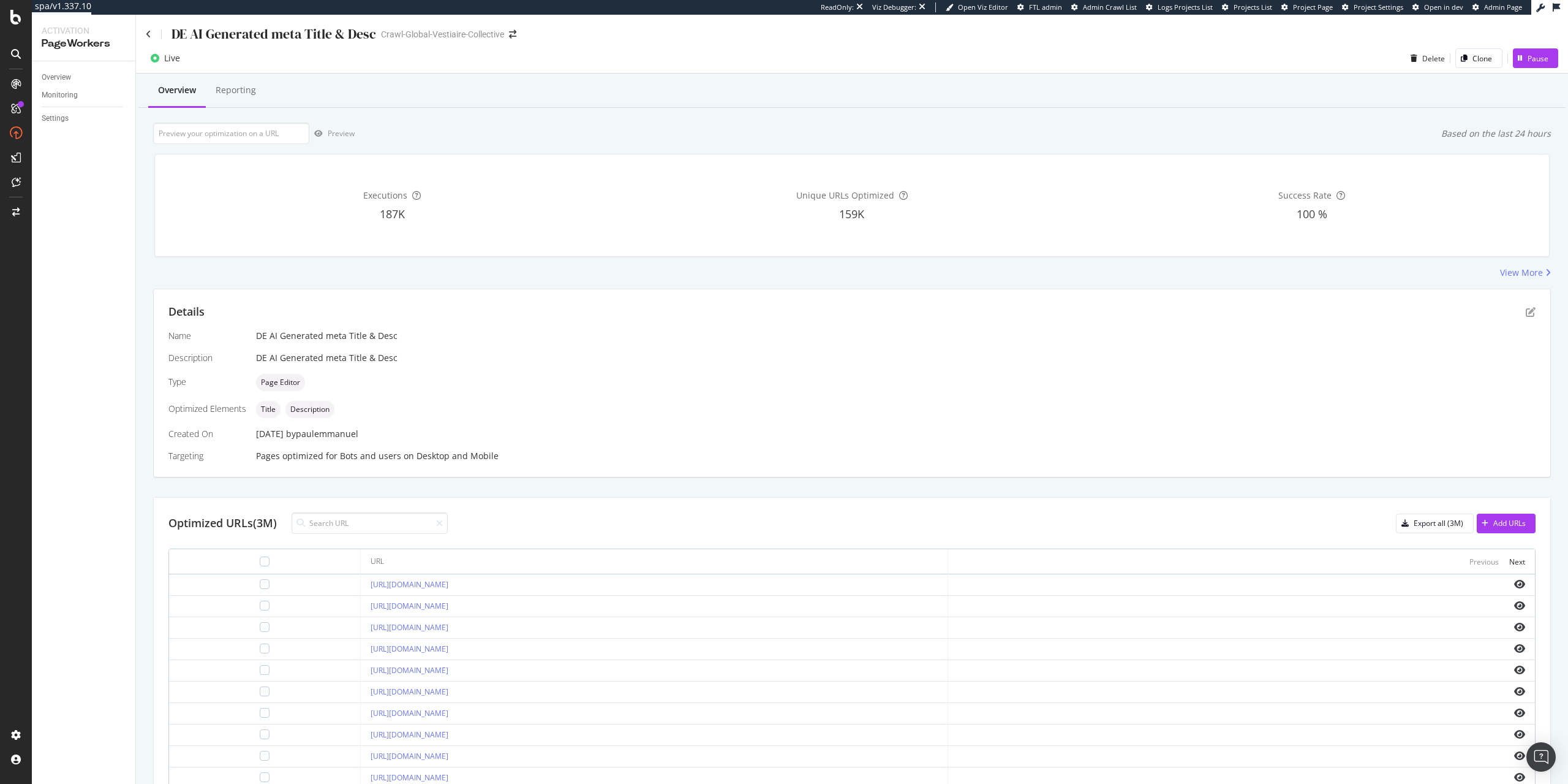
click at [1322, 219] on span "100 %" at bounding box center [1312, 214] width 31 height 15
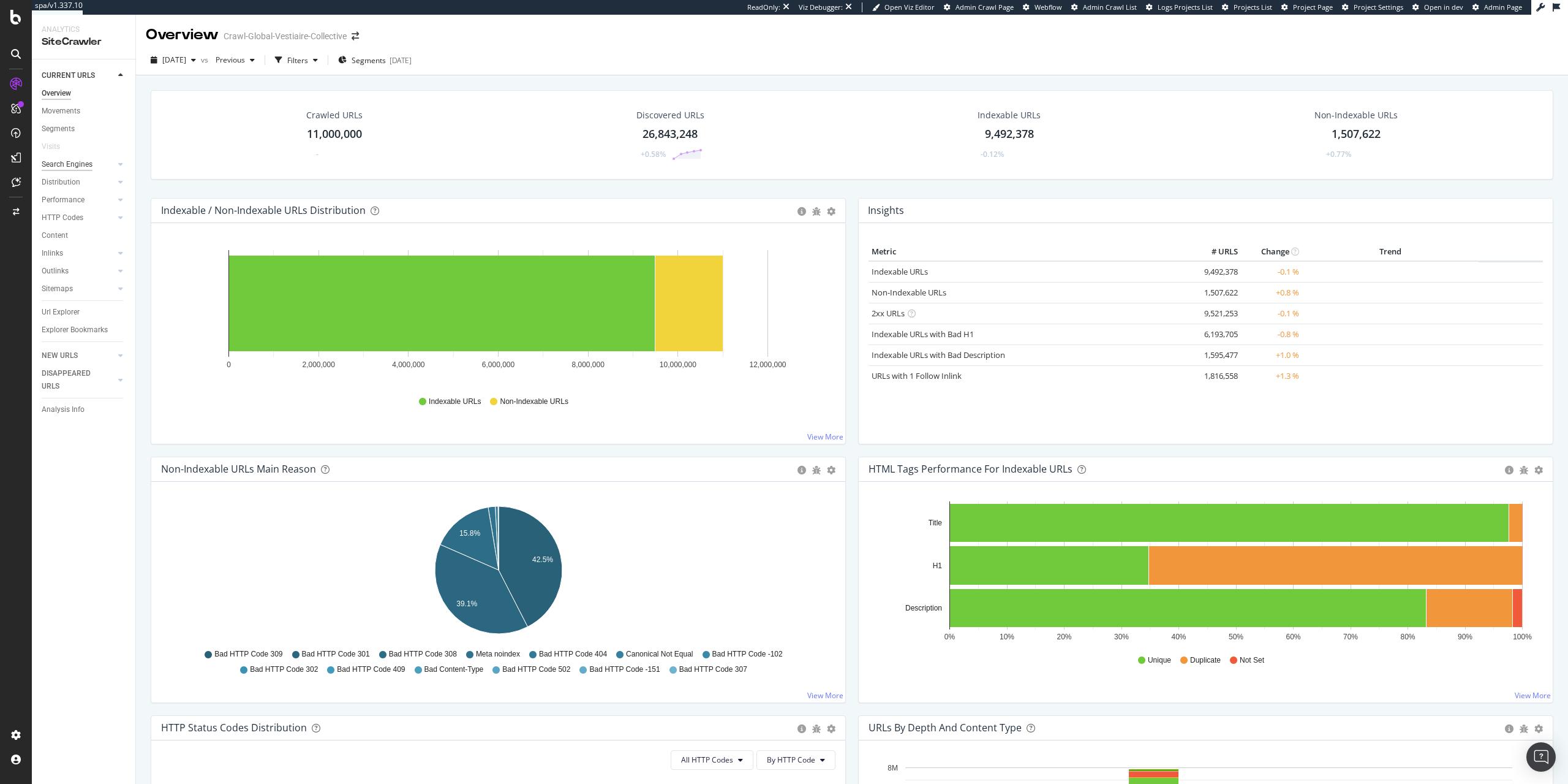
click at [82, 167] on div "Search Engines" at bounding box center [67, 165] width 51 height 13
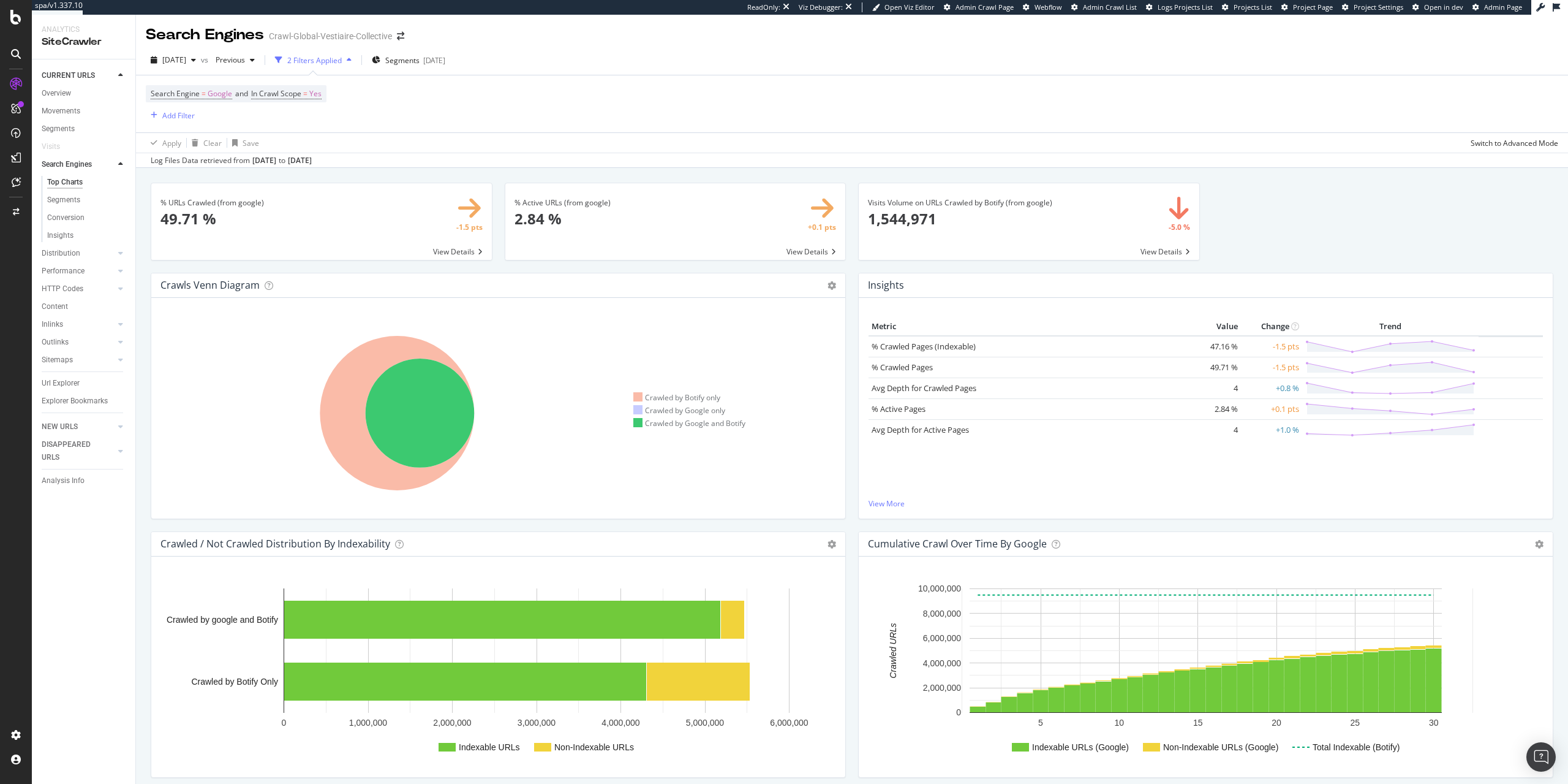
click at [356, 61] on div "button" at bounding box center [349, 60] width 15 height 7
click at [411, 64] on div "Segments 2025-04-10" at bounding box center [408, 60] width 74 height 11
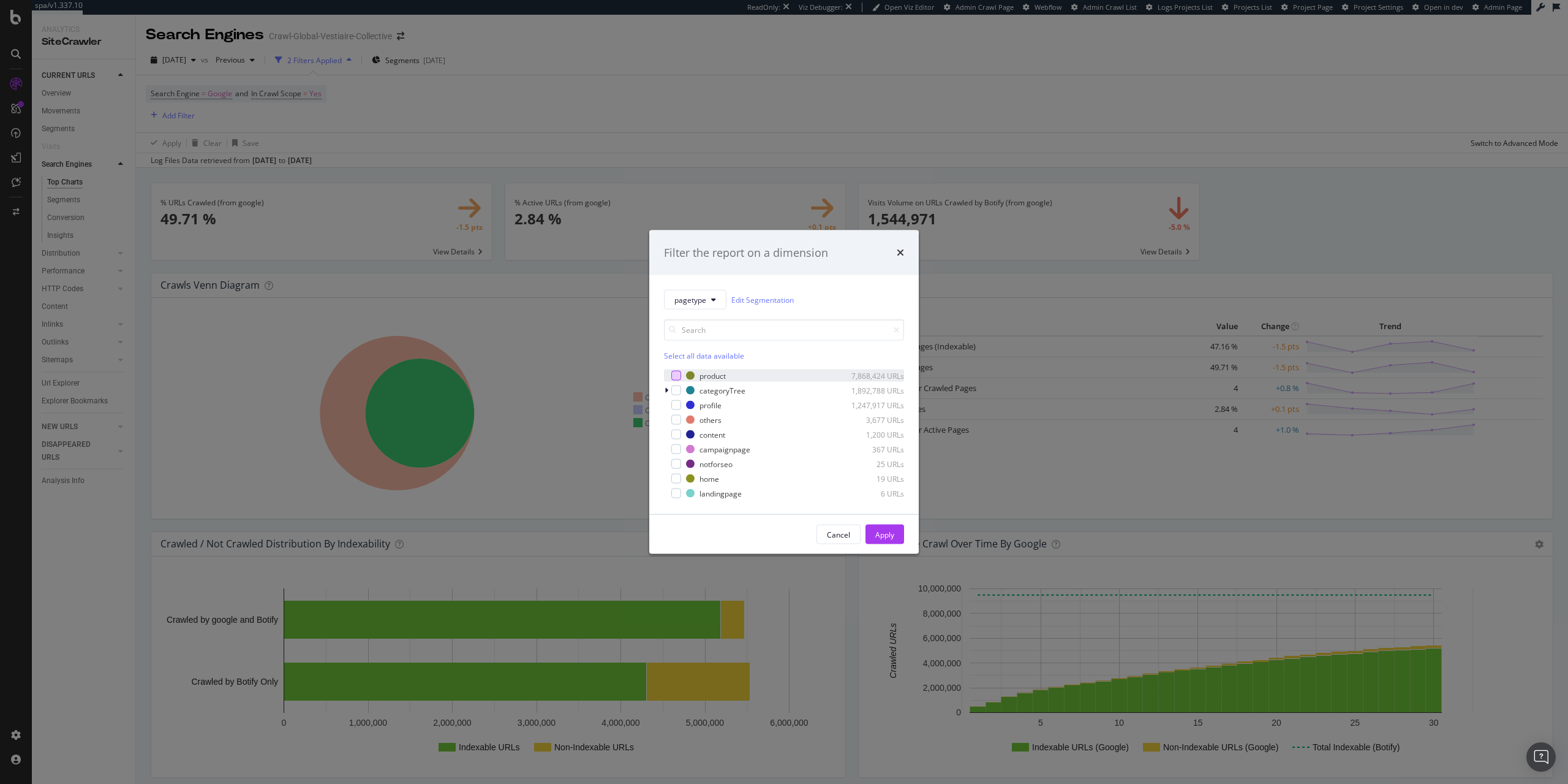
click at [680, 379] on div "modal" at bounding box center [677, 376] width 10 height 10
click at [881, 531] on div "Apply" at bounding box center [884, 534] width 19 height 11
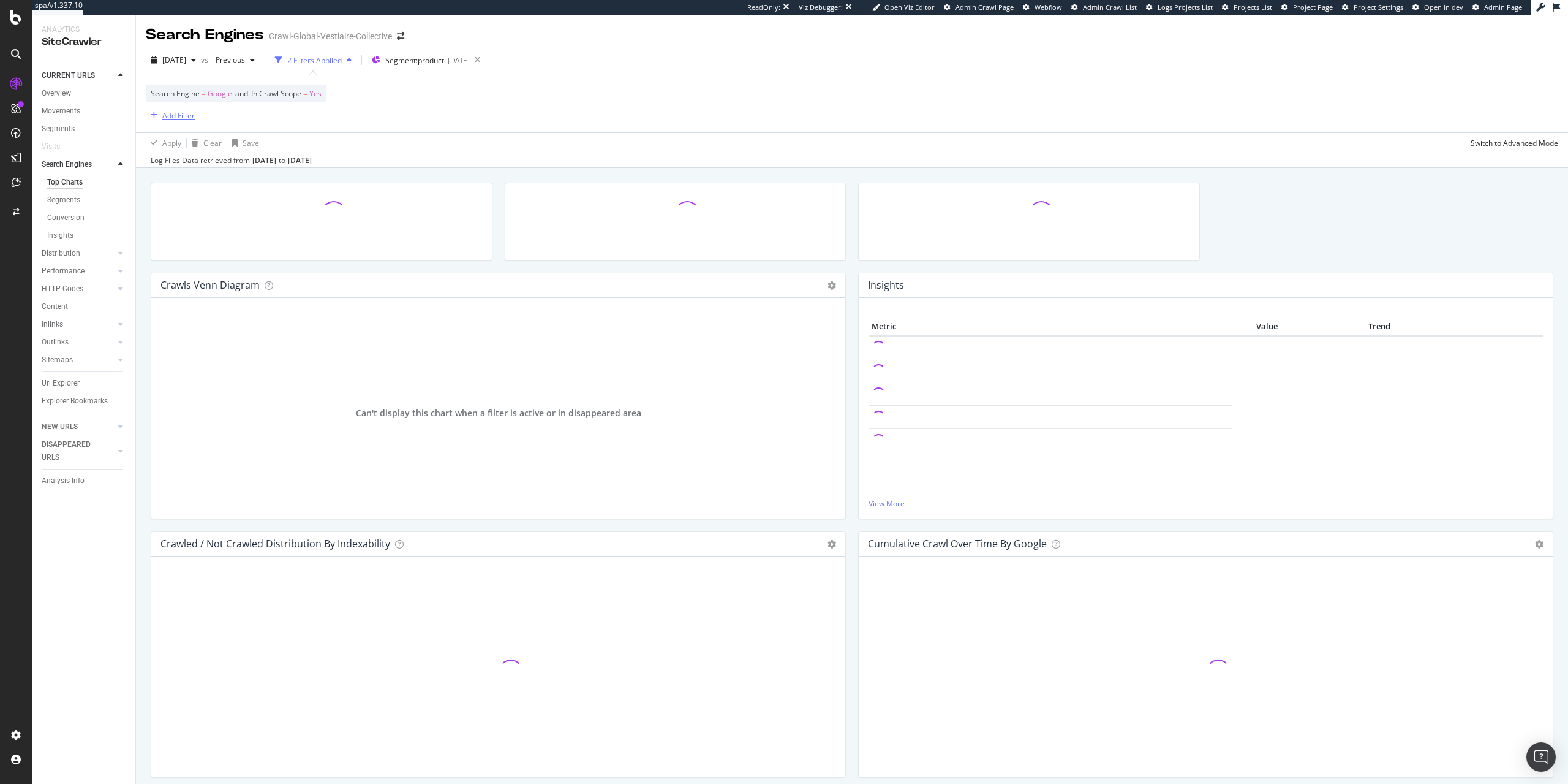
click at [187, 114] on div "Add Filter" at bounding box center [179, 115] width 32 height 11
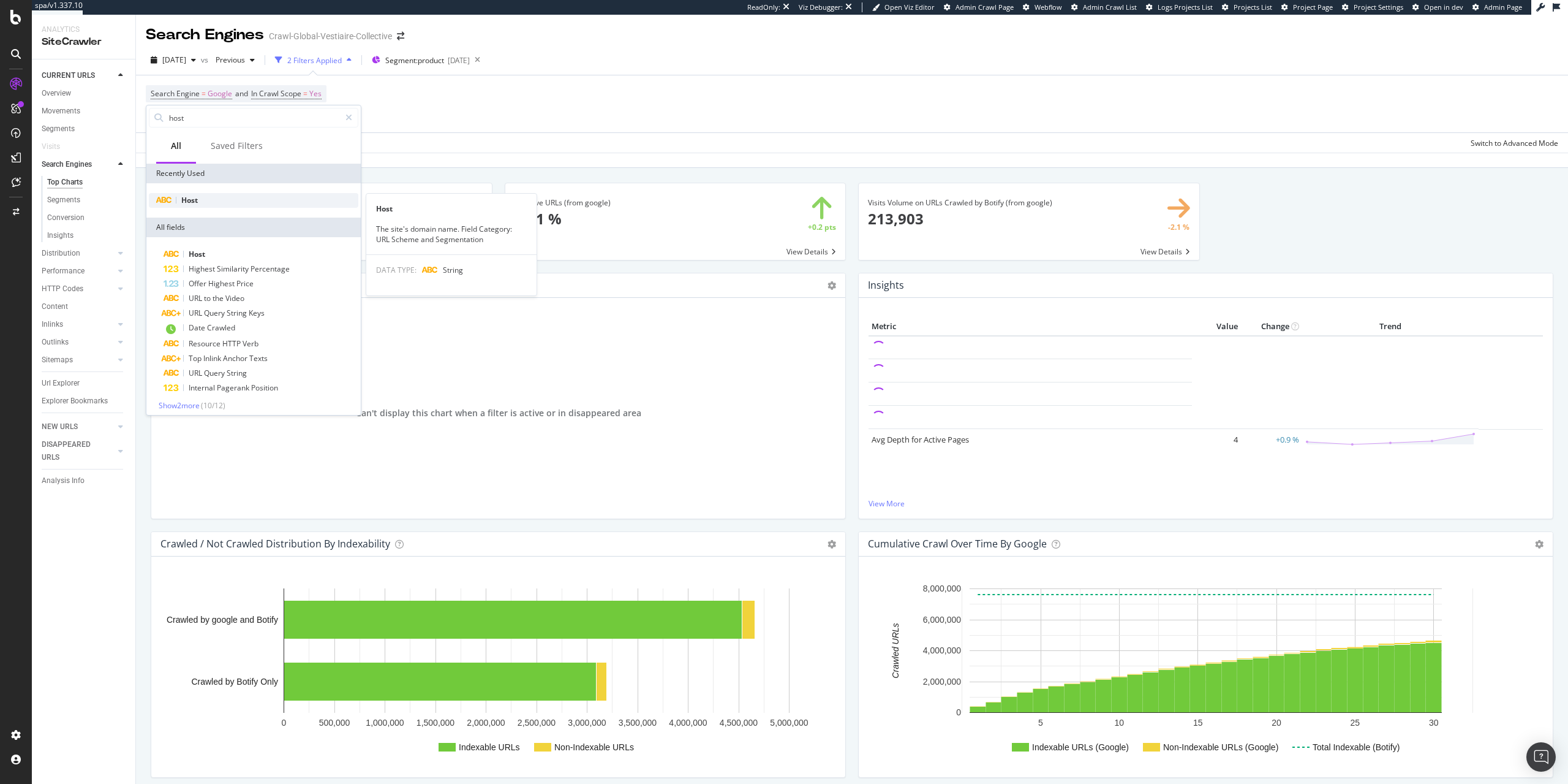
type input "host"
click at [202, 200] on div "Host" at bounding box center [254, 200] width 209 height 15
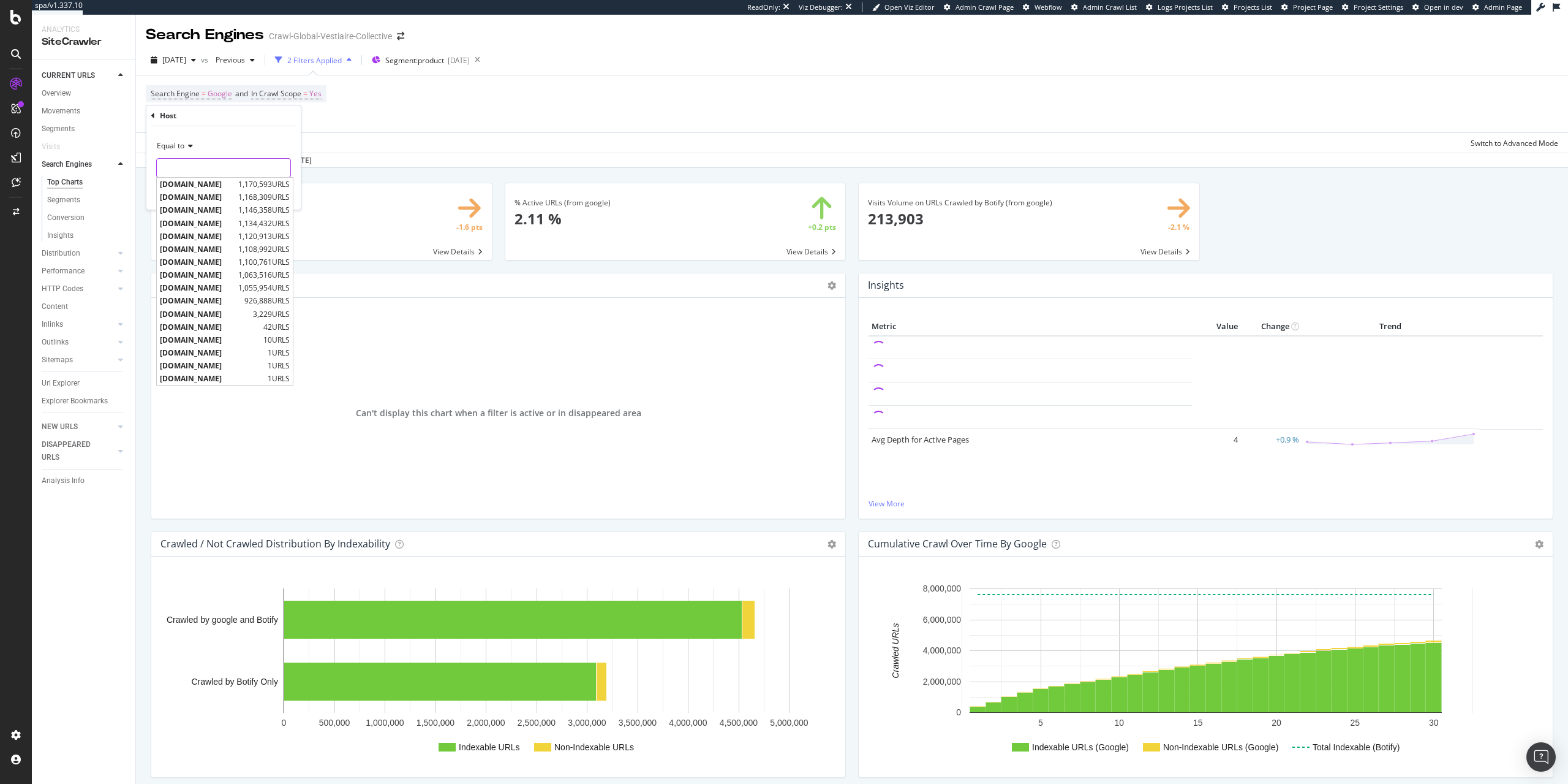
click at [232, 174] on input "text" at bounding box center [223, 168] width 134 height 20
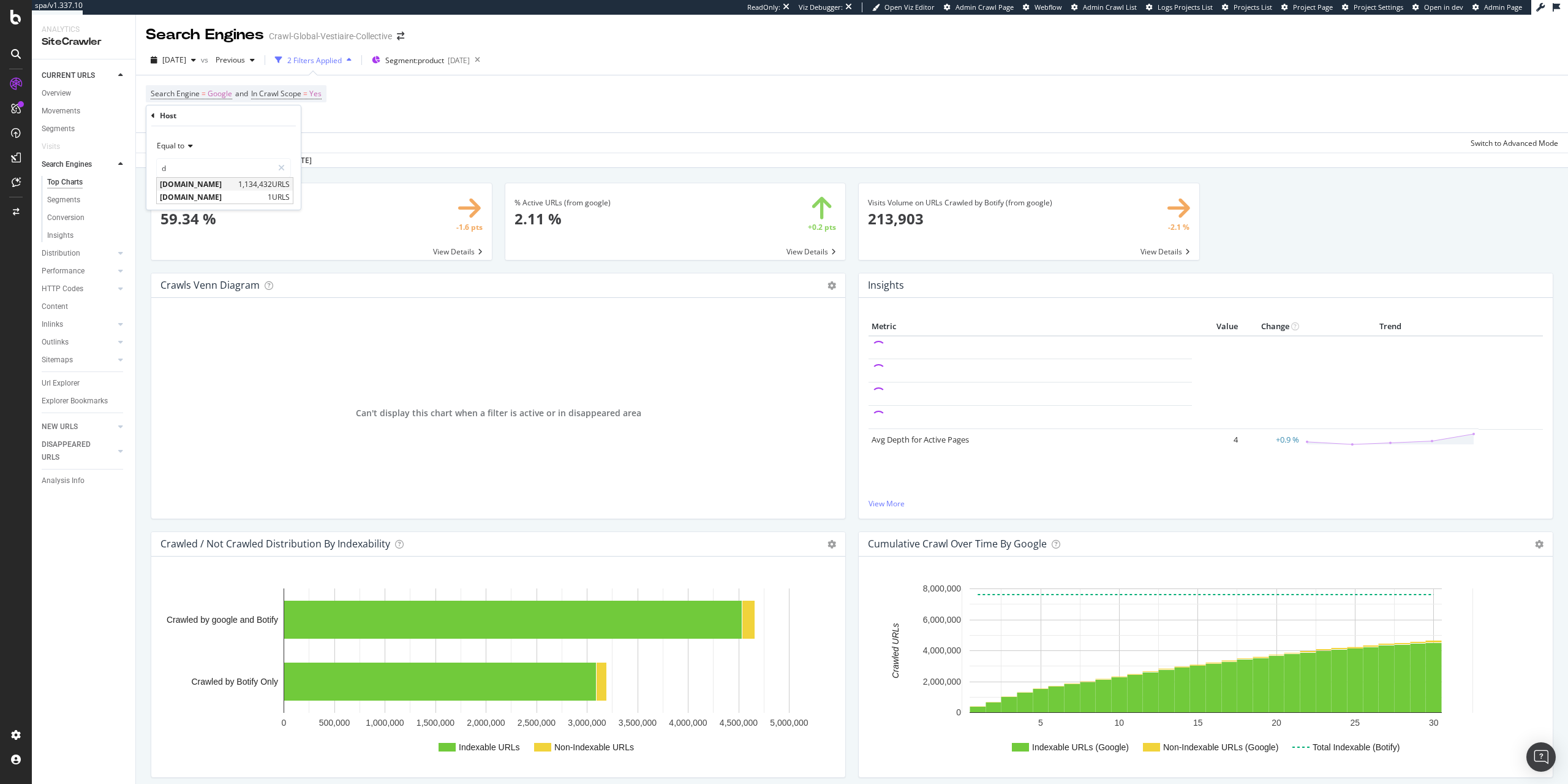
click at [232, 184] on span "de.vestiairecollective.com" at bounding box center [197, 184] width 76 height 11
type input "de.vestiairecollective.com"
click at [281, 191] on div "Apply" at bounding box center [281, 193] width 19 height 11
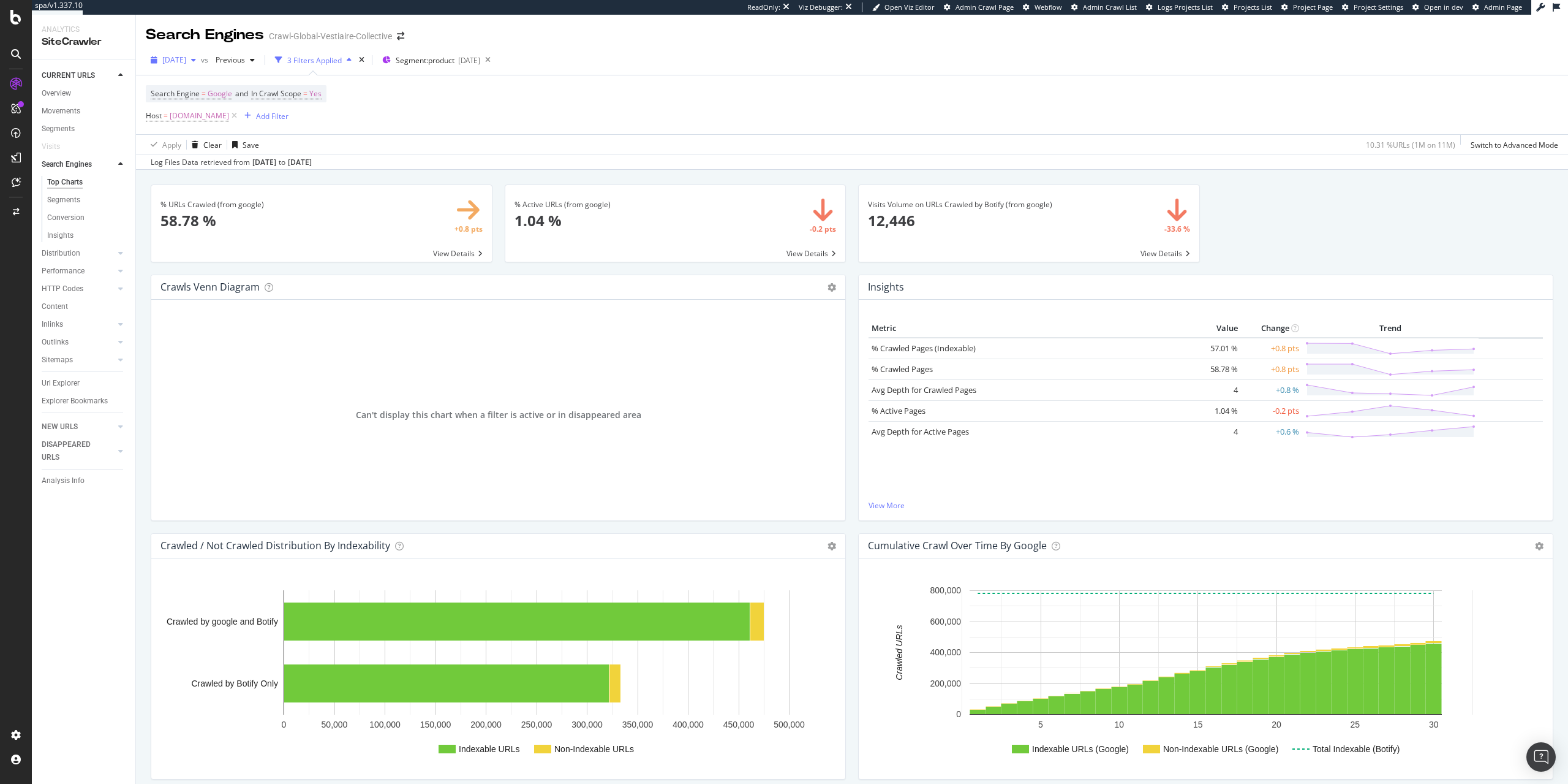
click at [186, 63] on span "2025 Aug. 19th" at bounding box center [174, 60] width 24 height 11
click at [496, 215] on div "% URLs Crawled (from google) × Close Chart search-engines-google-main-metric-cr…" at bounding box center [321, 229] width 354 height 90
click at [229, 118] on span "de.vestiairecollective.com" at bounding box center [199, 116] width 60 height 17
click at [259, 169] on input "de.vestiairecollective.com" at bounding box center [214, 167] width 116 height 20
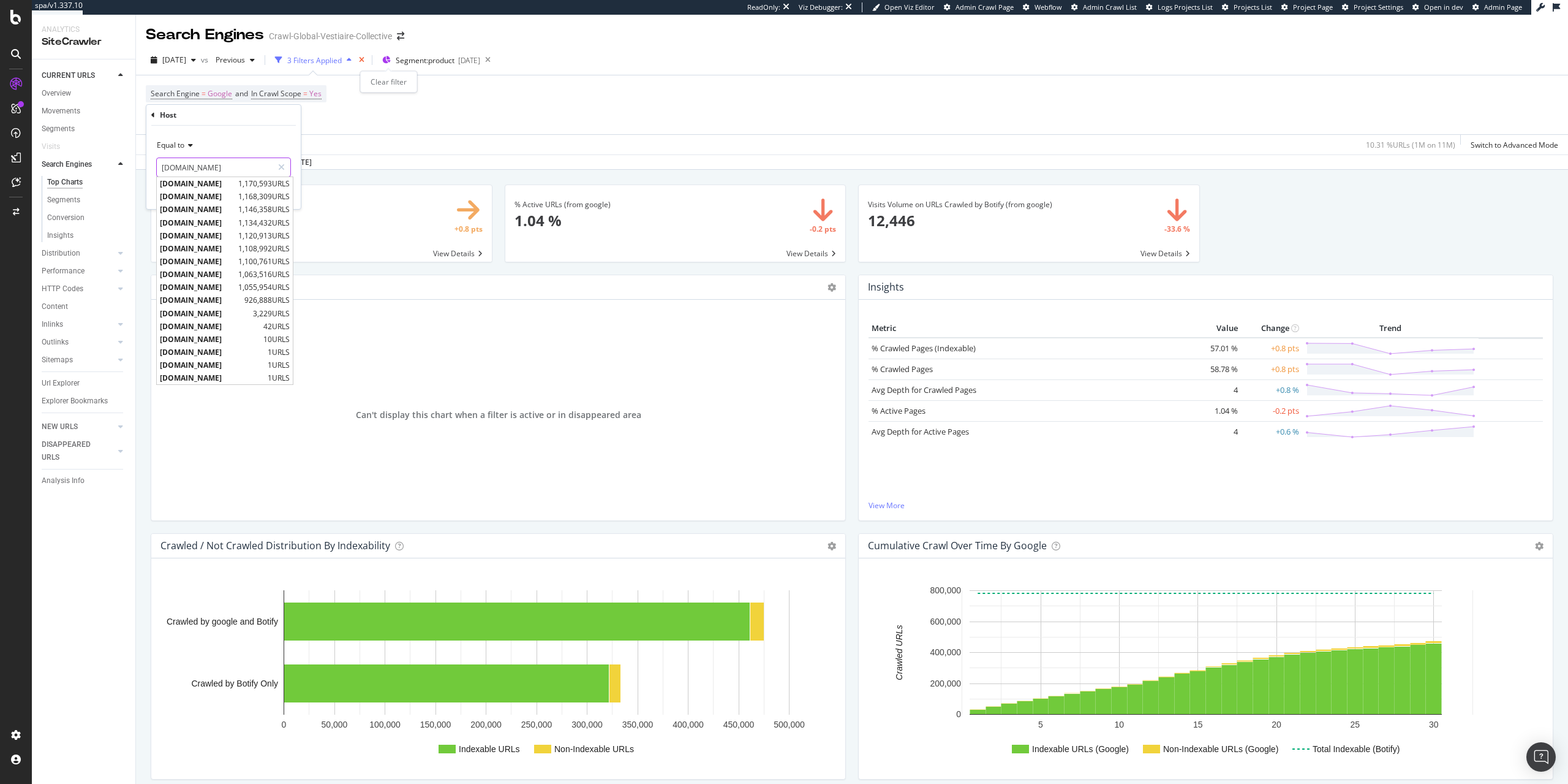
click at [364, 58] on icon "times" at bounding box center [362, 60] width 6 height 7
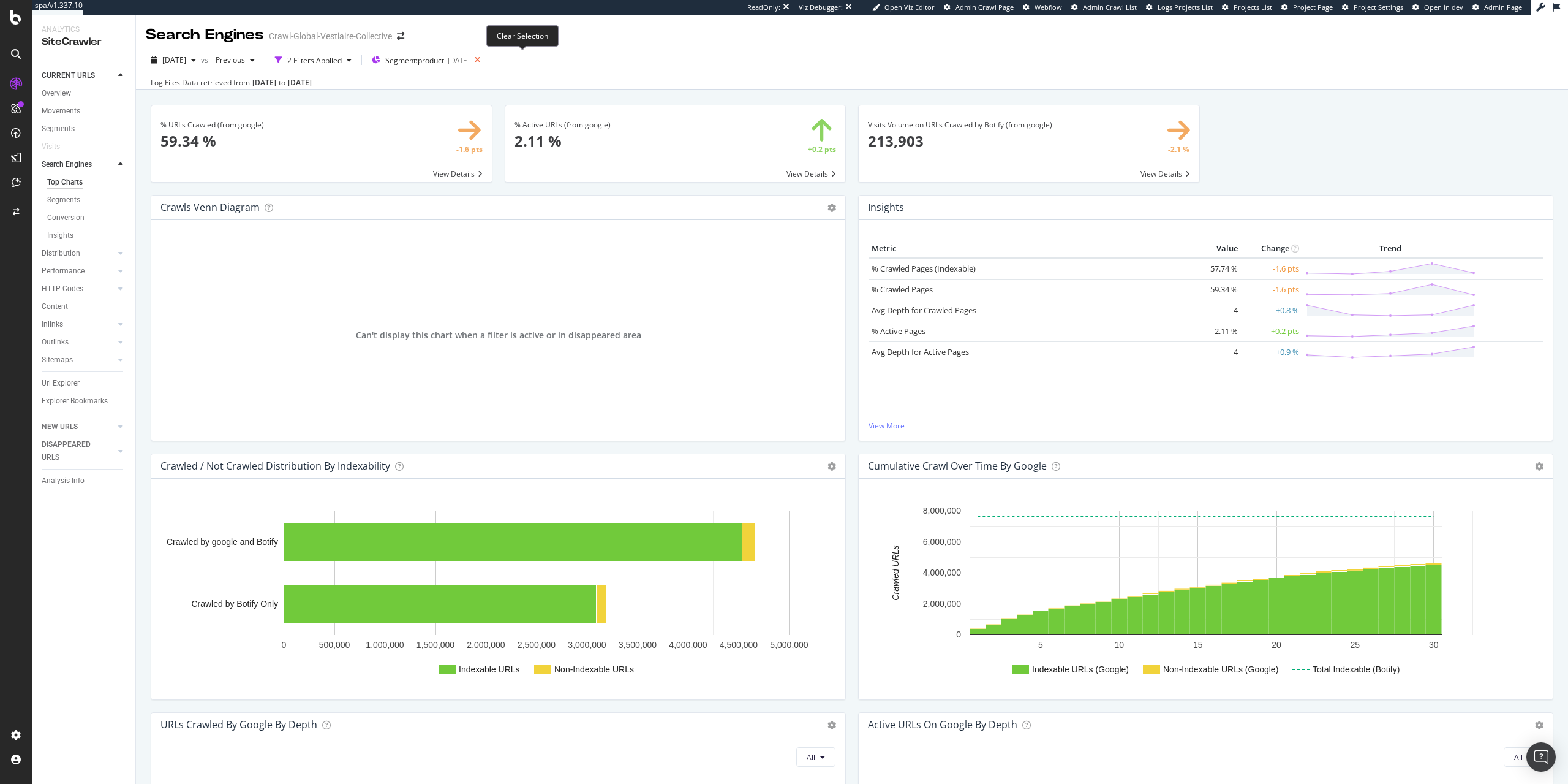
click at [485, 59] on icon at bounding box center [478, 60] width 15 height 17
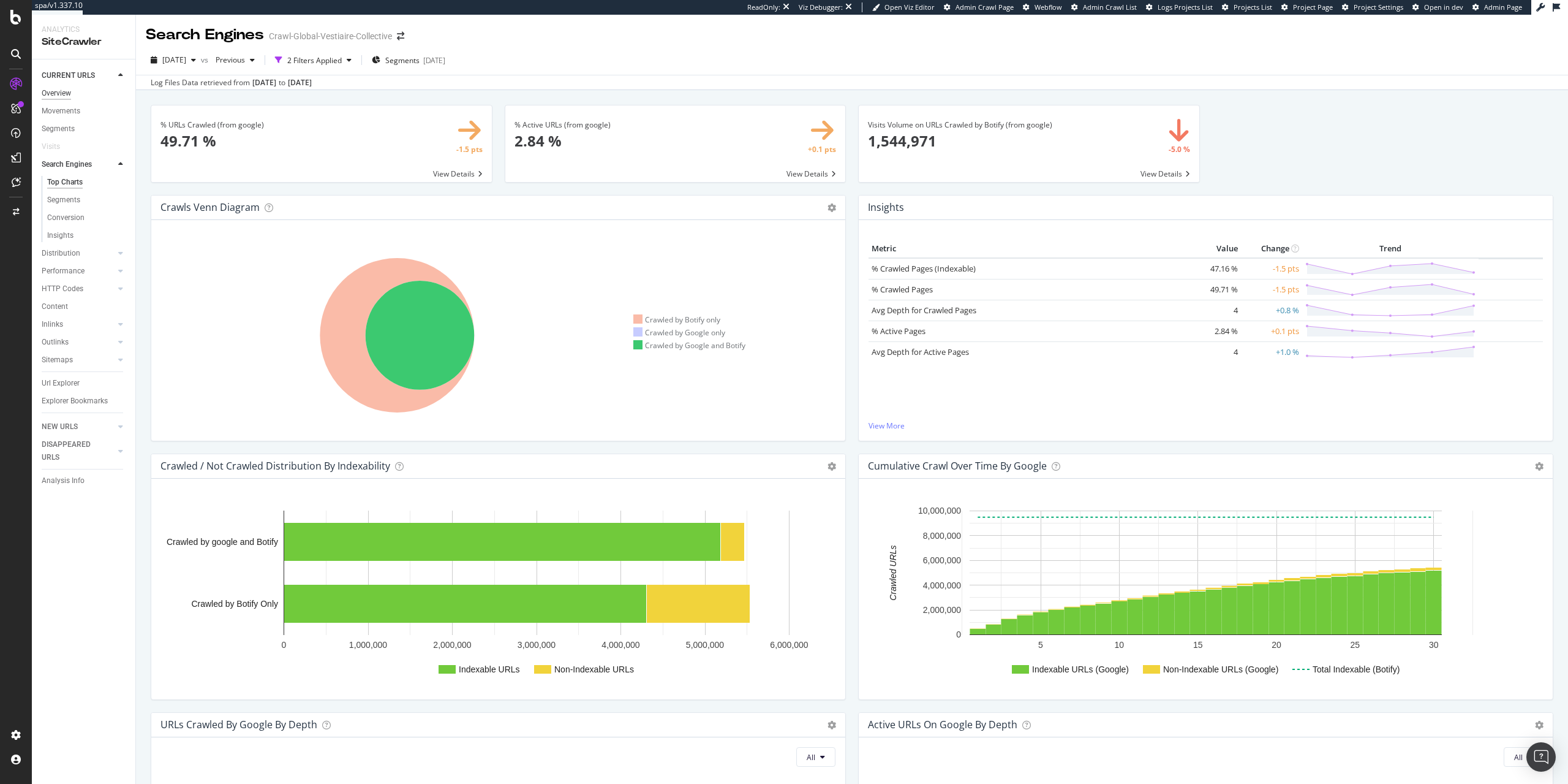
click at [64, 97] on div "Overview" at bounding box center [56, 93] width 29 height 13
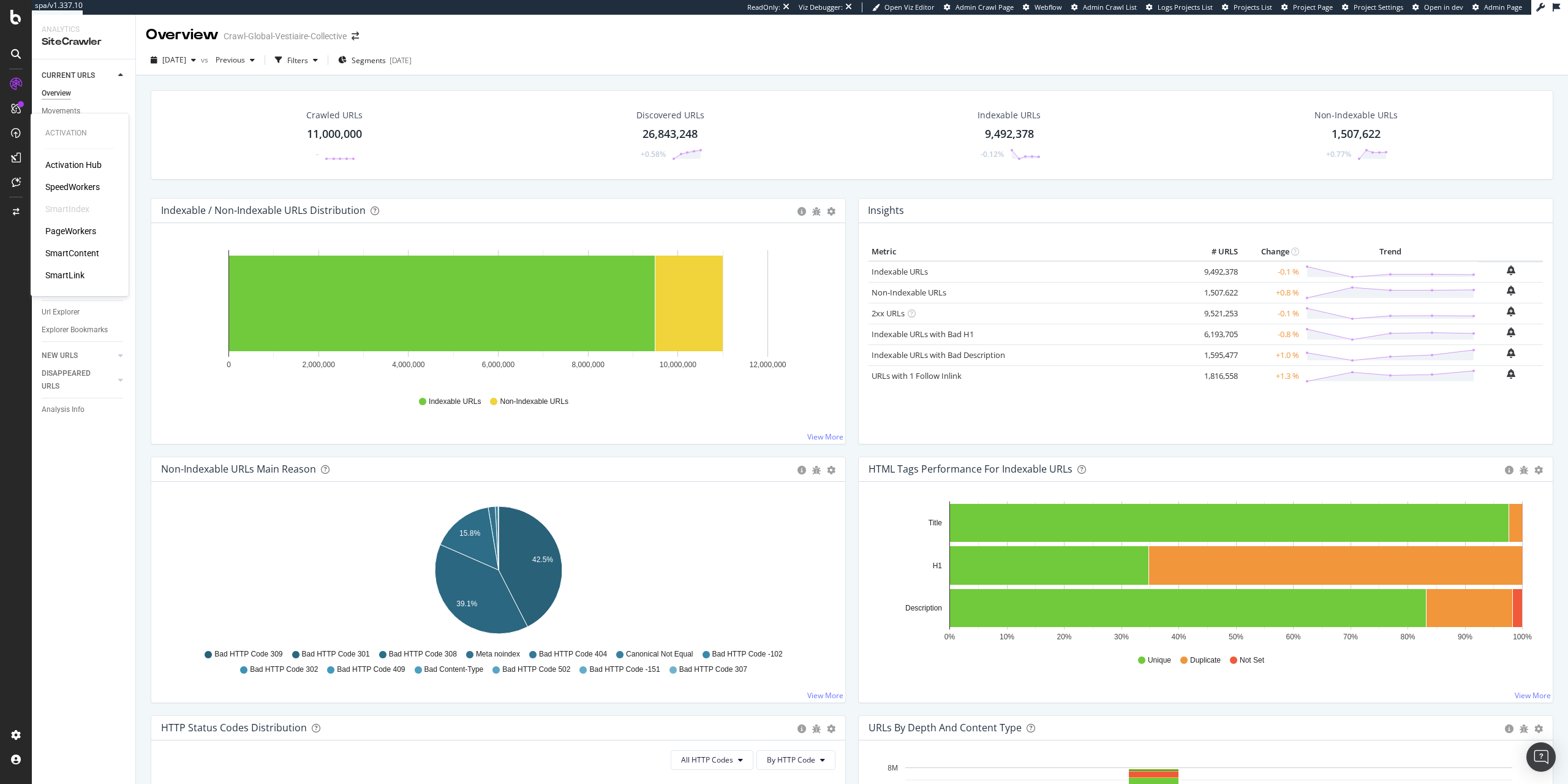
click at [82, 190] on div "SpeedWorkers" at bounding box center [73, 186] width 55 height 12
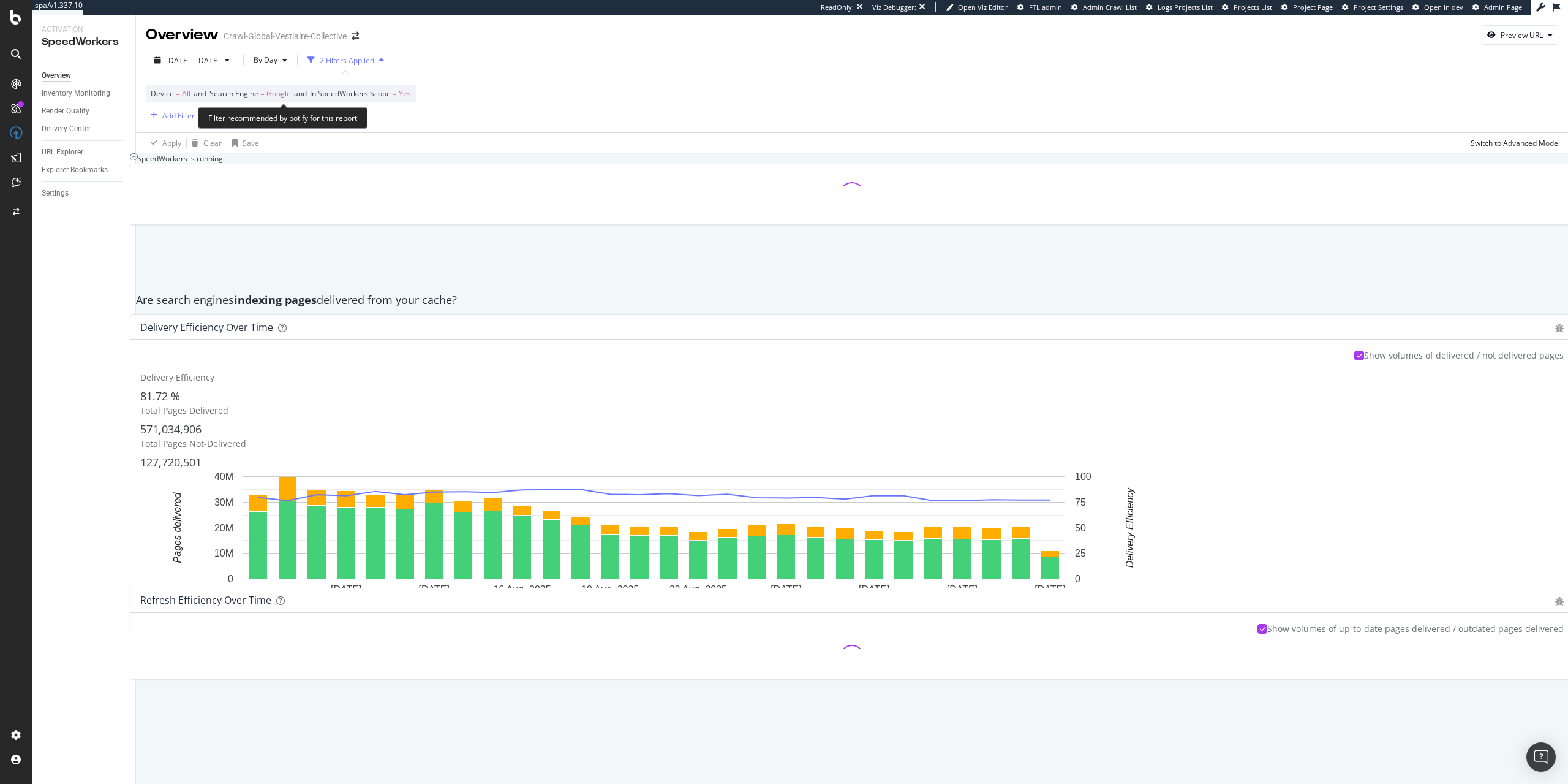
click at [284, 93] on span "Google" at bounding box center [278, 94] width 25 height 17
click at [251, 126] on icon at bounding box center [252, 123] width 8 height 7
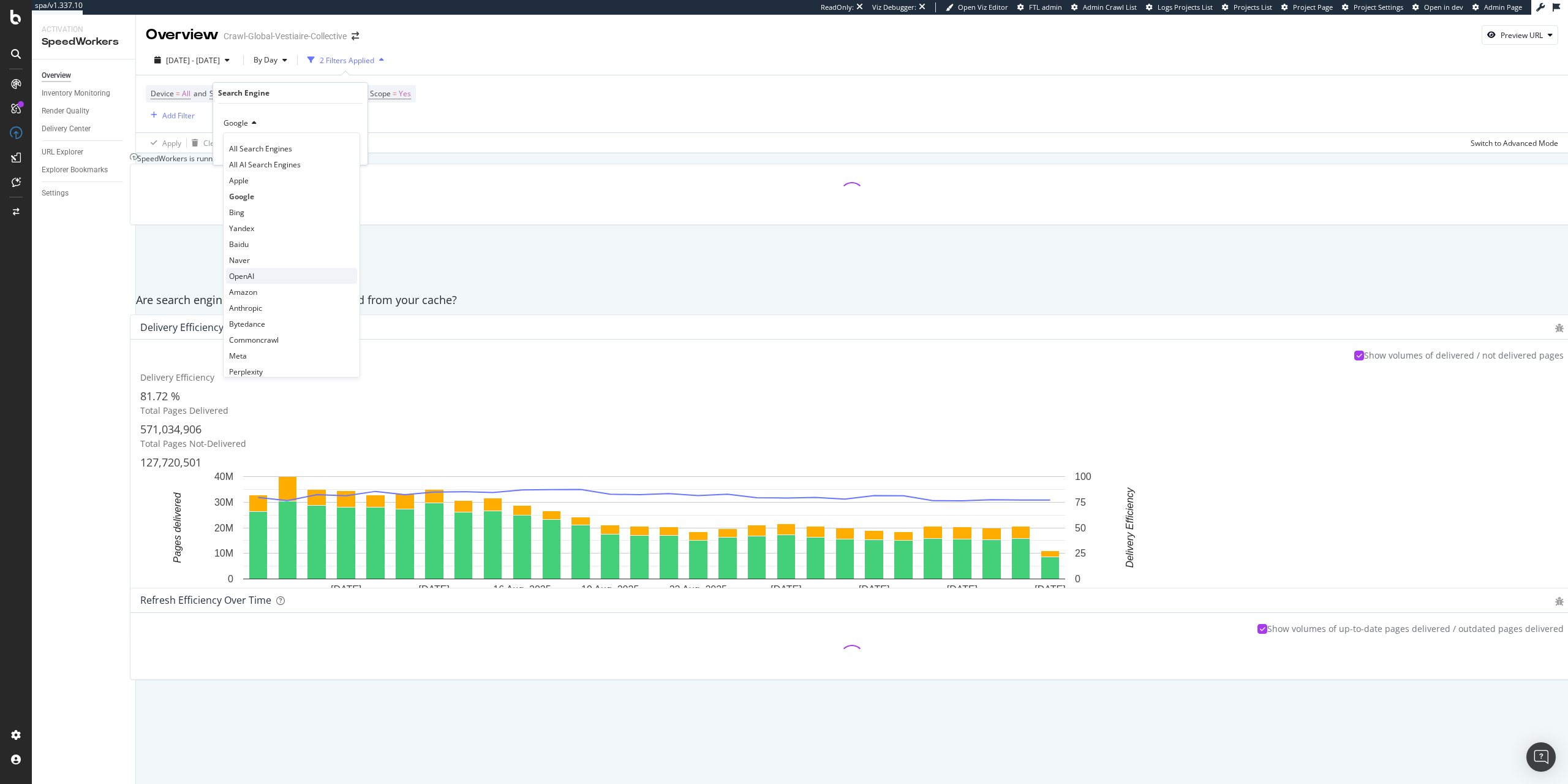
click at [296, 281] on div "OpenAI" at bounding box center [291, 275] width 131 height 16
click at [349, 149] on div "Apply" at bounding box center [348, 149] width 19 height 11
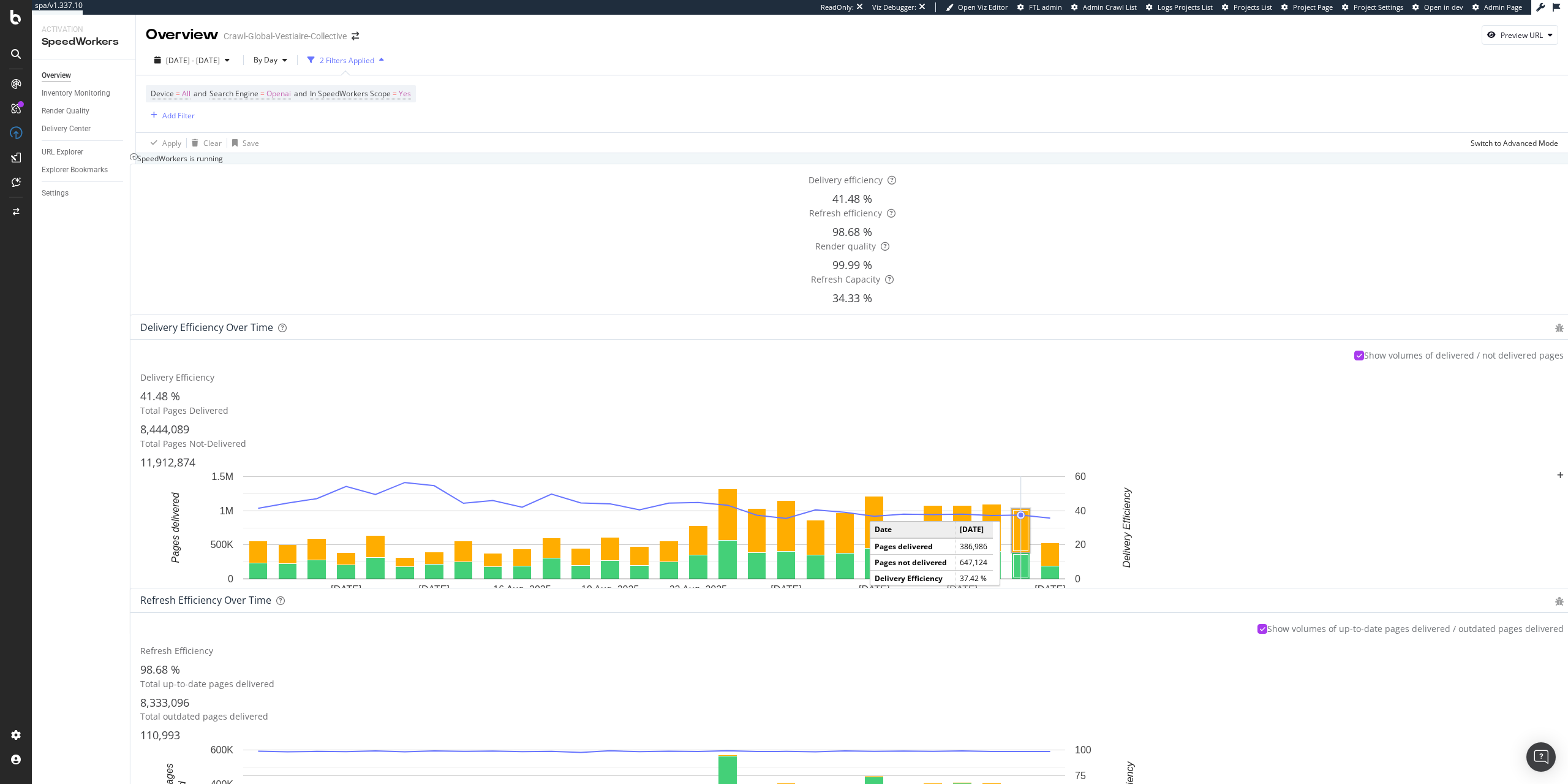
click at [1029, 511] on rect "A chart." at bounding box center [1021, 531] width 15 height 41
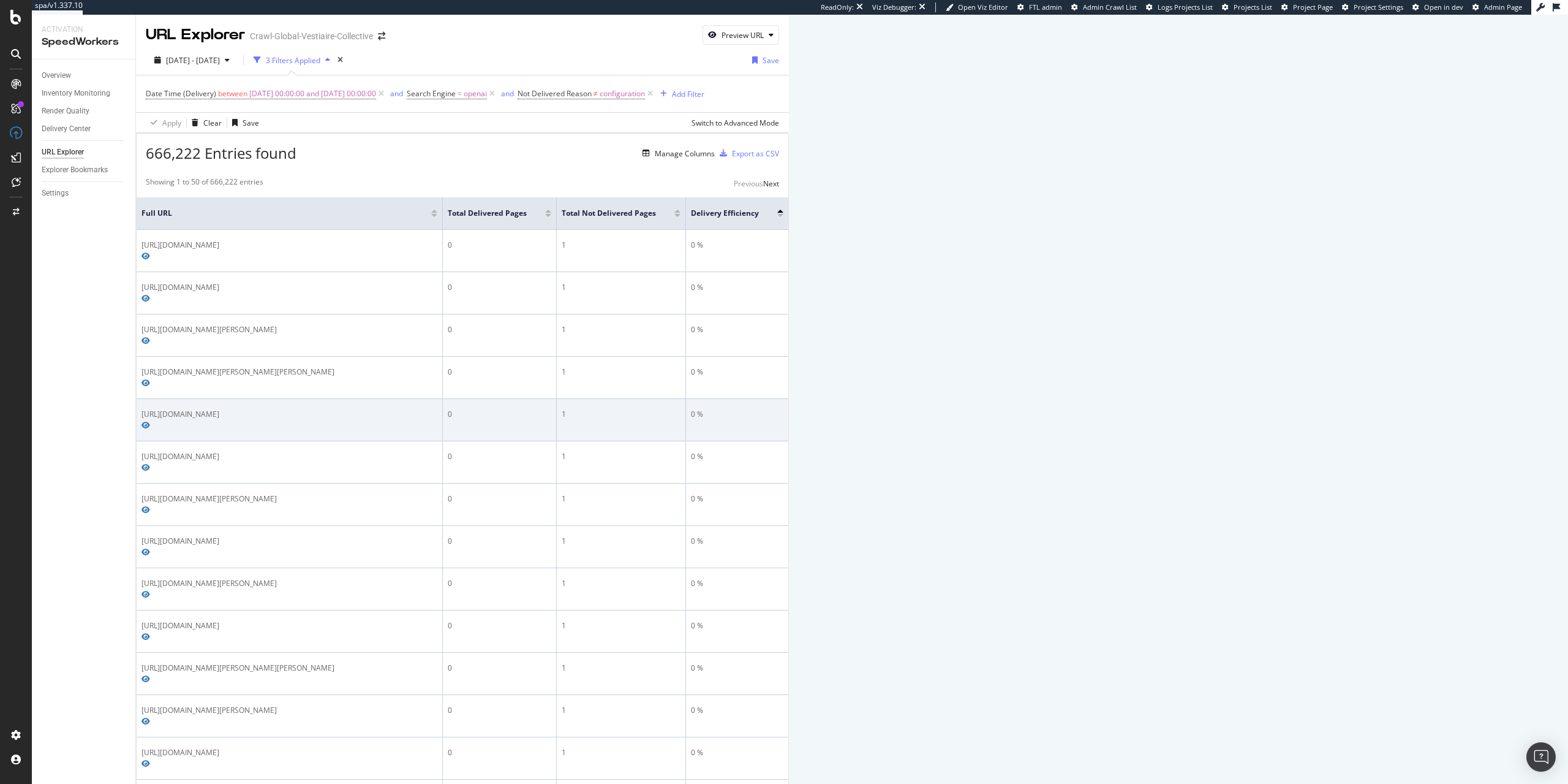
click at [438, 408] on div "https://us.vestiairecollective.com/women-shoes/boots/ash/green-leather-ash-boot…" at bounding box center [289, 414] width 296 height 11
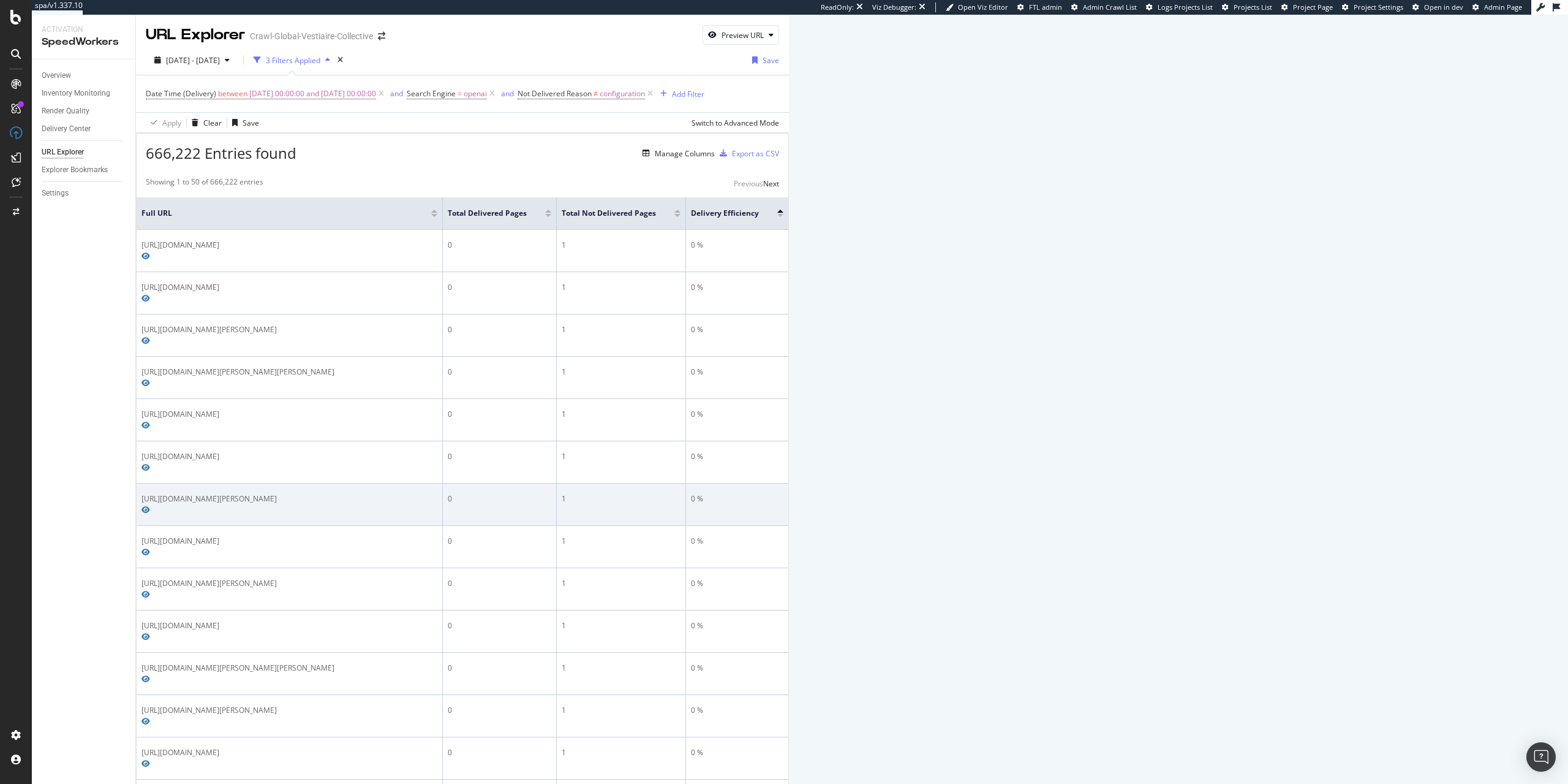
click at [438, 493] on div "https://us.vestiairecollective.com/sacs-femme/sacs-a-main/the-bridge/sac-a-main…" at bounding box center [289, 499] width 296 height 11
click at [322, 493] on div "https://us.vestiairecollective.com/sacs-femme/sacs-a-main/the-bridge/sac-a-main…" at bounding box center [289, 499] width 296 height 11
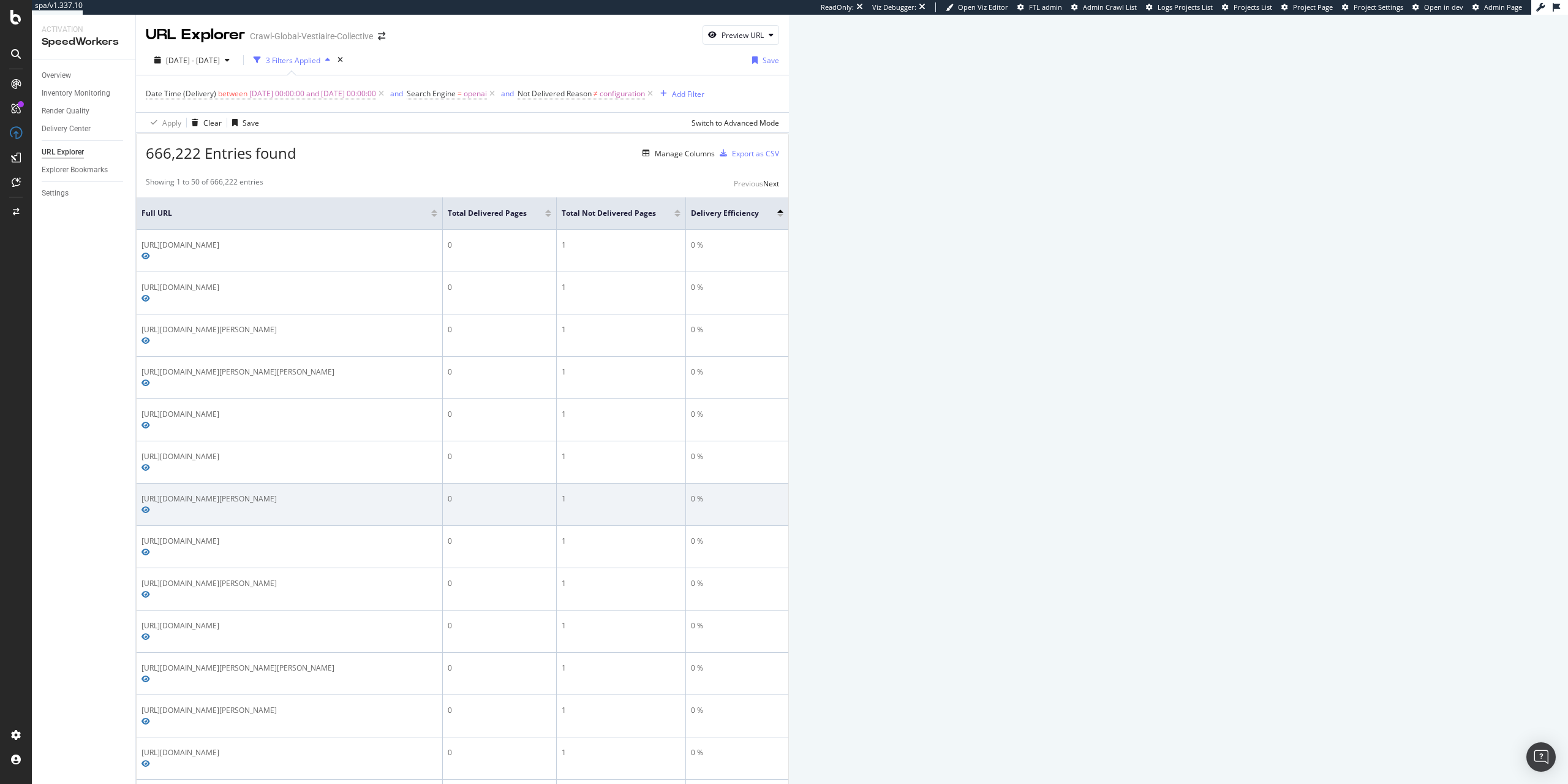
click at [322, 493] on div "https://us.vestiairecollective.com/sacs-femme/sacs-a-main/the-bridge/sac-a-main…" at bounding box center [289, 499] width 296 height 11
click at [289, 493] on div "https://us.vestiairecollective.com/sacs-femme/sacs-a-main/the-bridge/sac-a-main…" at bounding box center [289, 499] width 296 height 11
click at [308, 493] on div "https://us.vestiairecollective.com/sacs-femme/sacs-a-main/the-bridge/sac-a-main…" at bounding box center [289, 499] width 296 height 11
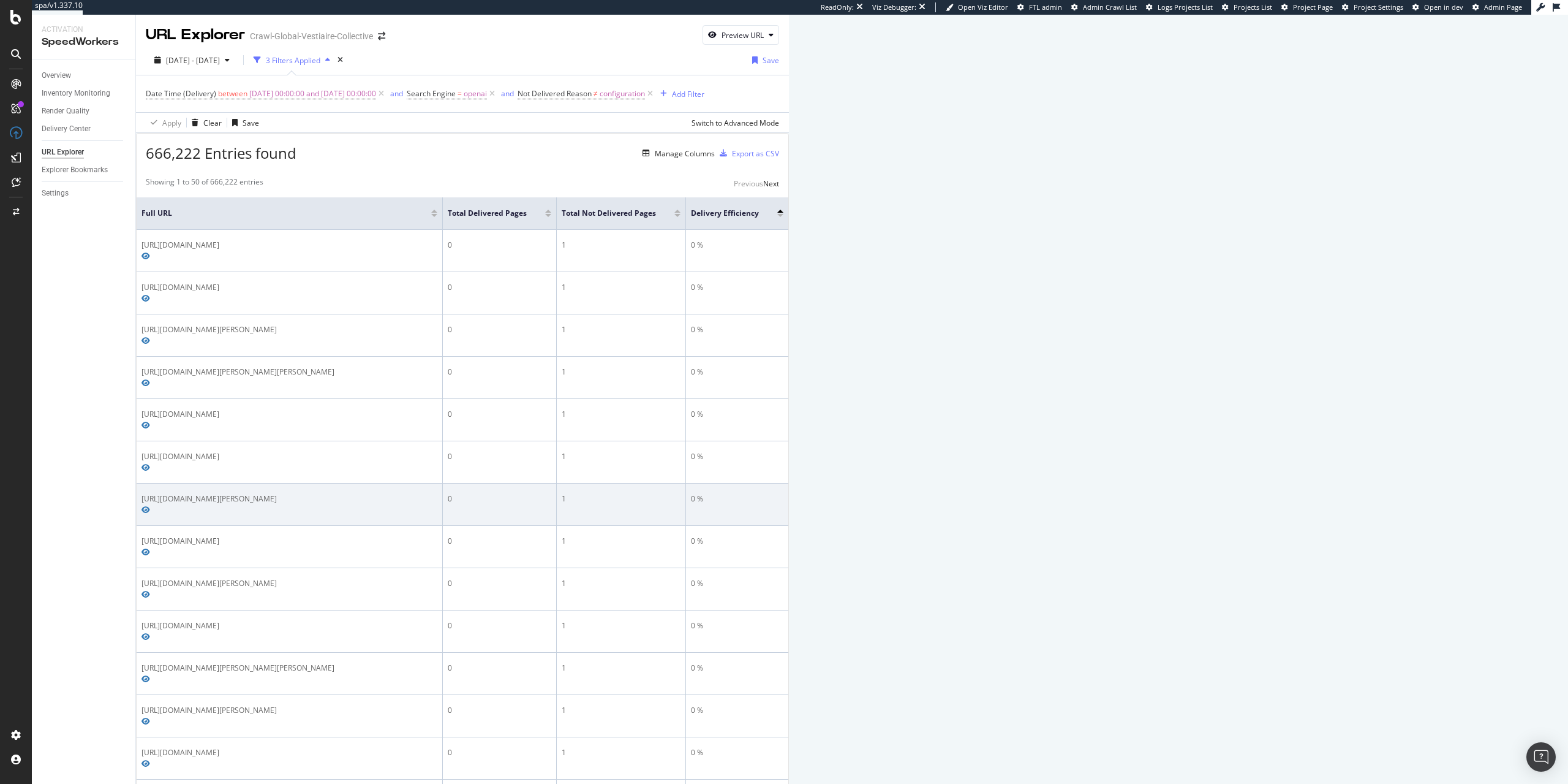
click at [308, 493] on div "https://us.vestiairecollective.com/sacs-femme/sacs-a-main/the-bridge/sac-a-main…" at bounding box center [289, 499] width 296 height 11
click at [286, 493] on div "https://us.vestiairecollective.com/sacs-femme/sacs-a-main/the-bridge/sac-a-main…" at bounding box center [289, 499] width 296 height 11
click at [355, 493] on div "https://us.vestiairecollective.com/sacs-femme/sacs-a-main/the-bridge/sac-a-main…" at bounding box center [289, 499] width 296 height 11
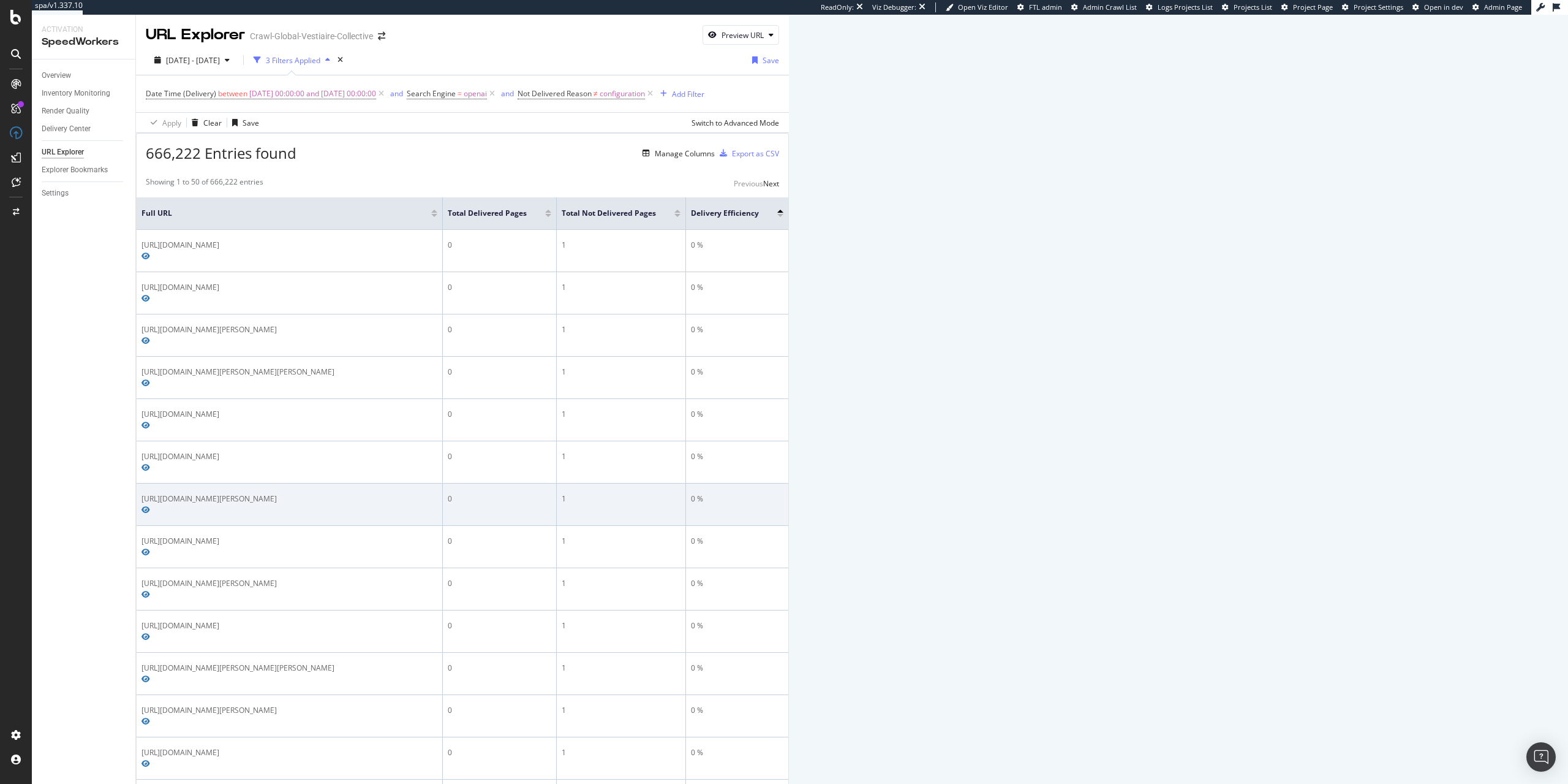
click at [355, 493] on div "https://us.vestiairecollective.com/sacs-femme/sacs-a-main/the-bridge/sac-a-main…" at bounding box center [289, 499] width 296 height 11
click at [438, 493] on div "https://us.vestiairecollective.com/sacs-femme/sacs-a-main/the-bridge/sac-a-main…" at bounding box center [289, 499] width 296 height 11
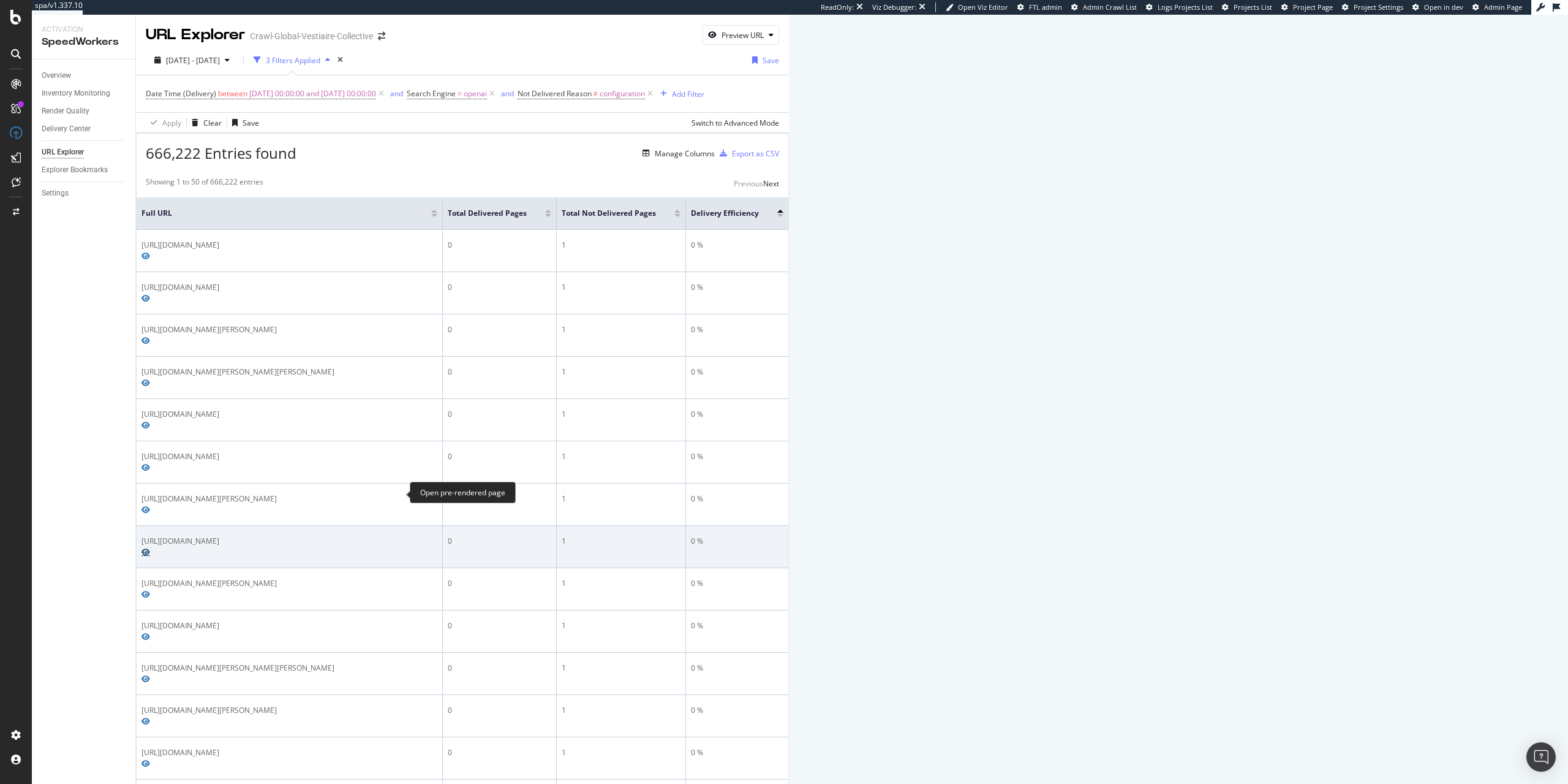
click at [150, 549] on icon "Preview https://us.vestiairecollective.com/women-clothing/skirts/gap/velvet/" at bounding box center [146, 552] width 8 height 7
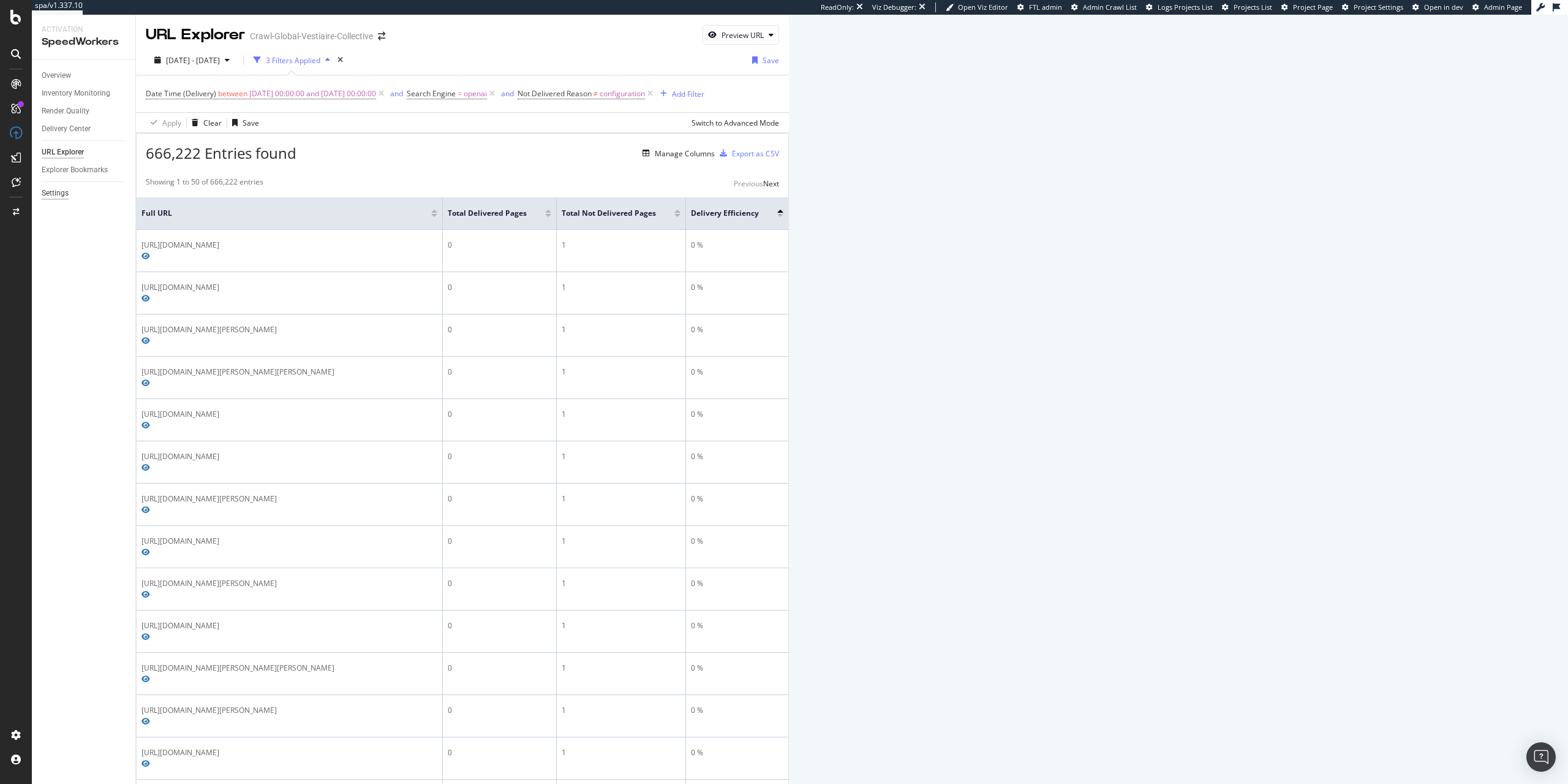
click at [57, 195] on div "Settings" at bounding box center [55, 193] width 27 height 13
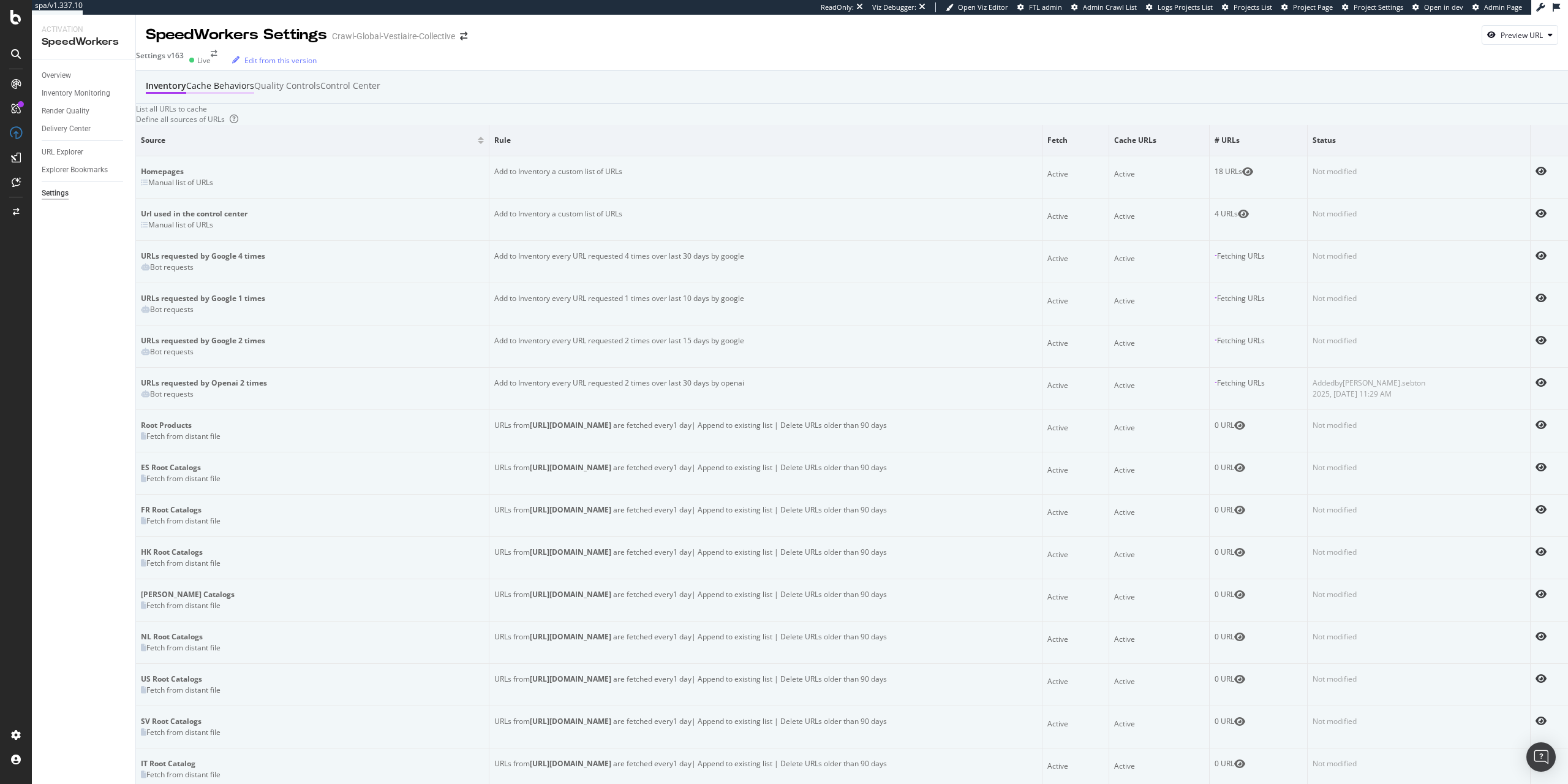
click at [254, 90] on div "Cache behaviors" at bounding box center [220, 85] width 68 height 12
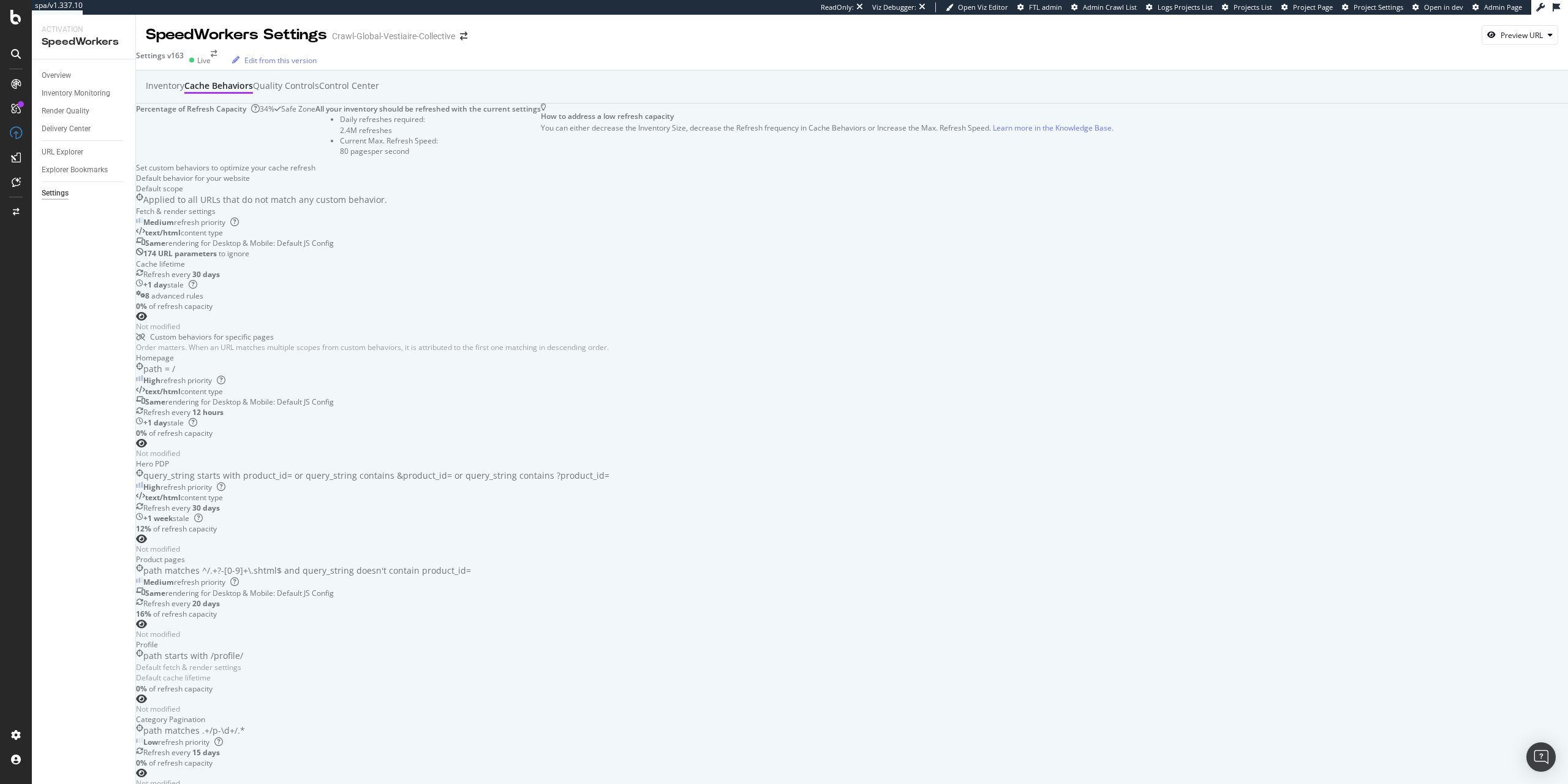
scroll to position [277, 0]
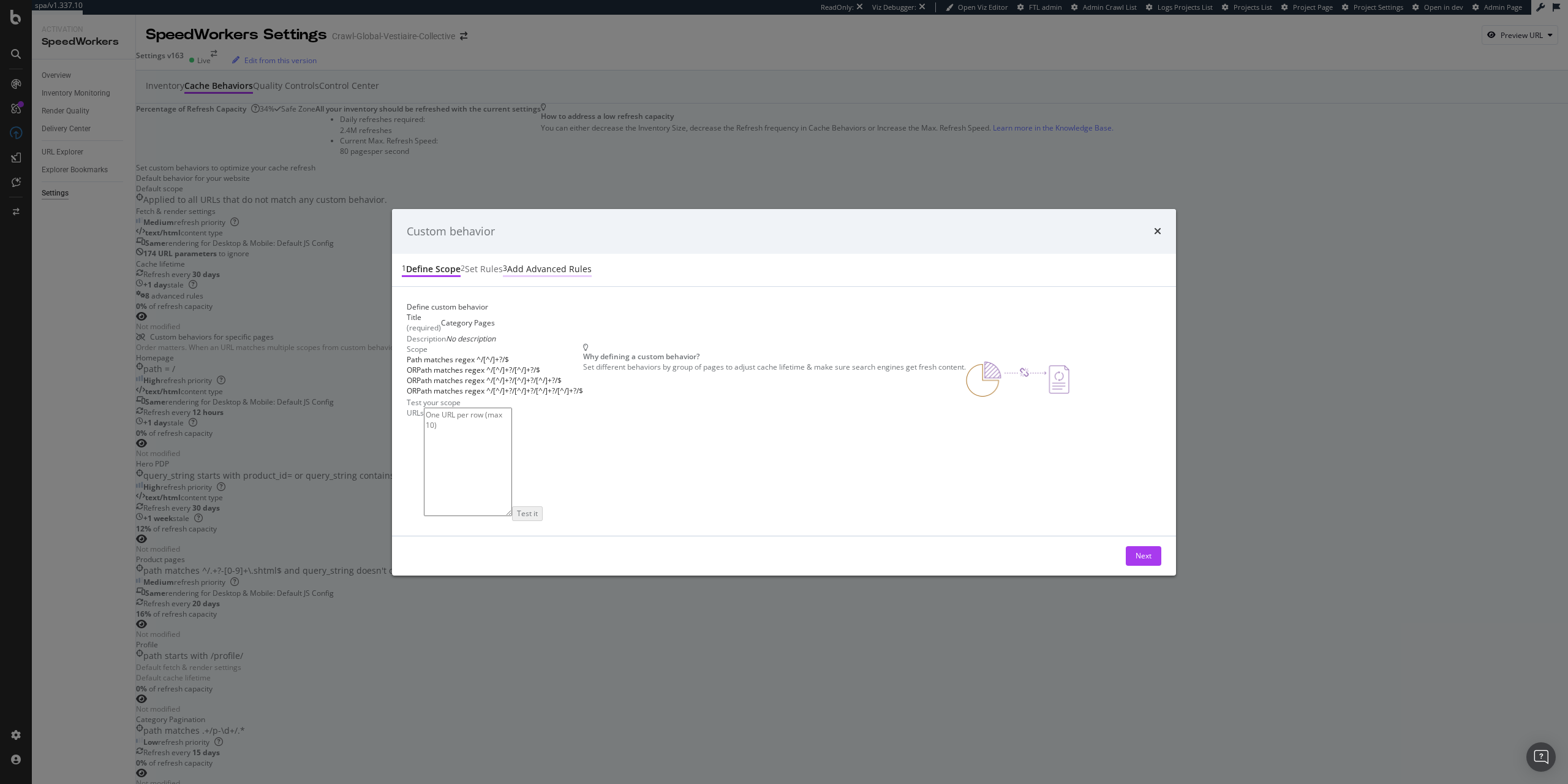
click at [592, 263] on div "3 Add advanced rules" at bounding box center [547, 270] width 89 height 14
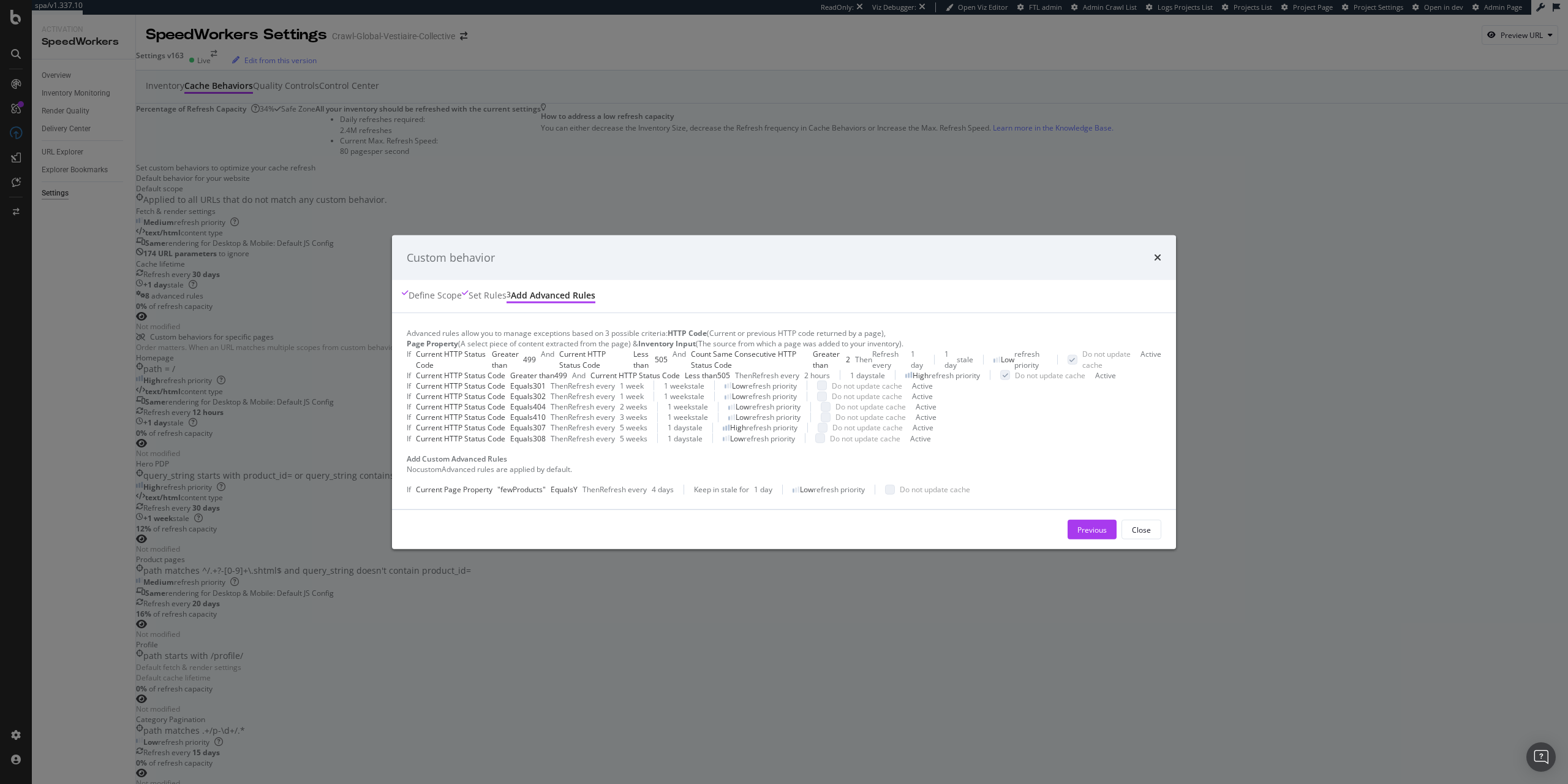
scroll to position [95, 0]
click at [546, 495] on div "" fewProducts "" at bounding box center [521, 489] width 48 height 11
click at [652, 495] on div "4 days" at bounding box center [662, 489] width 22 height 11
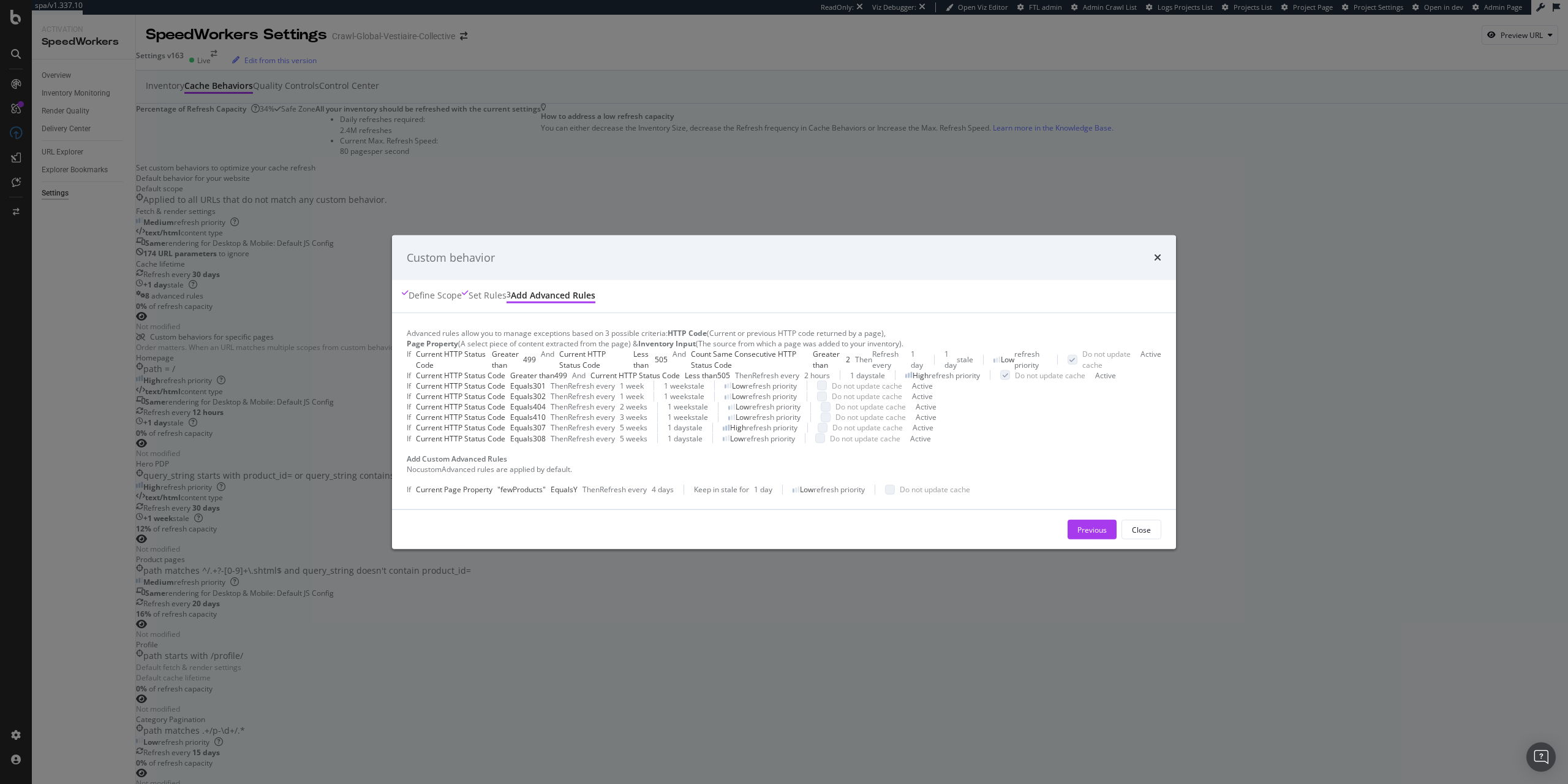
click at [583, 495] on div "If Current Page Property " fewProducts " Equals Y" at bounding box center [494, 489] width 176 height 11
click at [1132, 535] on div "Close" at bounding box center [1141, 529] width 19 height 11
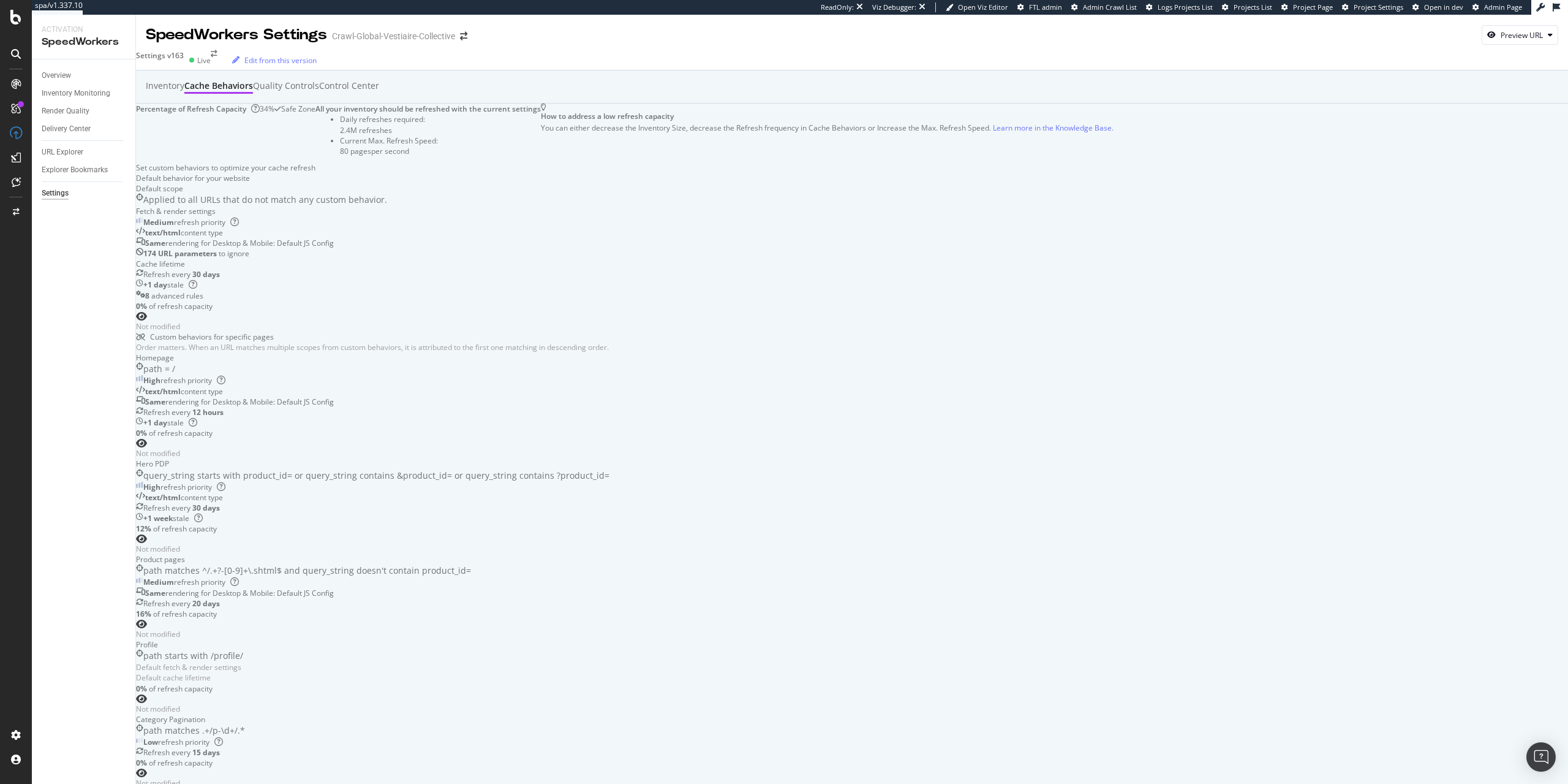
scroll to position [0, 0]
click at [184, 92] on div "Inventory" at bounding box center [165, 85] width 39 height 12
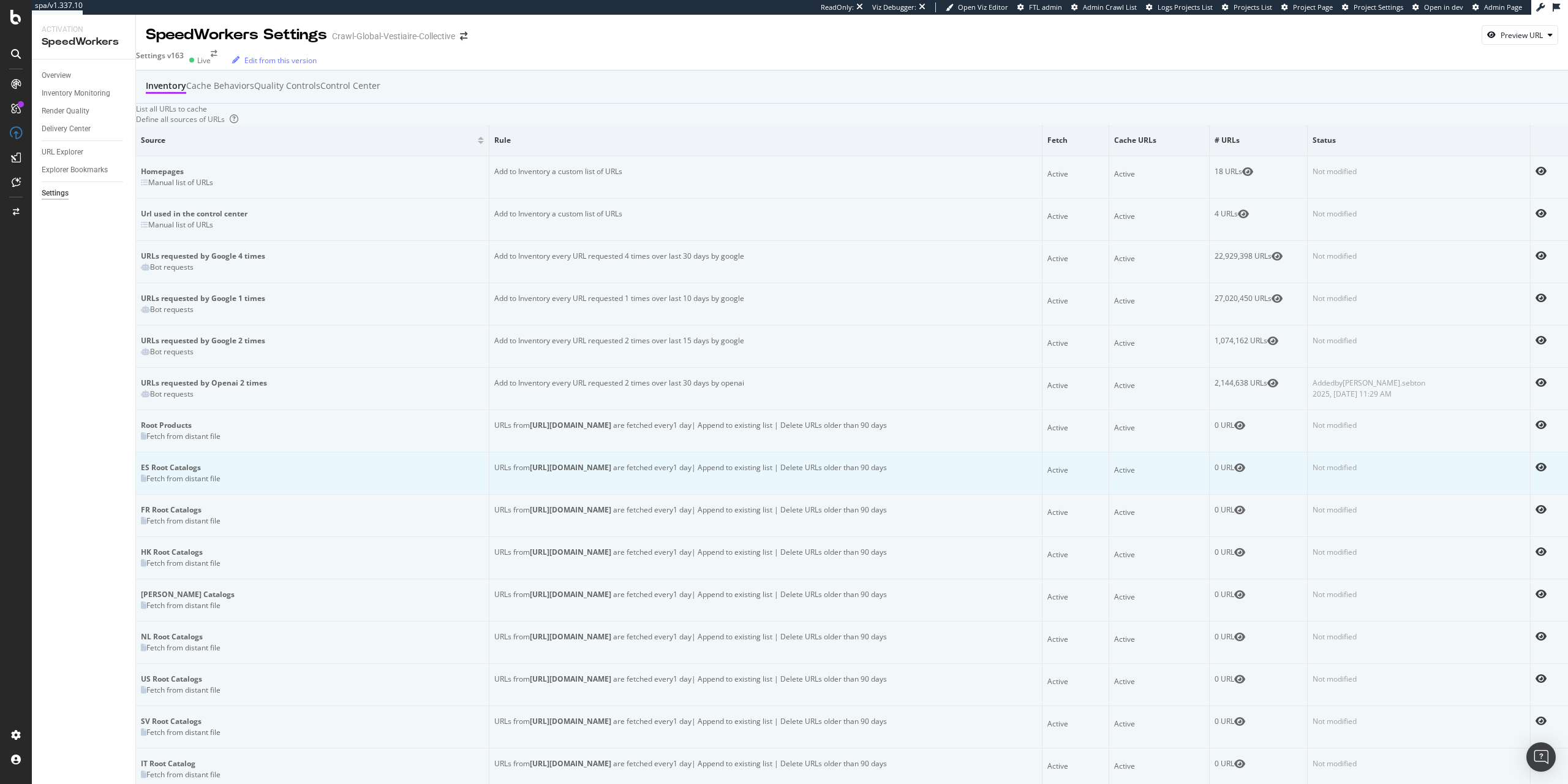
scroll to position [62, 0]
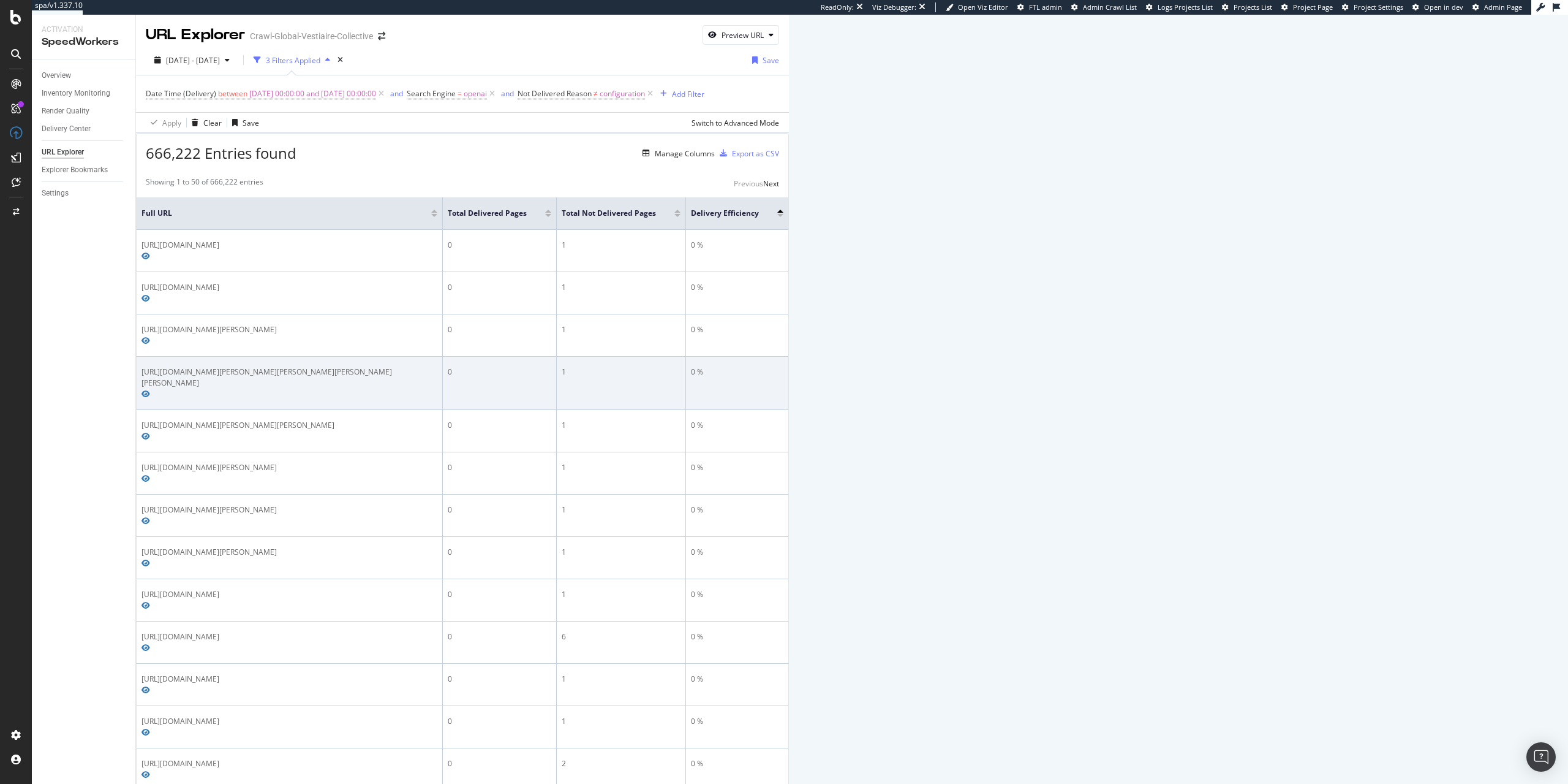
click at [189, 366] on div "https://us.vestiairecollective.com/donna-scarpe/scarpette/rupert-sanderson/scar…" at bounding box center [289, 377] width 296 height 22
click at [307, 366] on div "https://us.vestiairecollective.com/donna-scarpe/scarpette/rupert-sanderson/scar…" at bounding box center [289, 377] width 296 height 22
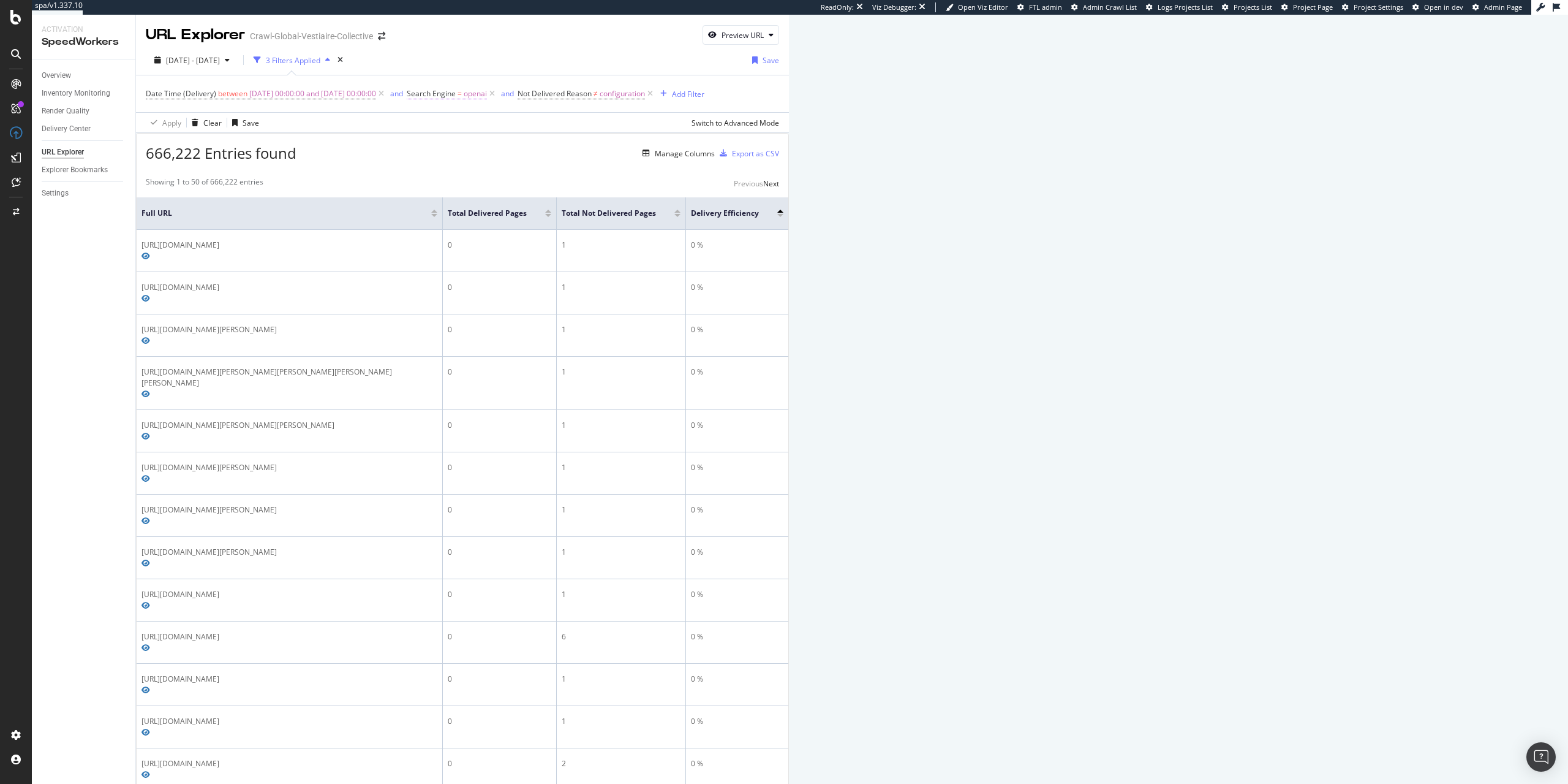
click at [456, 90] on span "Search Engine" at bounding box center [431, 93] width 49 height 11
click at [500, 148] on input "openai" at bounding box center [504, 145] width 116 height 20
click at [480, 184] on span "openai" at bounding box center [487, 187] width 76 height 11
click at [461, 174] on div "Cancel" at bounding box center [467, 171] width 23 height 11
click at [715, 159] on div "Manage Columns" at bounding box center [685, 153] width 60 height 11
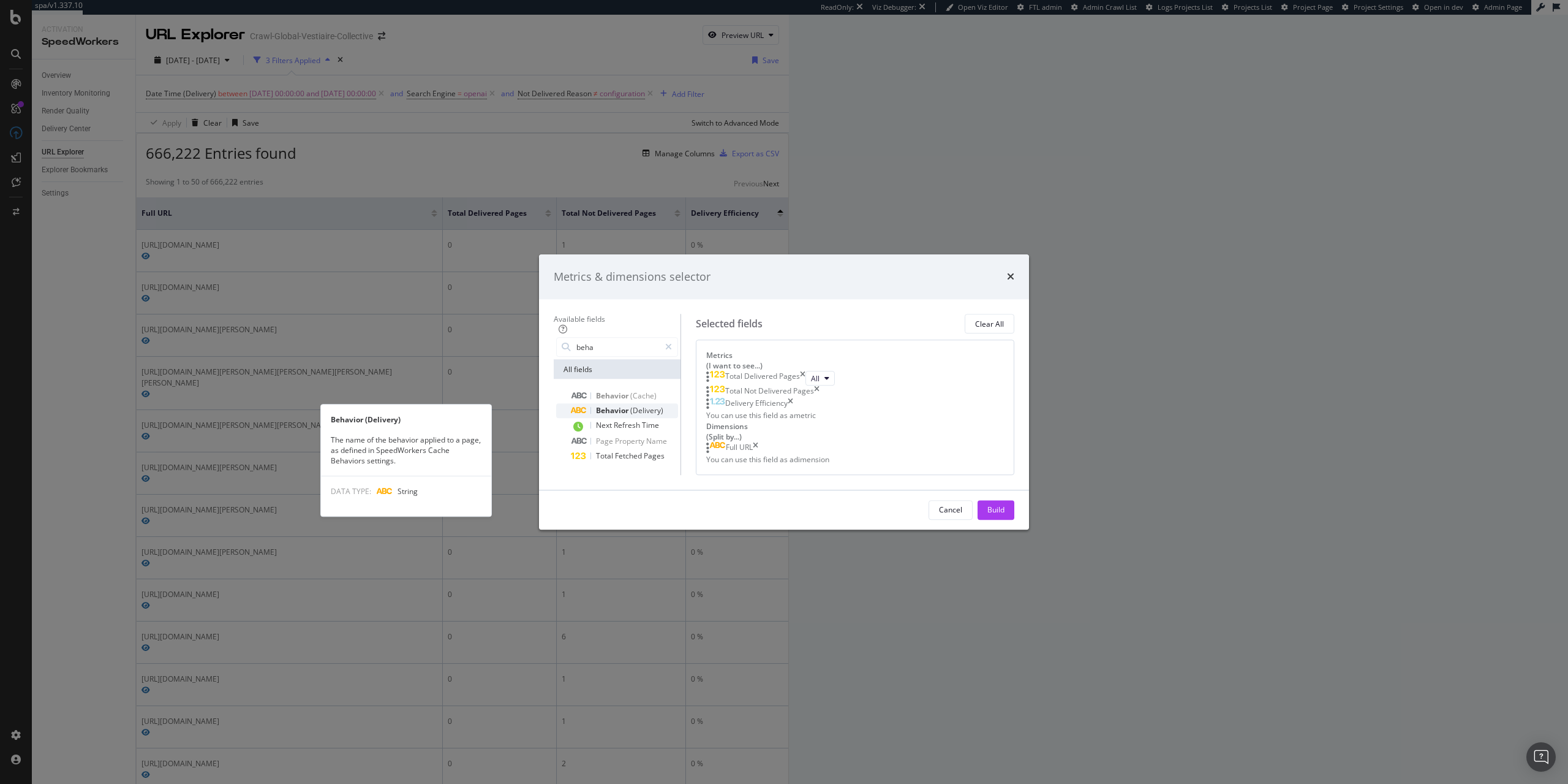
type input "beha"
click at [678, 404] on div "Behavior (Delivery)" at bounding box center [624, 411] width 107 height 15
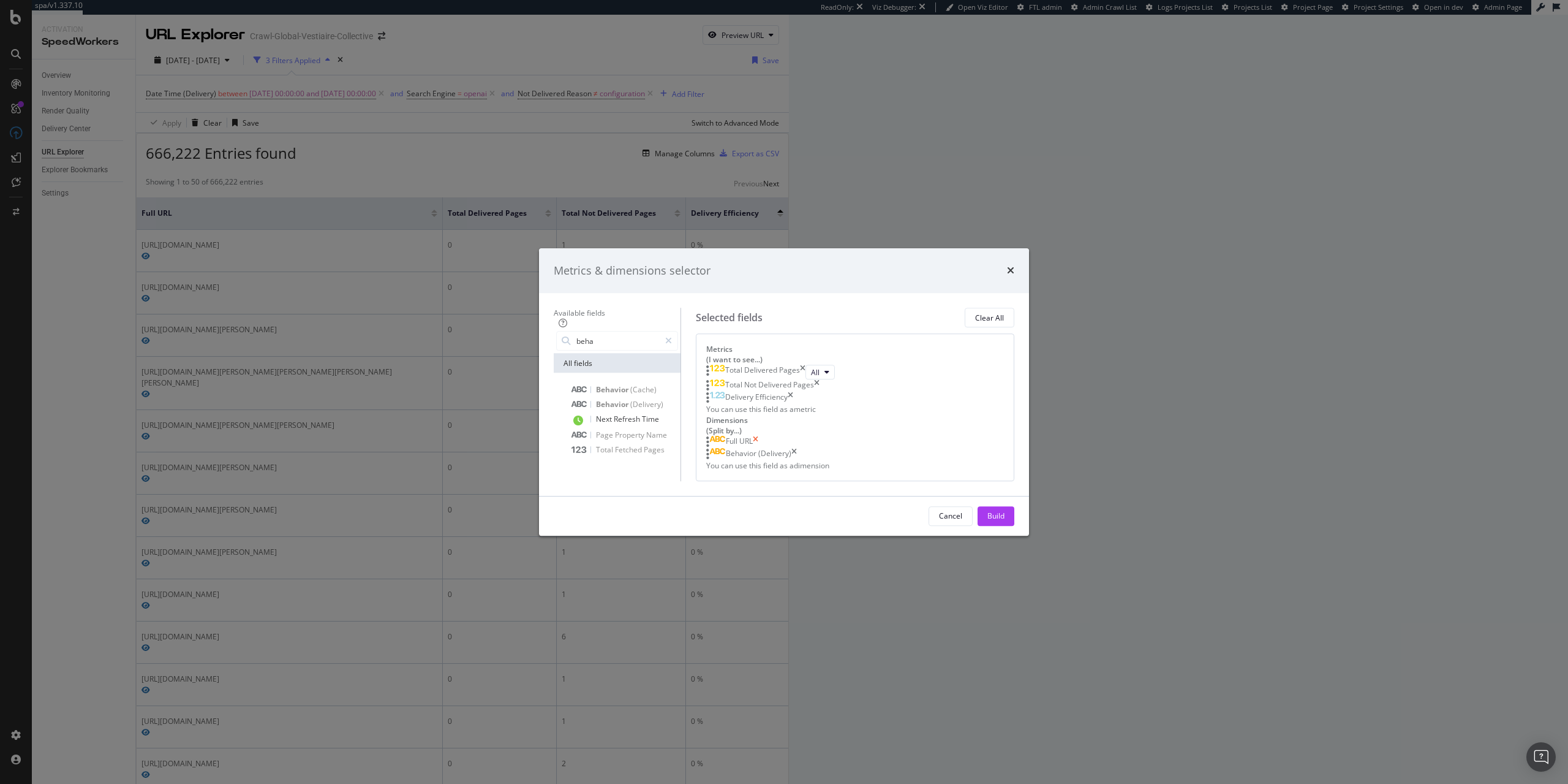
click at [758, 436] on icon "times" at bounding box center [756, 441] width 6 height 12
click at [1029, 530] on div "Cancel Build" at bounding box center [784, 510] width 490 height 39
click at [1004, 516] on div "Build" at bounding box center [996, 510] width 17 height 11
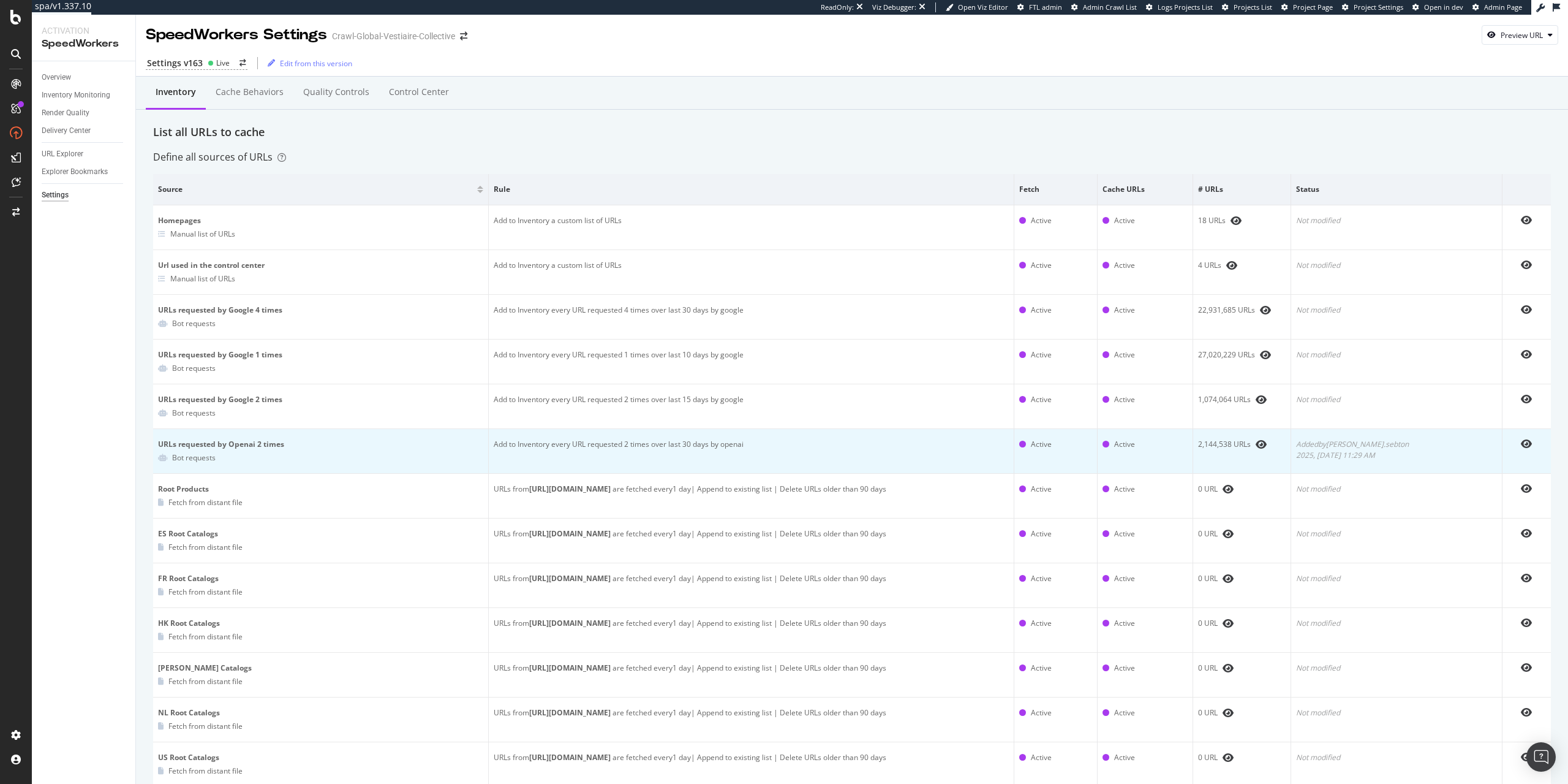
click at [256, 443] on div "URLs requested by Openai 2 times" at bounding box center [321, 444] width 325 height 11
click at [588, 440] on td "Add to Inventory every URL requested 2 times over last 30 days by openai" at bounding box center [751, 451] width 525 height 45
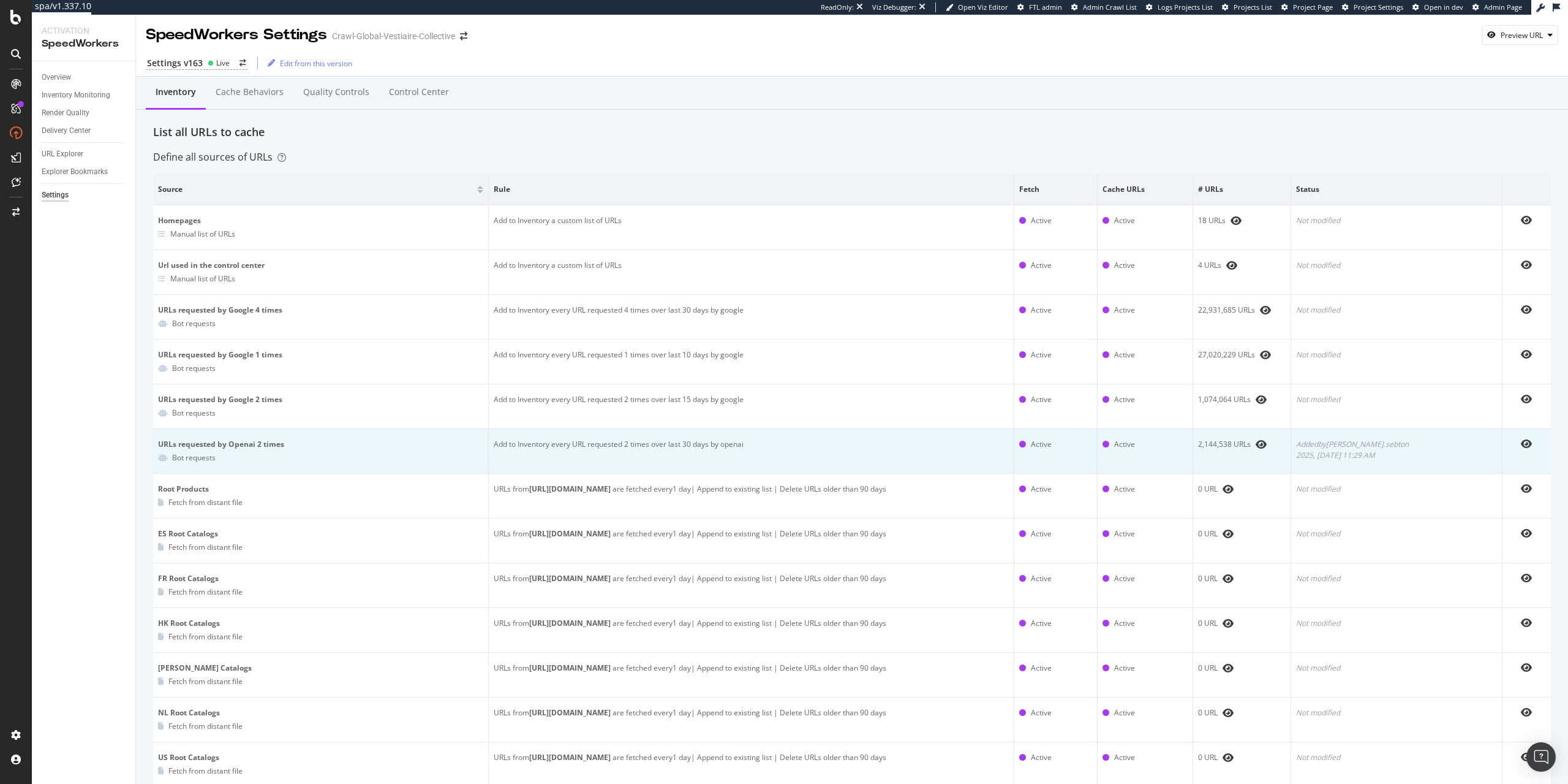
click at [588, 440] on td "Add to Inventory every URL requested 2 times over last 30 days by openai" at bounding box center [751, 451] width 525 height 45
click at [779, 453] on td "Add to Inventory every URL requested 2 times over last 30 days by openai" at bounding box center [751, 451] width 525 height 45
click at [258, 446] on div "URLs requested by Openai 2 times" at bounding box center [321, 444] width 325 height 11
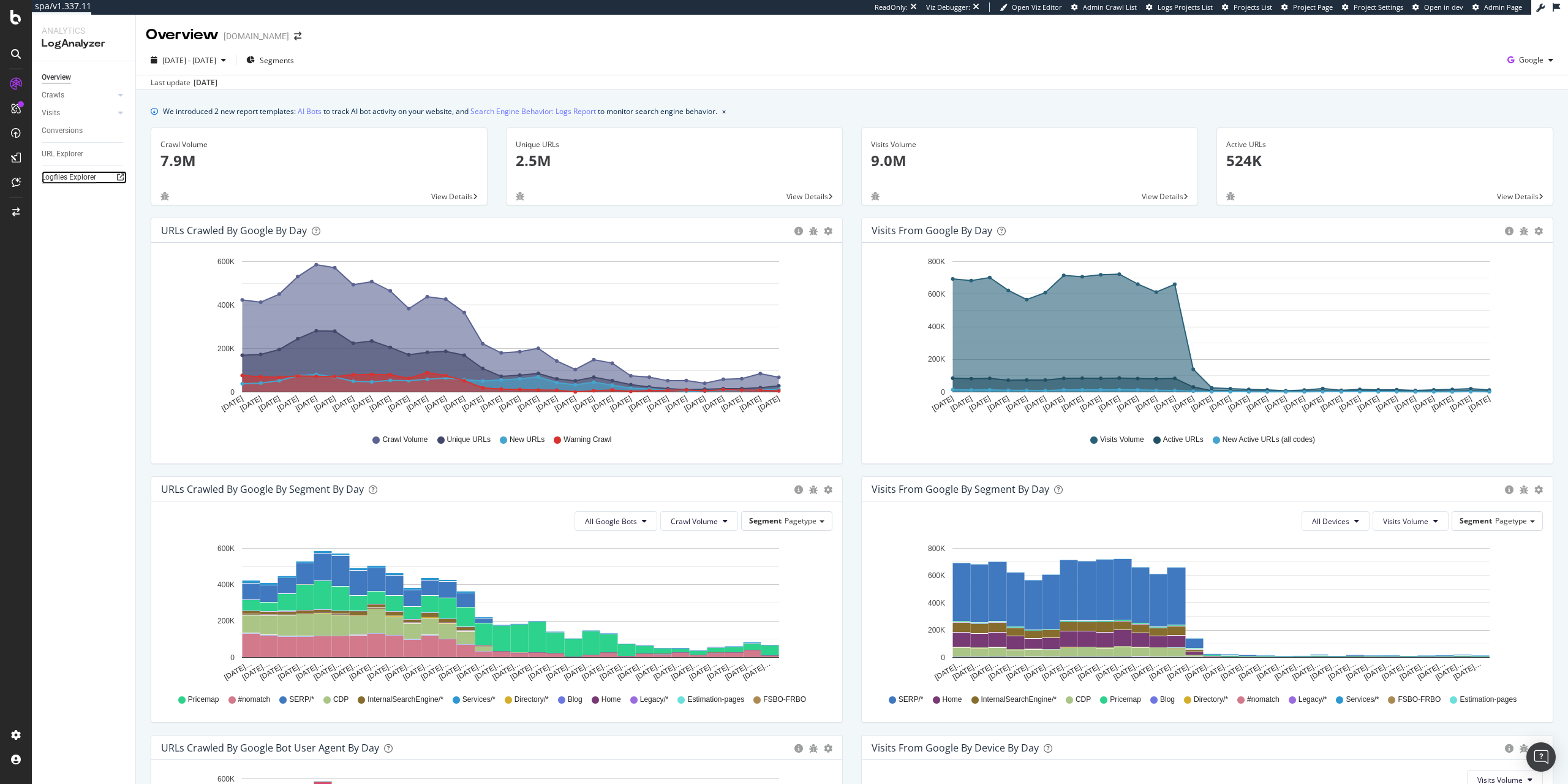
click at [84, 177] on div "Logfiles Explorer" at bounding box center [69, 177] width 55 height 13
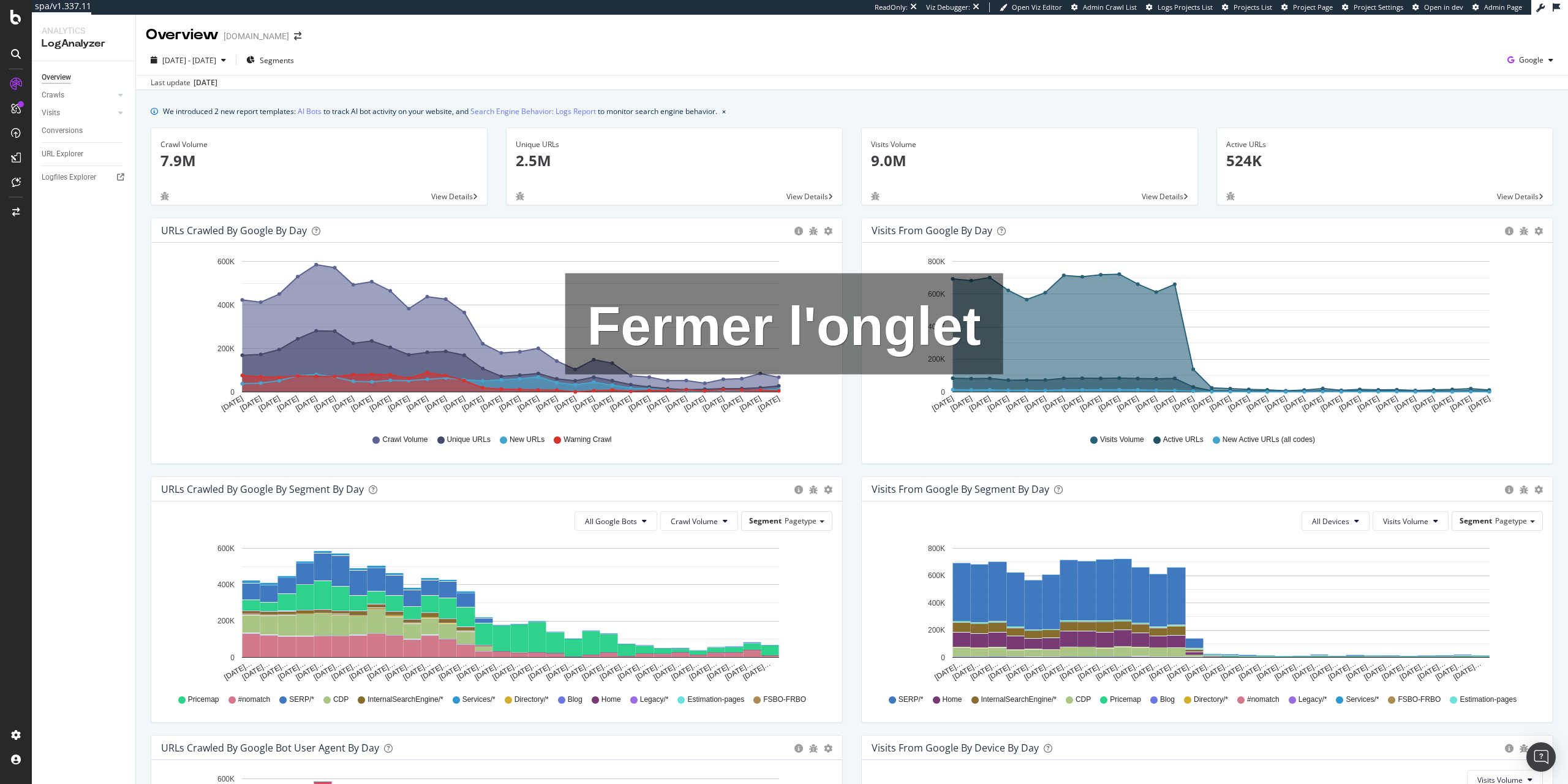
drag, startPoint x: 1121, startPoint y: 232, endPoint x: 1361, endPoint y: 254, distance: 241.0
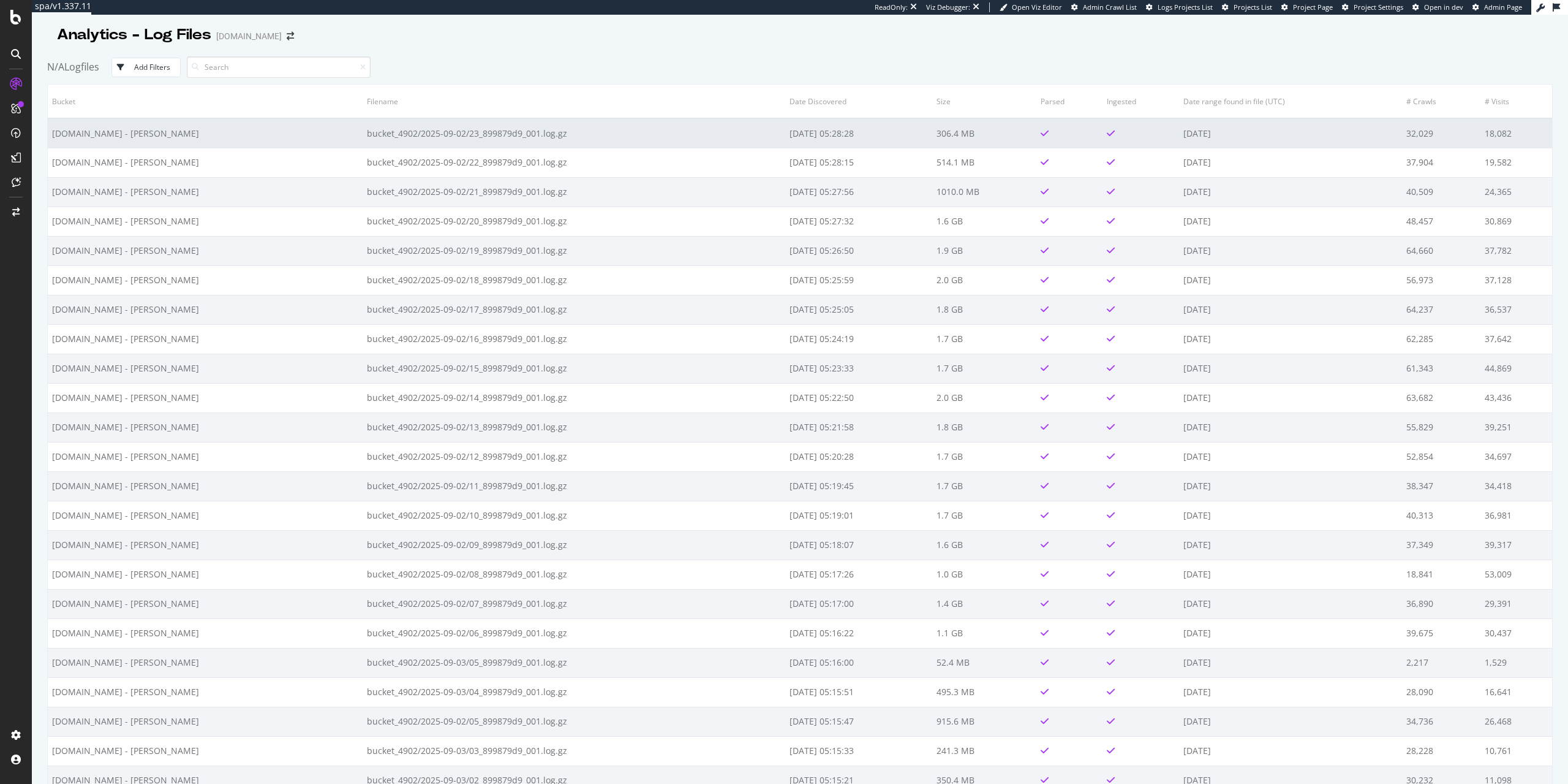
click at [422, 144] on td "bucket_4902/2025-09-02/23_899879d9_001.log.gz" at bounding box center [574, 133] width 423 height 29
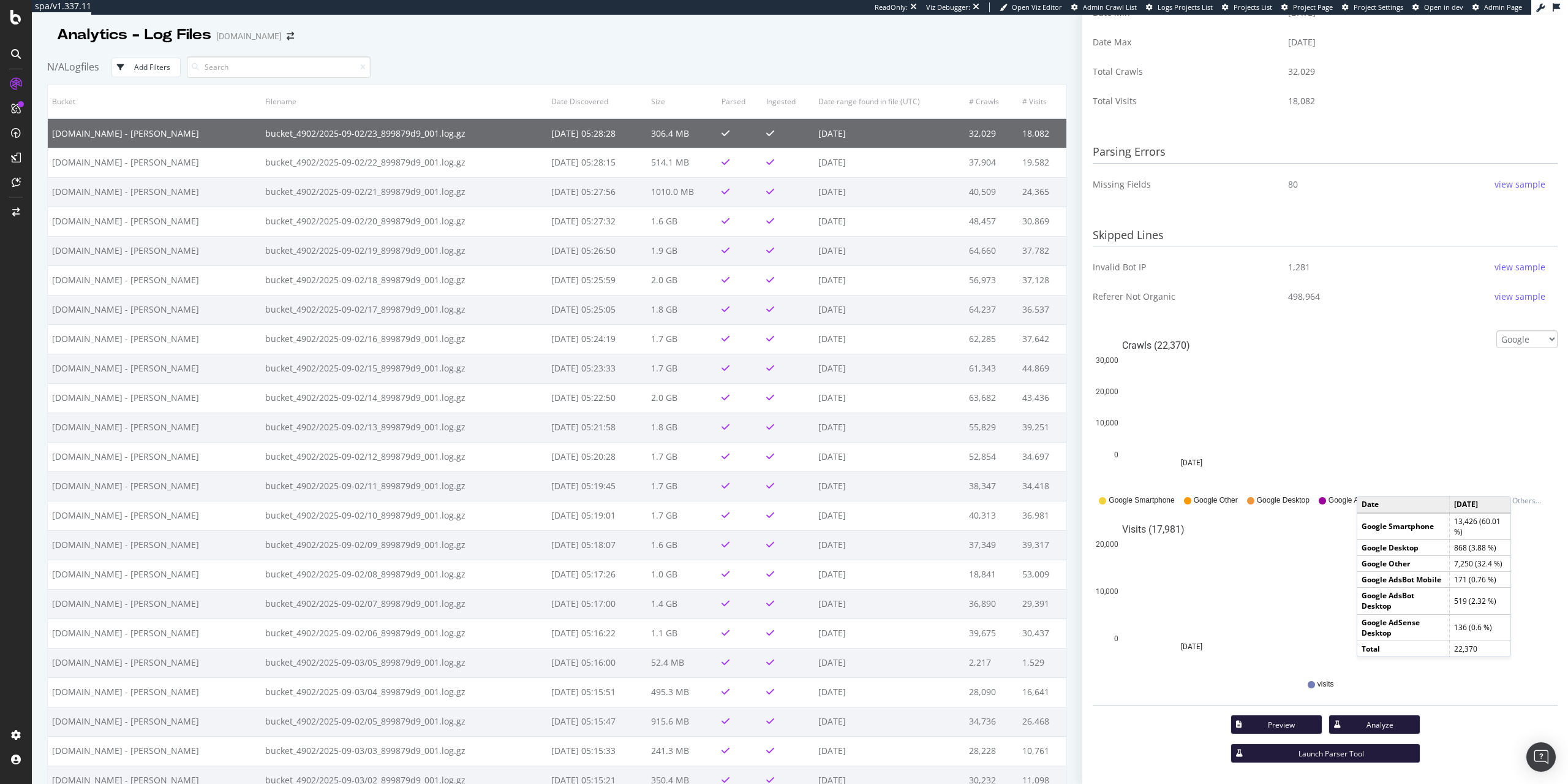
scroll to position [329, 0]
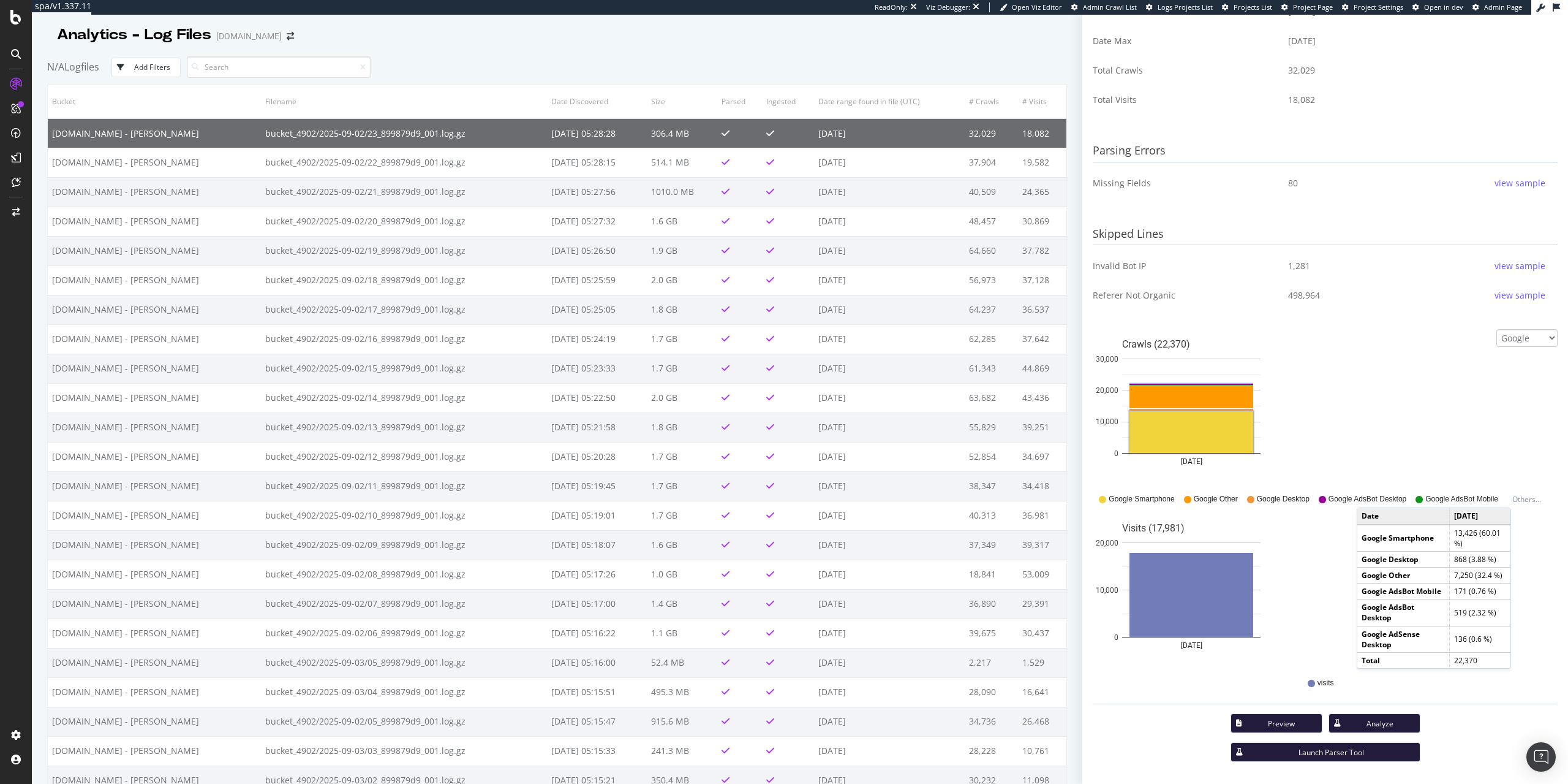
click at [1273, 720] on div "Preview" at bounding box center [1282, 723] width 61 height 11
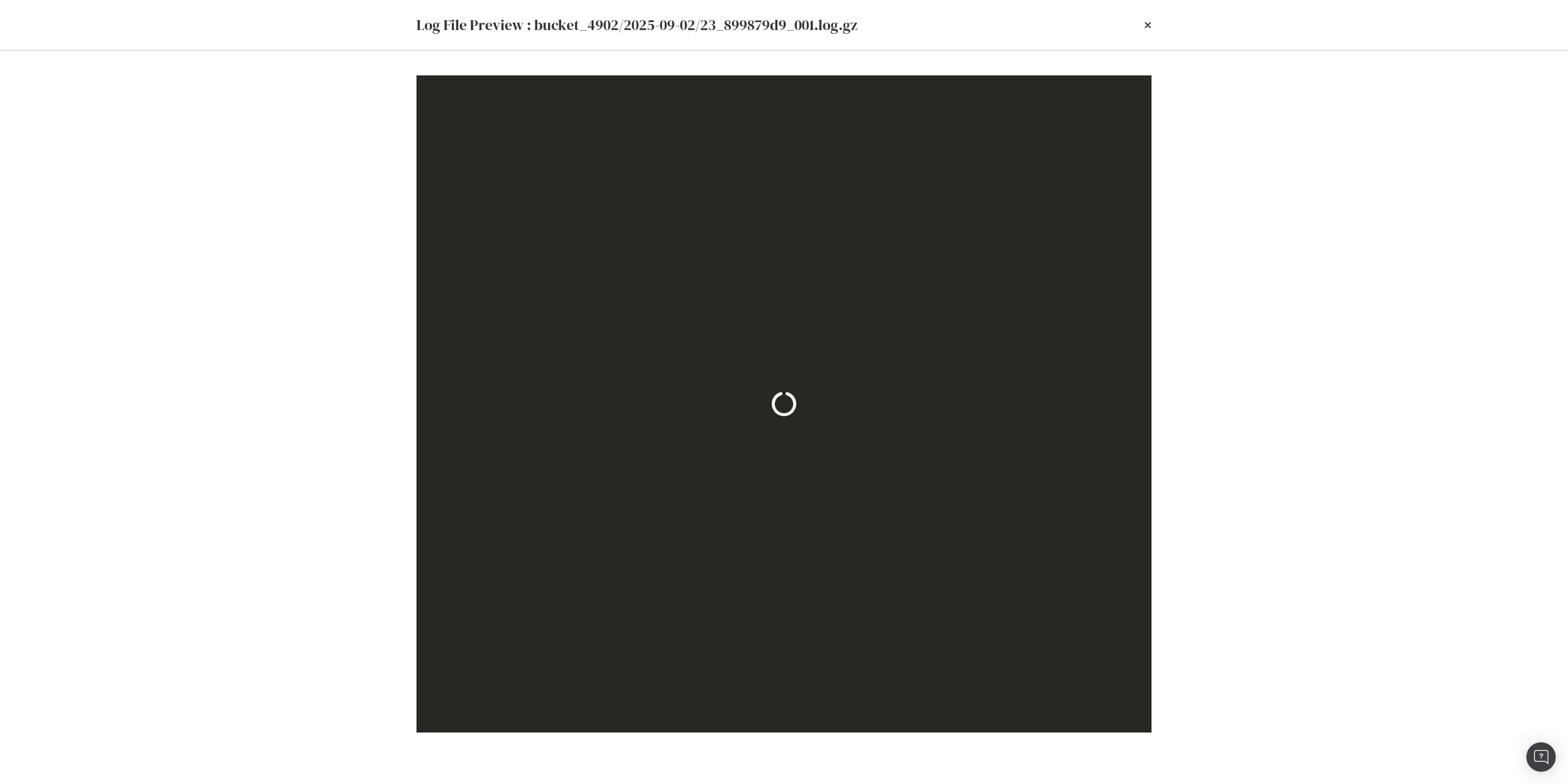
scroll to position [0, 0]
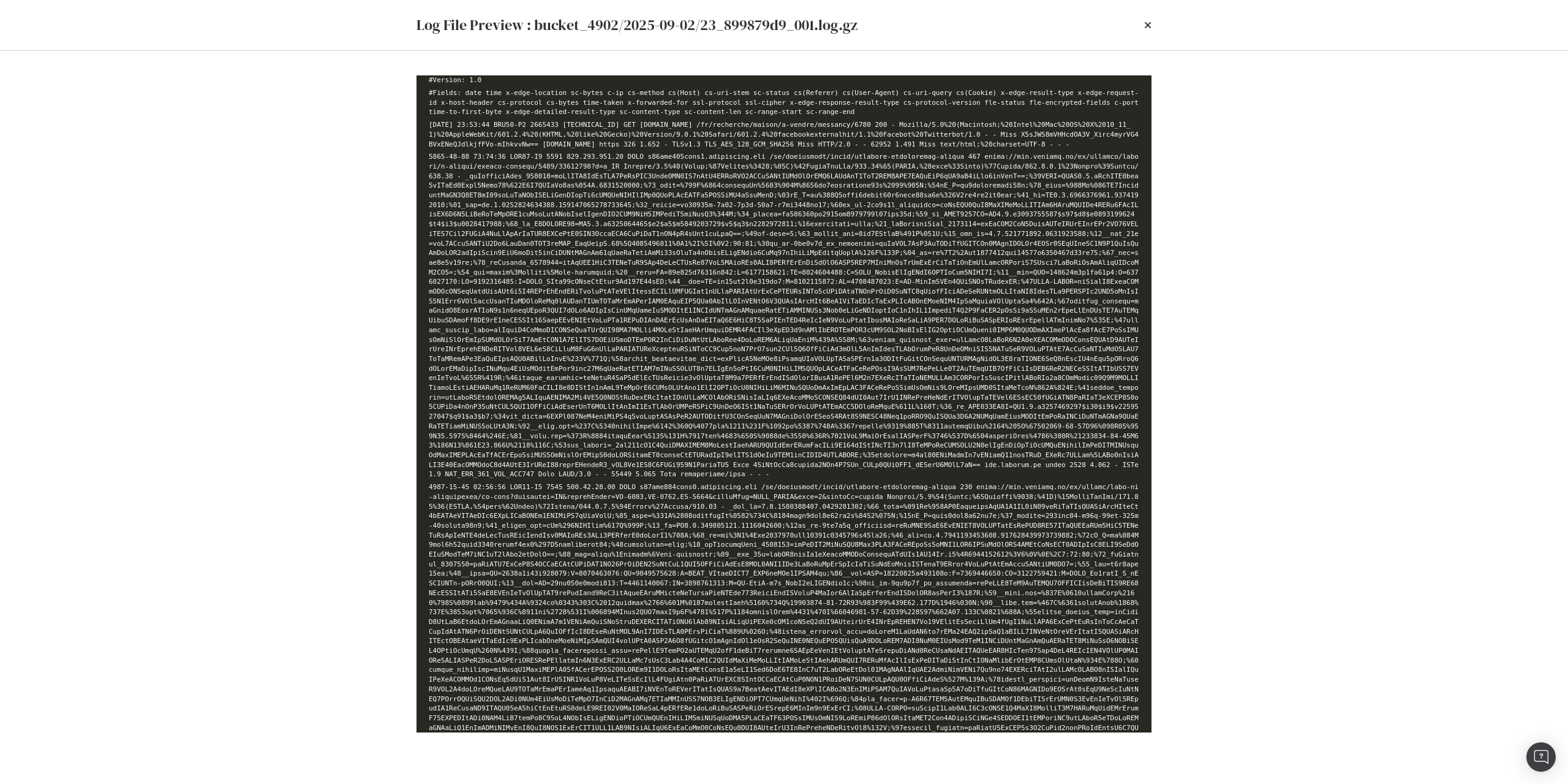
drag, startPoint x: 929, startPoint y: 446, endPoint x: 385, endPoint y: 94, distance: 648.0
click at [417, 94] on div "#Version: 1.0 #Fields: date time x-edge-location sc-bytes c-ip cs-method cs(Hos…" at bounding box center [784, 404] width 735 height 657
copy div "#Version: 1.0 #Fields: date time x-edge-location sc-bytes c-ip cs-method cs(Hos…"
drag, startPoint x: 1180, startPoint y: 264, endPoint x: 1356, endPoint y: 268, distance: 176.0
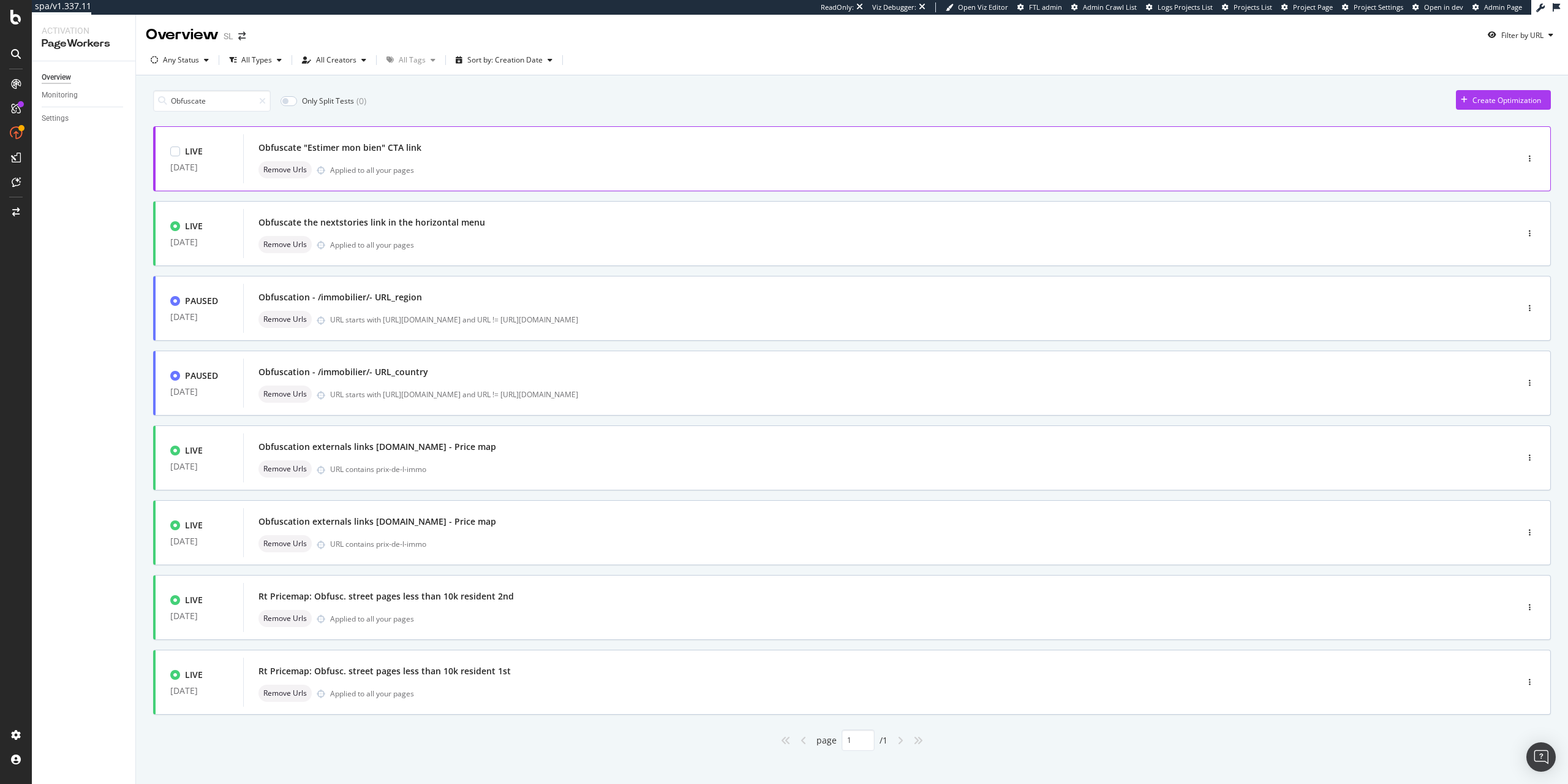
click at [359, 154] on div "Obfuscate "Estimer mon bien" CTA link" at bounding box center [340, 147] width 163 height 12
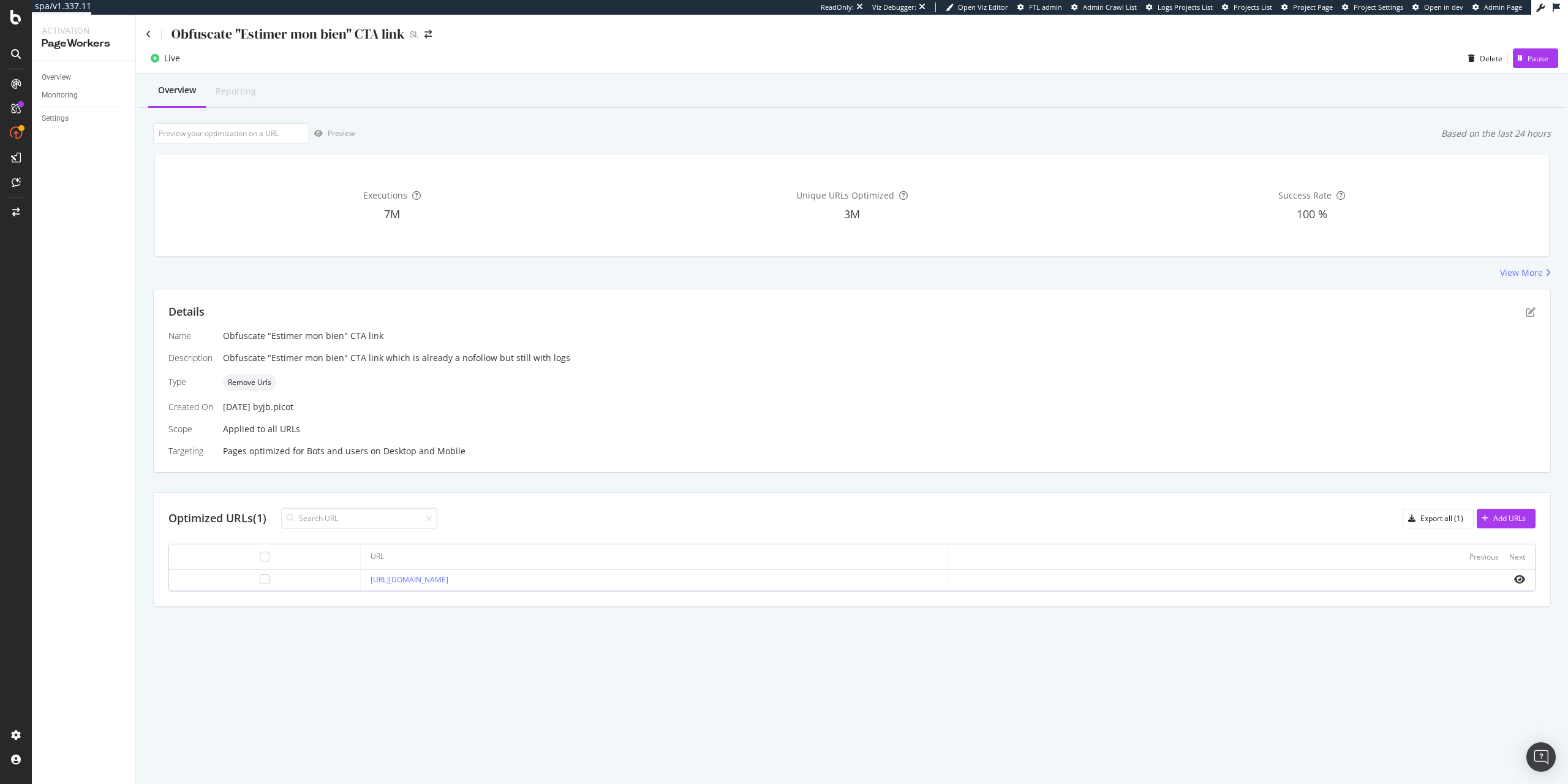
click at [660, 577] on div "[URL][DOMAIN_NAME]" at bounding box center [653, 580] width 567 height 11
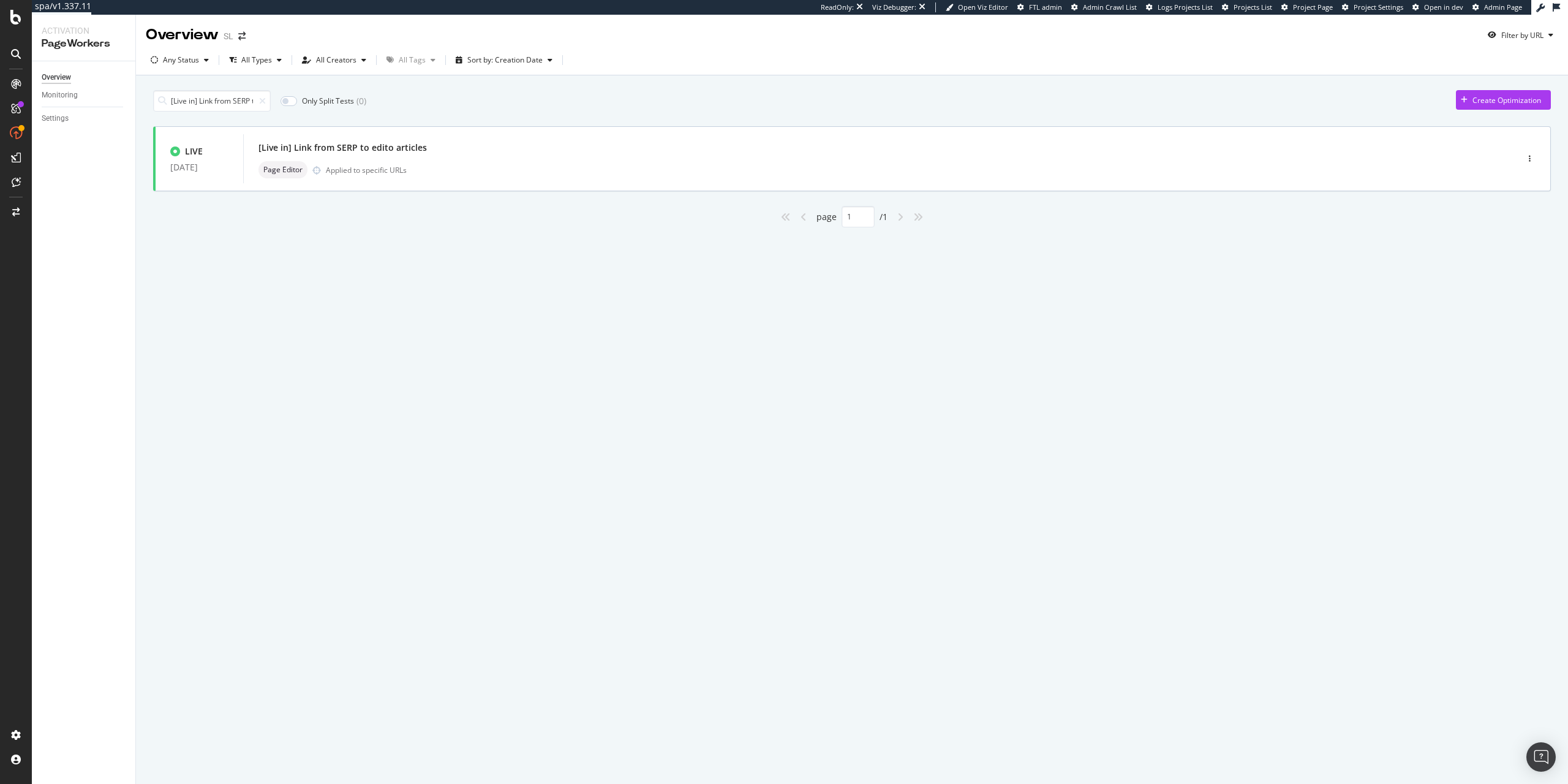
scroll to position [0, 46]
click at [336, 149] on div "[Live in] Link from SERP to edito articles" at bounding box center [342, 147] width 169 height 12
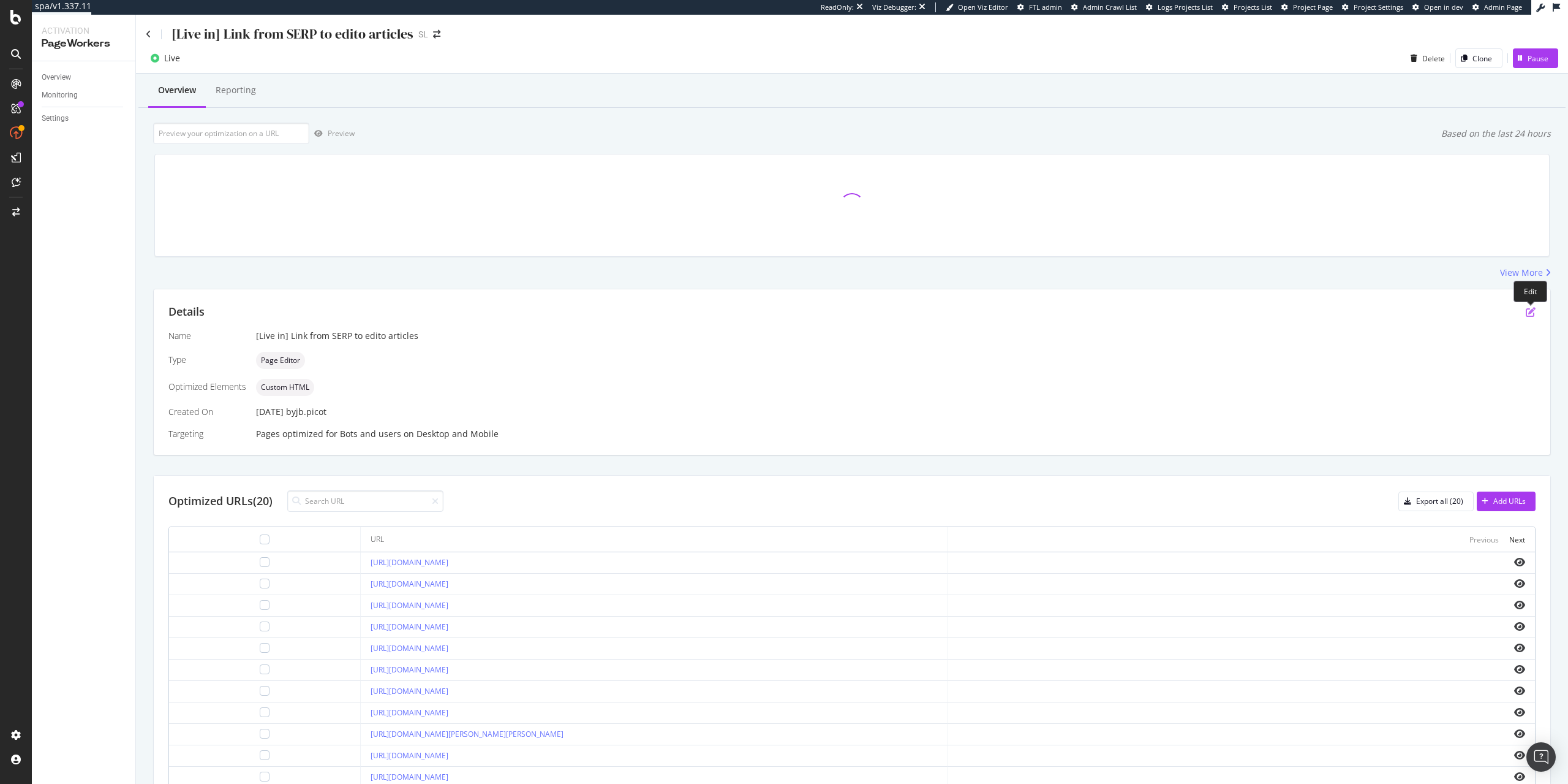
click at [1528, 315] on icon "pen-to-square" at bounding box center [1531, 312] width 10 height 10
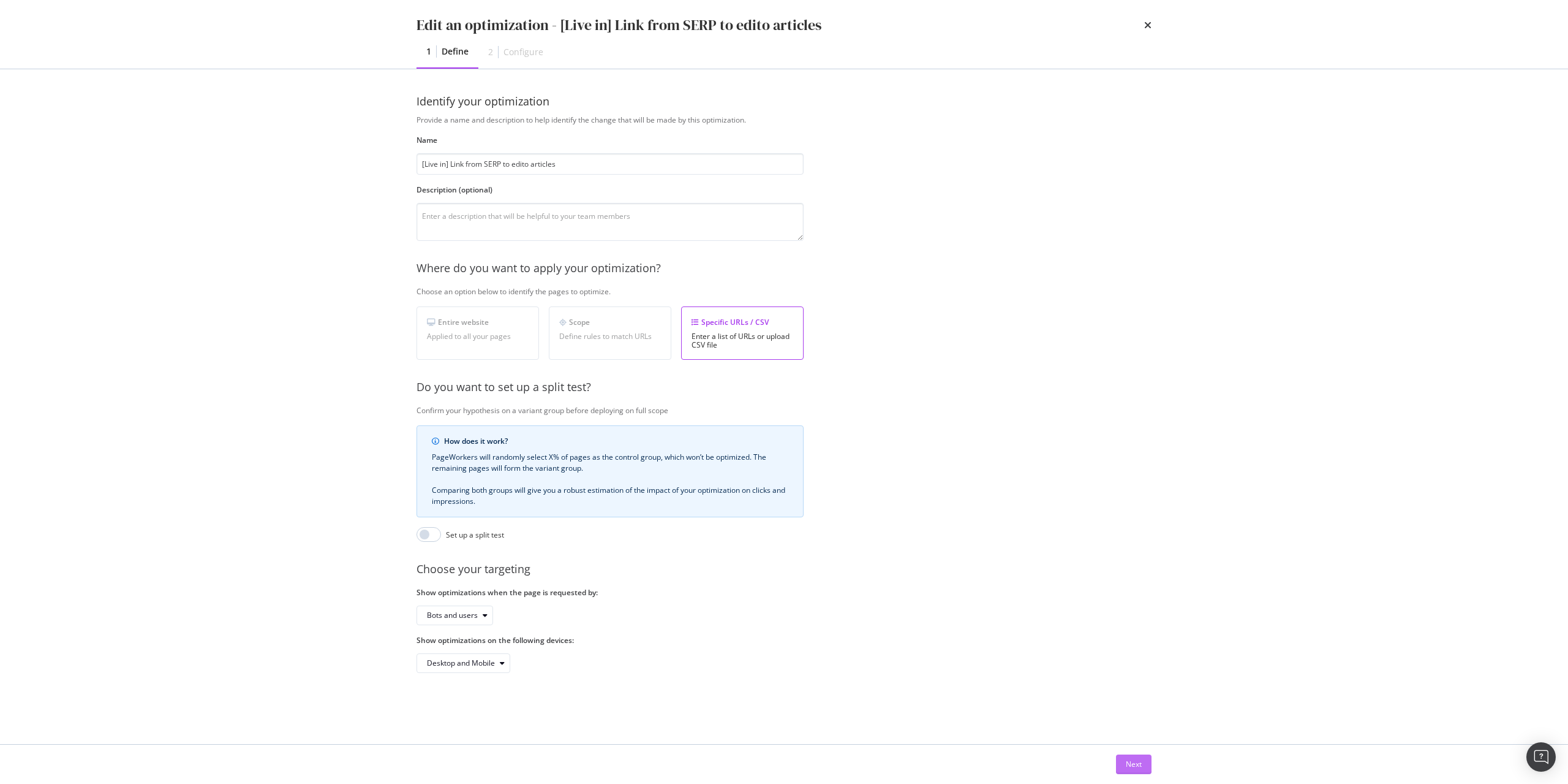
click at [1140, 759] on div "Next" at bounding box center [1134, 764] width 16 height 18
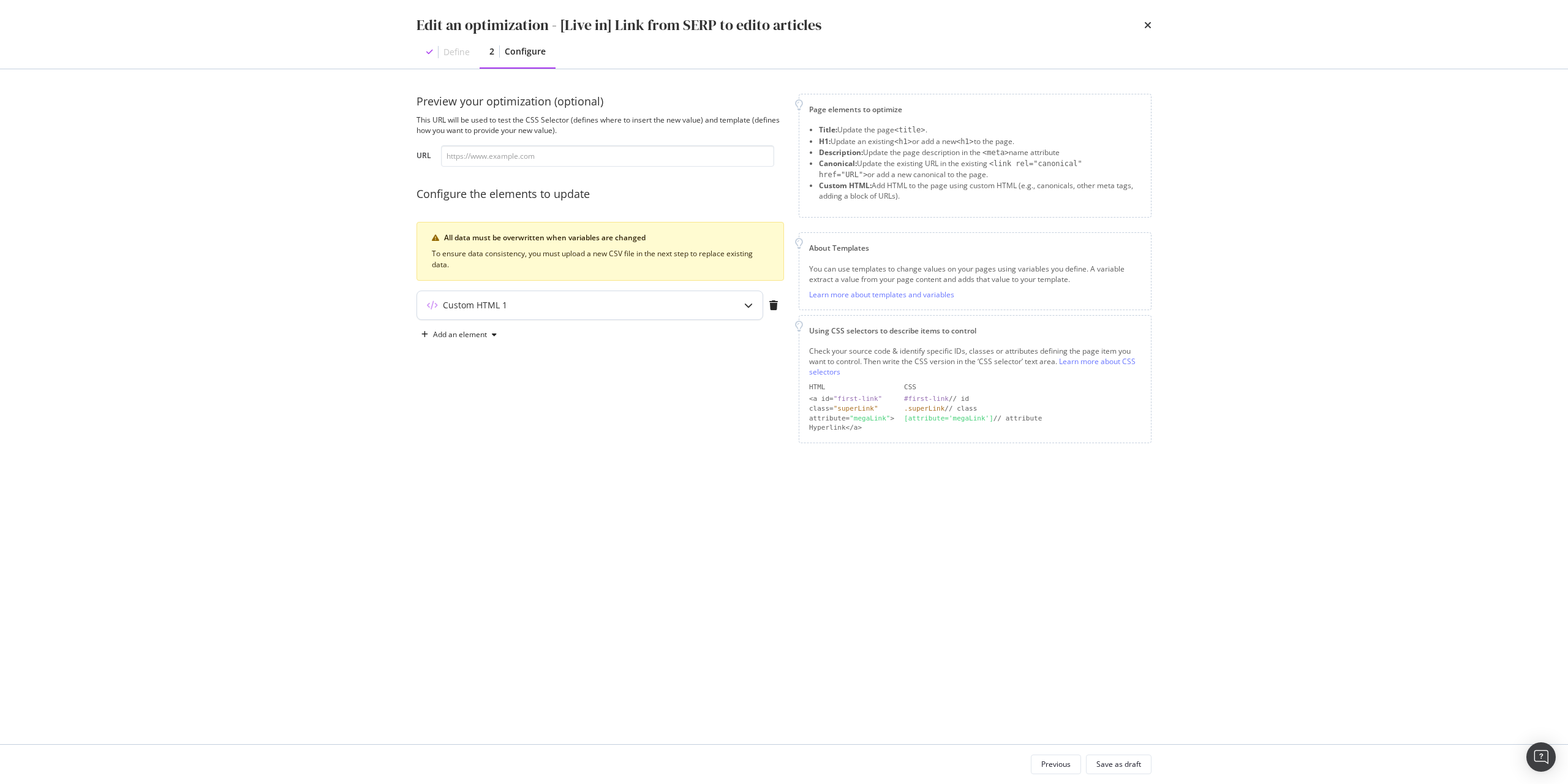
click at [721, 310] on div "Custom HTML 1" at bounding box center [590, 305] width 345 height 28
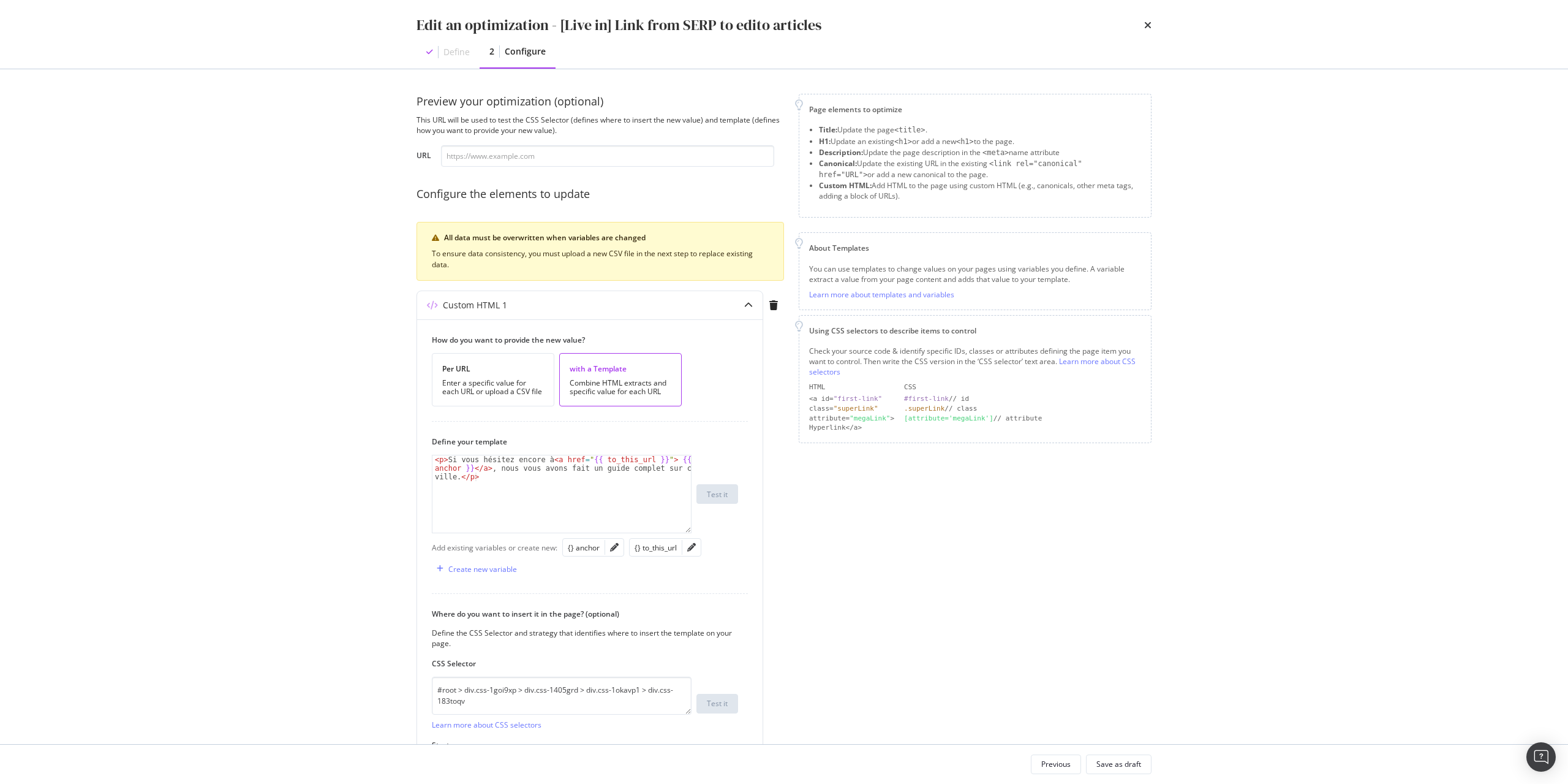
click at [1139, 29] on div "Edit an optimization - [Live in] Link from SERP to edito articles" at bounding box center [784, 25] width 735 height 21
click at [1150, 26] on icon "times" at bounding box center [1148, 25] width 7 height 10
